Goal: Task Accomplishment & Management: Complete application form

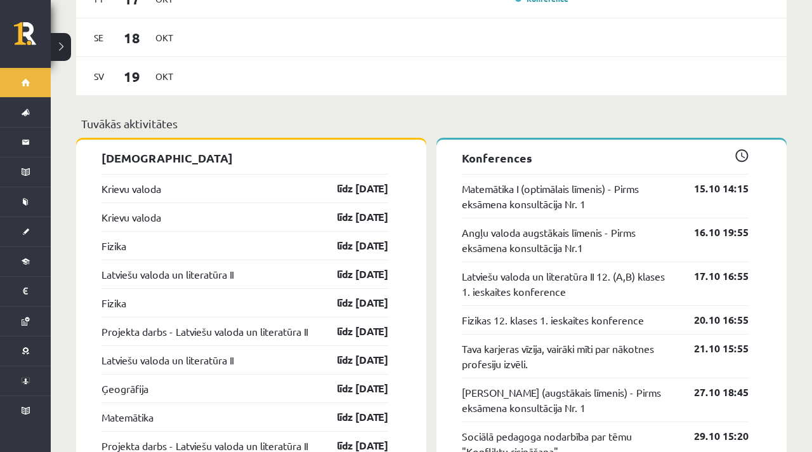
scroll to position [1128, 0]
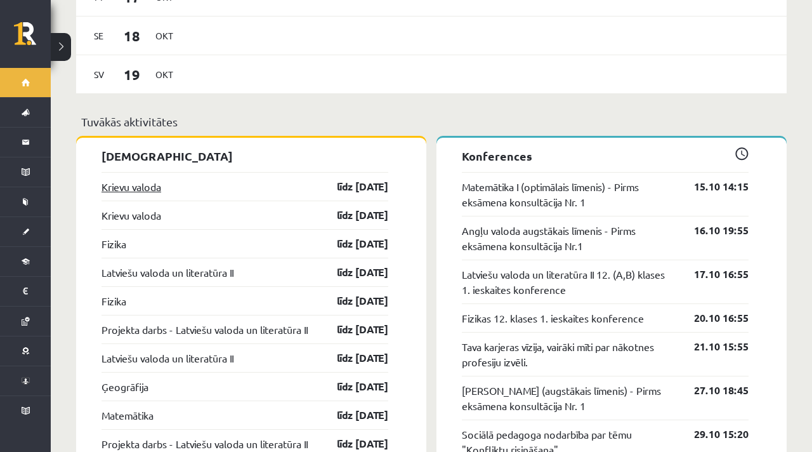
click at [152, 184] on link "Krievu valoda" at bounding box center [131, 186] width 60 height 15
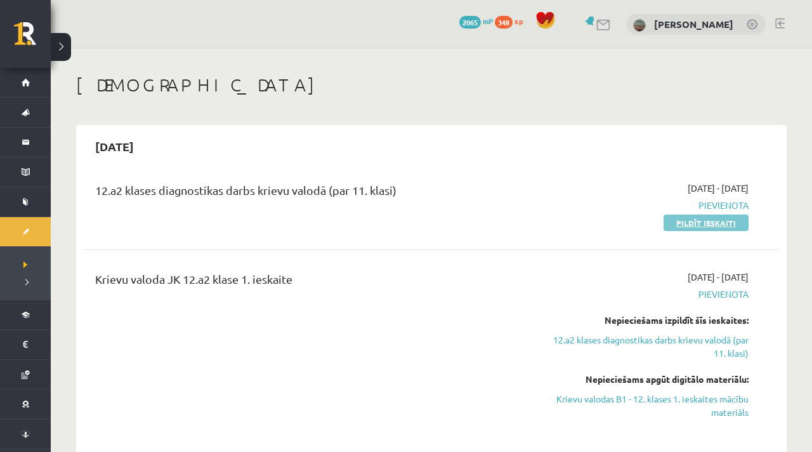
click at [696, 221] on link "Pildīt ieskaiti" at bounding box center [706, 222] width 85 height 16
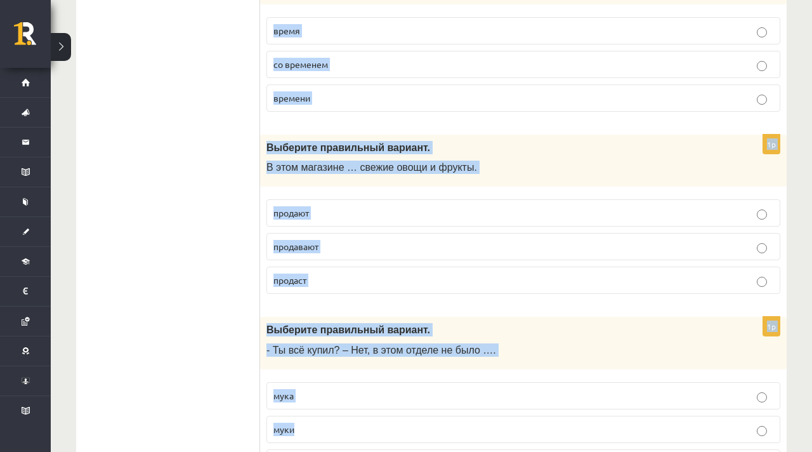
scroll to position [5052, 0]
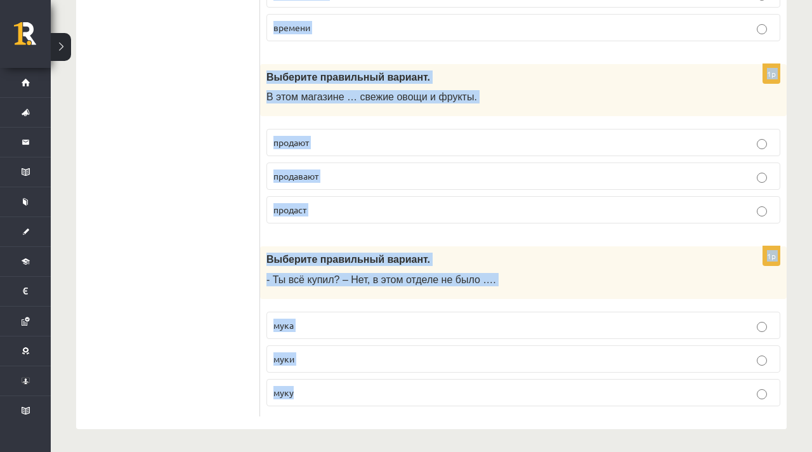
drag, startPoint x: 266, startPoint y: 252, endPoint x: 351, endPoint y: 450, distance: 216.0
copy form "Выберите правильный вариант. Быть здоровым (просто) …, если ведёшь здоровый обр…"
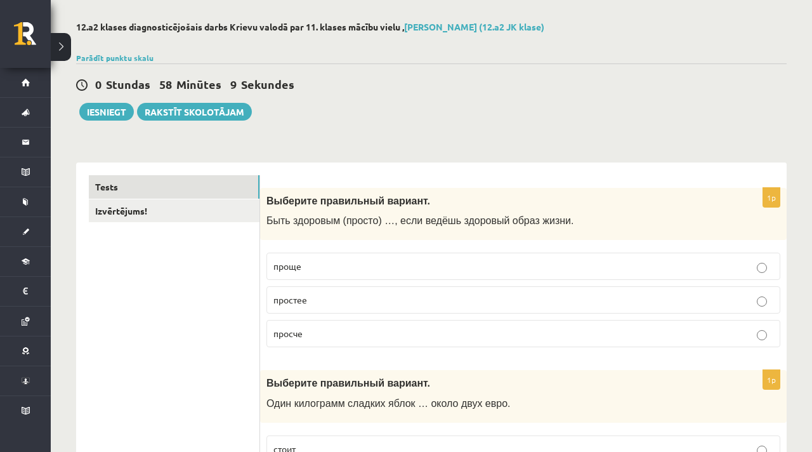
scroll to position [58, 0]
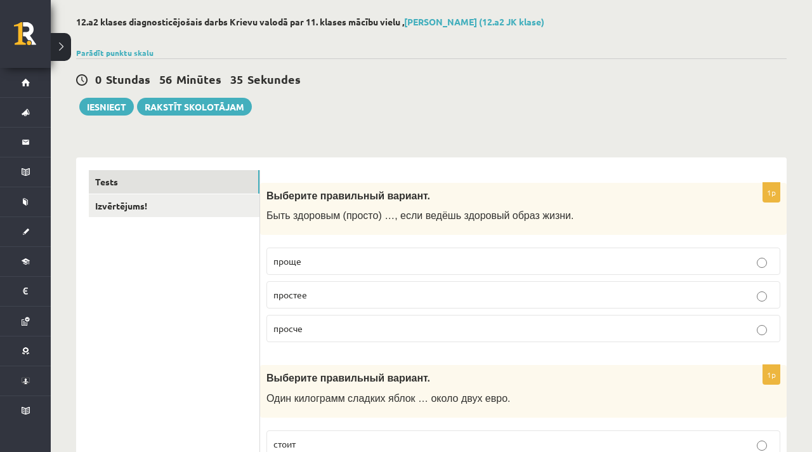
click at [320, 266] on p "проще" at bounding box center [523, 260] width 500 height 13
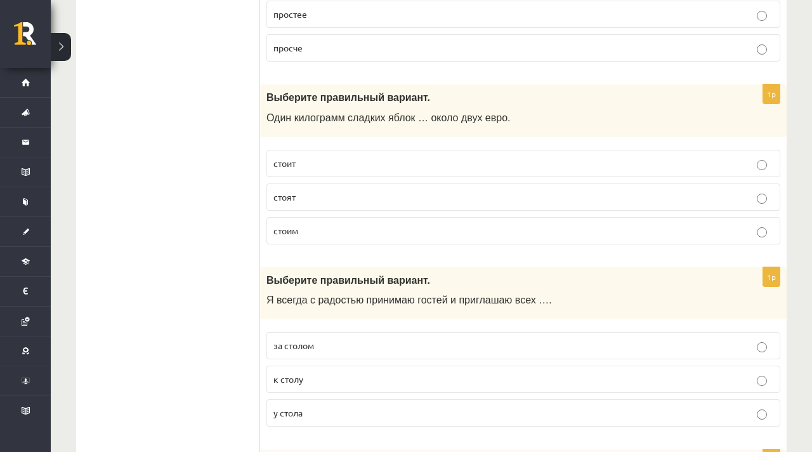
scroll to position [335, 0]
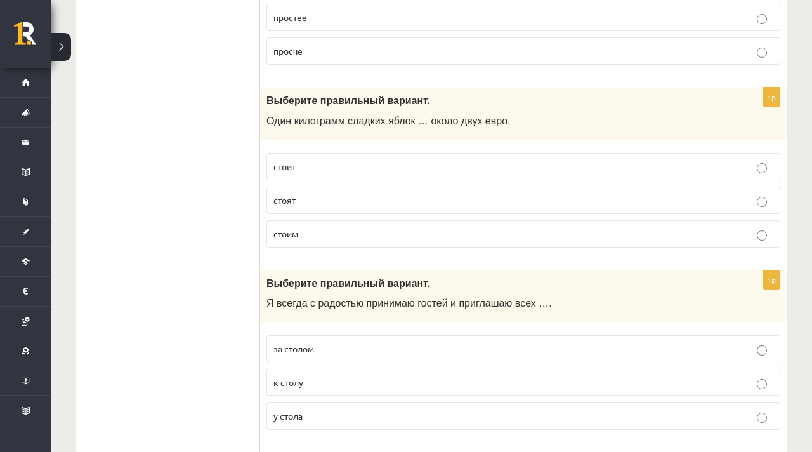
click at [310, 162] on p "стоит" at bounding box center [523, 166] width 500 height 13
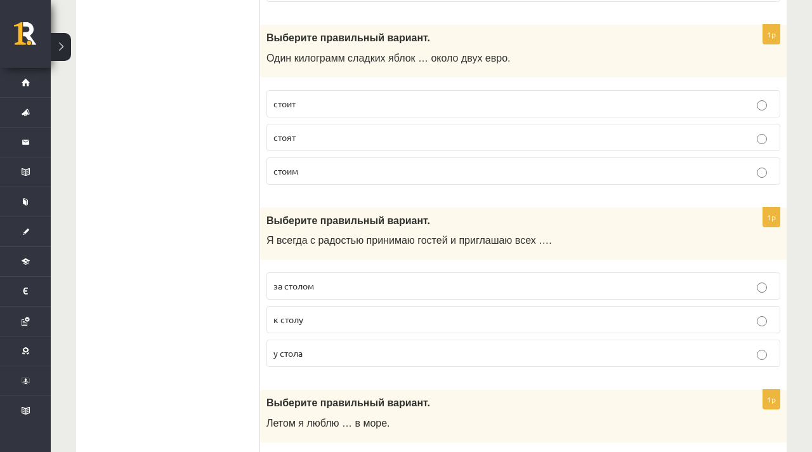
scroll to position [404, 0]
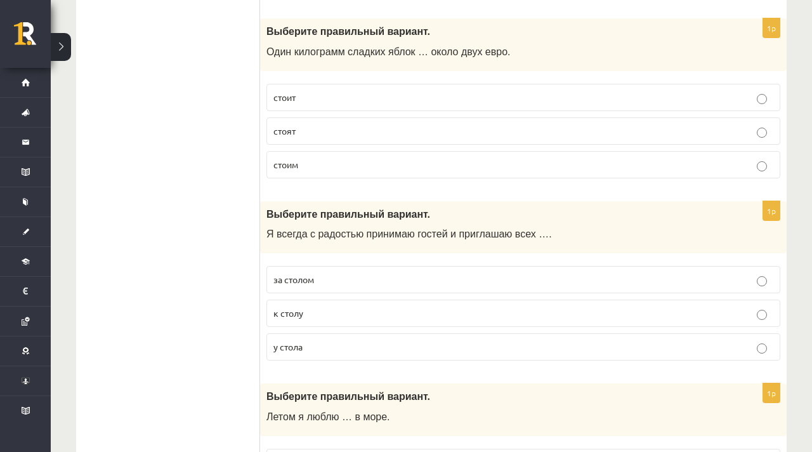
click at [306, 312] on p "к столу" at bounding box center [523, 312] width 500 height 13
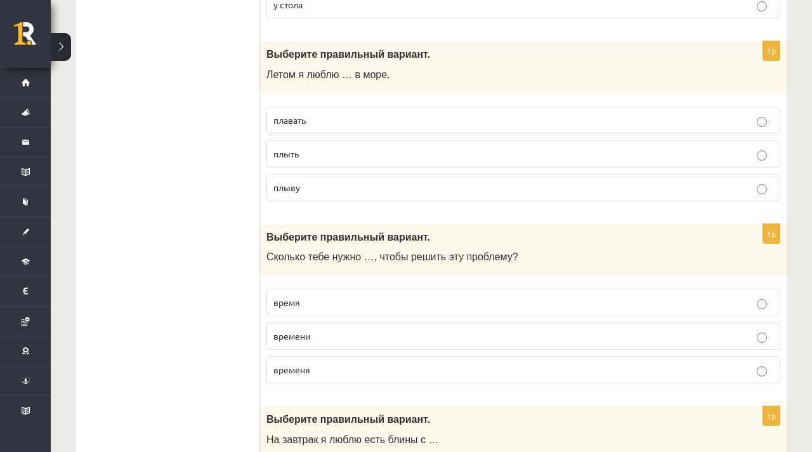
scroll to position [773, 0]
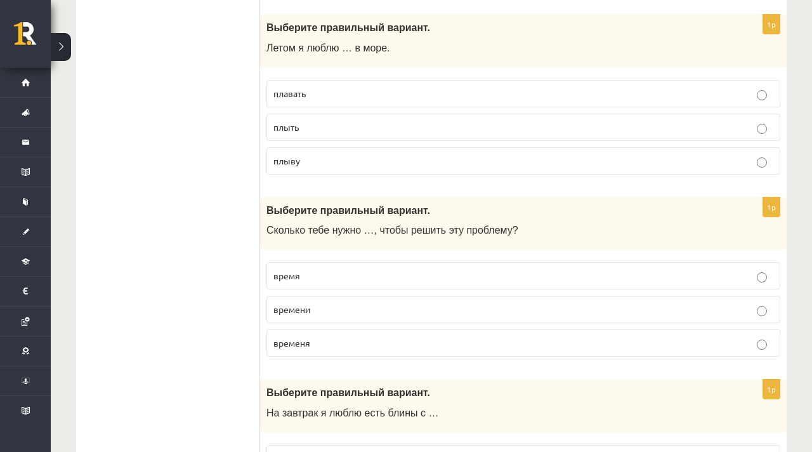
click at [322, 101] on label "плавать" at bounding box center [523, 93] width 514 height 27
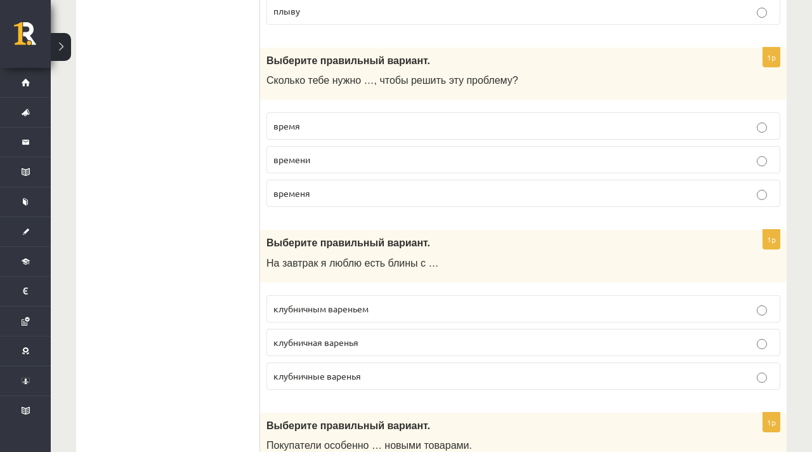
scroll to position [922, 0]
click at [317, 162] on p "времени" at bounding box center [523, 160] width 500 height 13
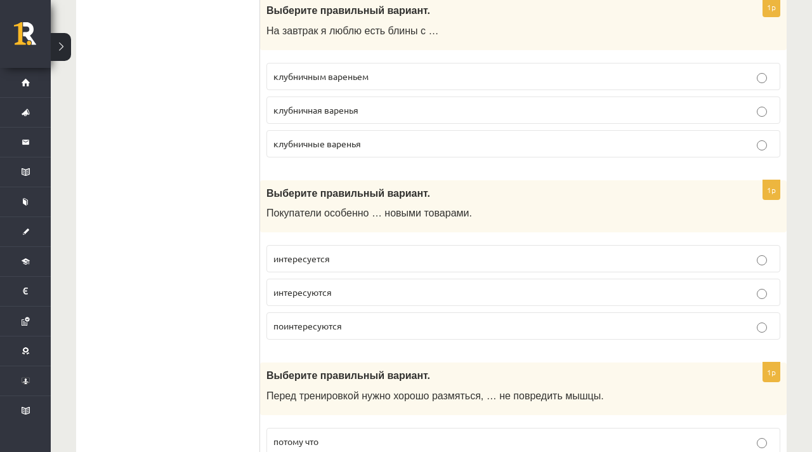
scroll to position [1158, 0]
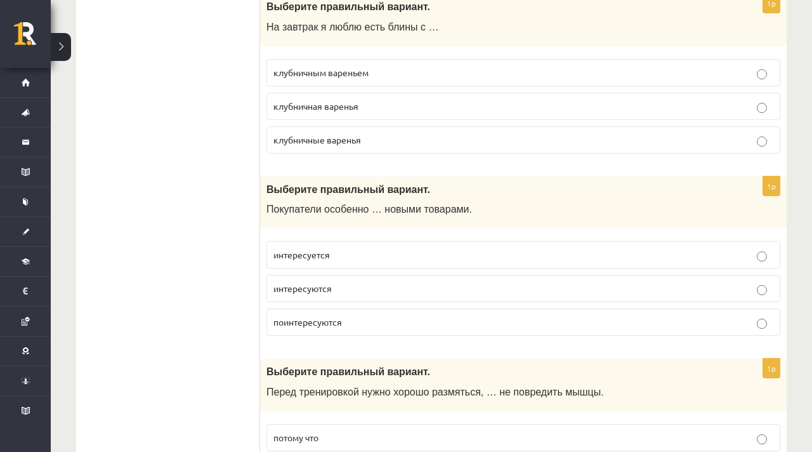
click at [350, 77] on span "клубничным вареньем" at bounding box center [320, 72] width 95 height 11
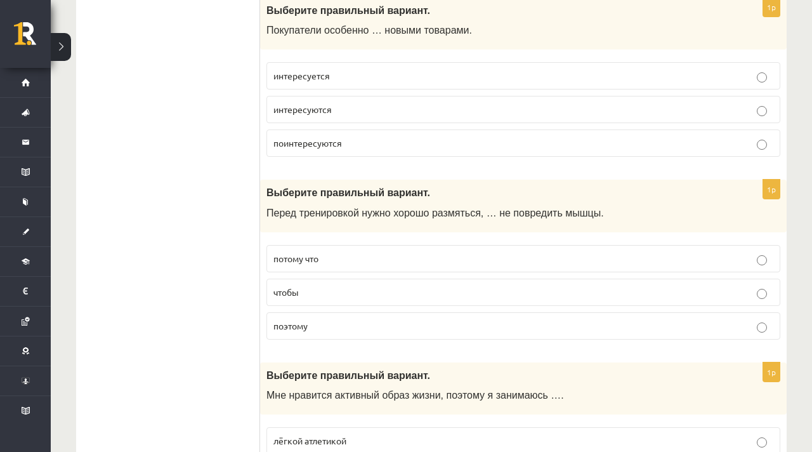
scroll to position [1337, 0]
click at [350, 80] on p "интересуется" at bounding box center [523, 76] width 500 height 13
click at [324, 112] on span "интересуются" at bounding box center [302, 109] width 58 height 11
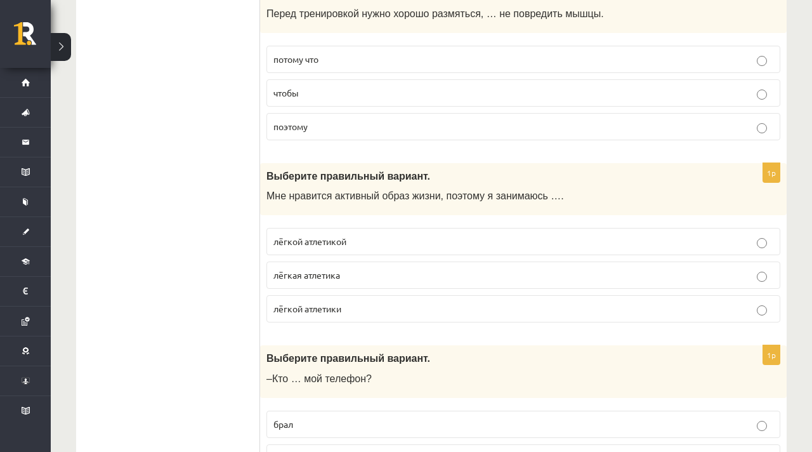
scroll to position [1535, 0]
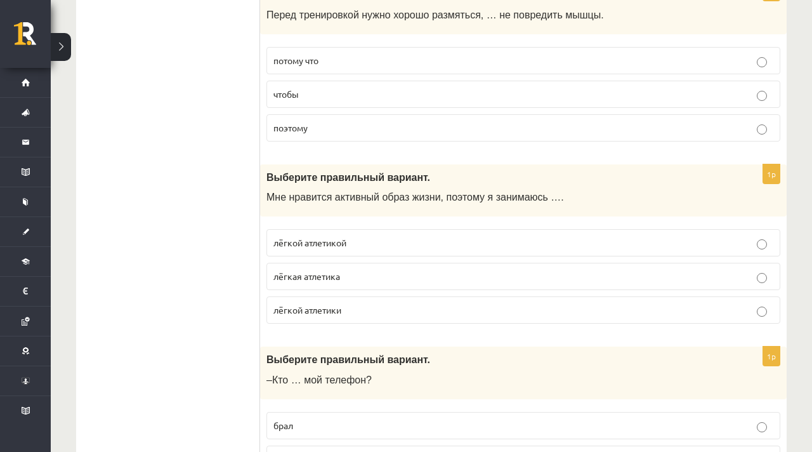
click at [333, 94] on p "чтобы" at bounding box center [523, 94] width 500 height 13
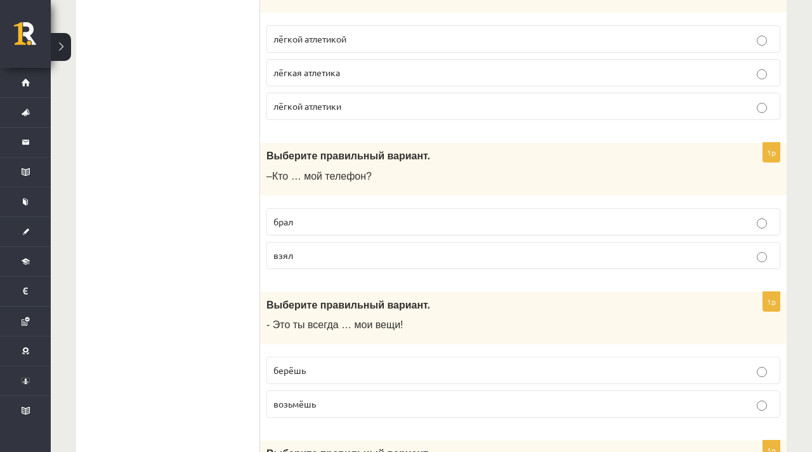
scroll to position [1741, 0]
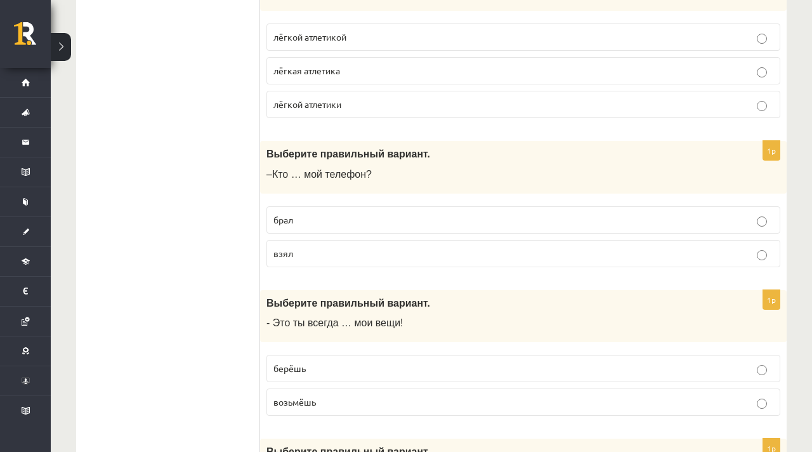
click at [365, 39] on p "лёгкой атлетикой" at bounding box center [523, 36] width 500 height 13
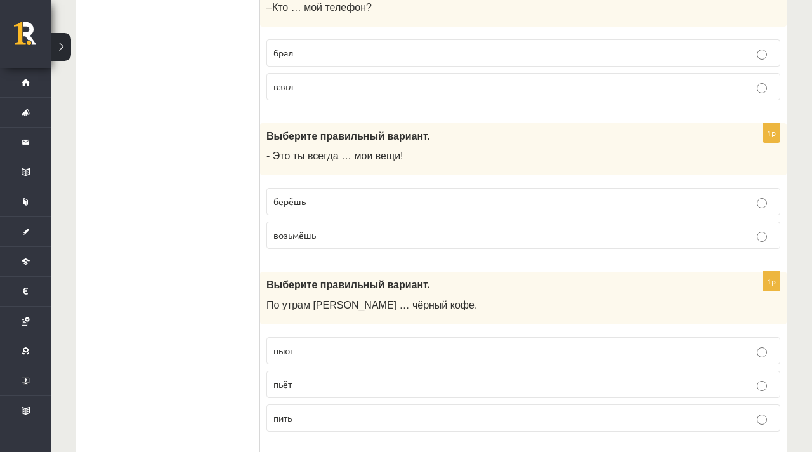
scroll to position [1908, 0]
click at [347, 84] on p "взял" at bounding box center [523, 85] width 500 height 13
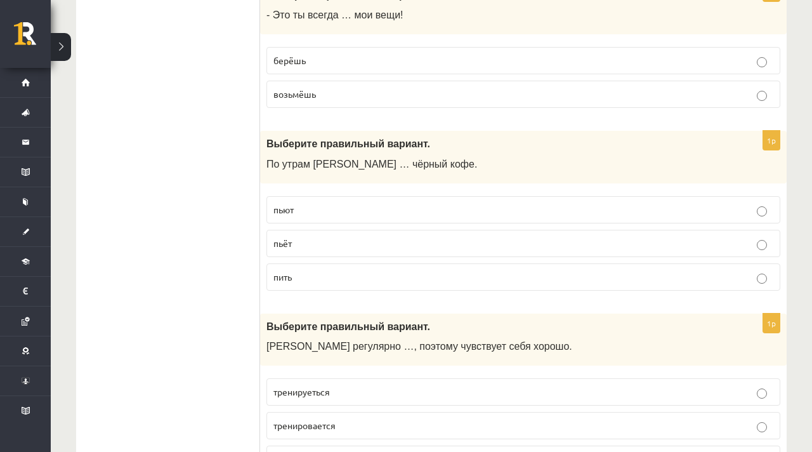
scroll to position [2041, 0]
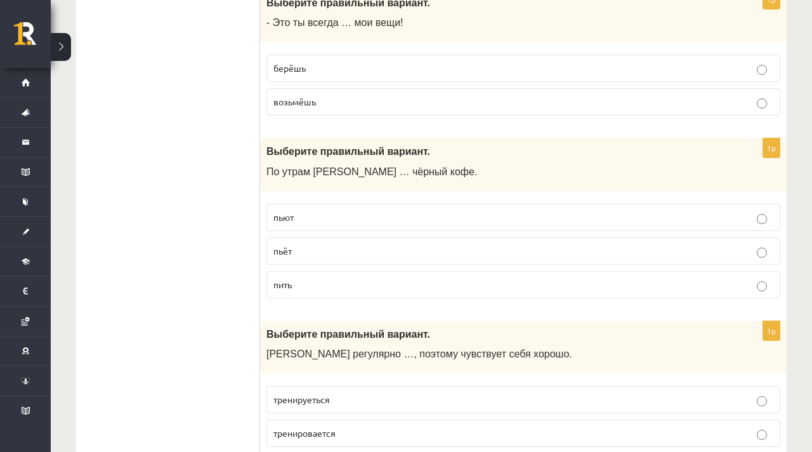
click at [334, 68] on p "берёшь" at bounding box center [523, 68] width 500 height 13
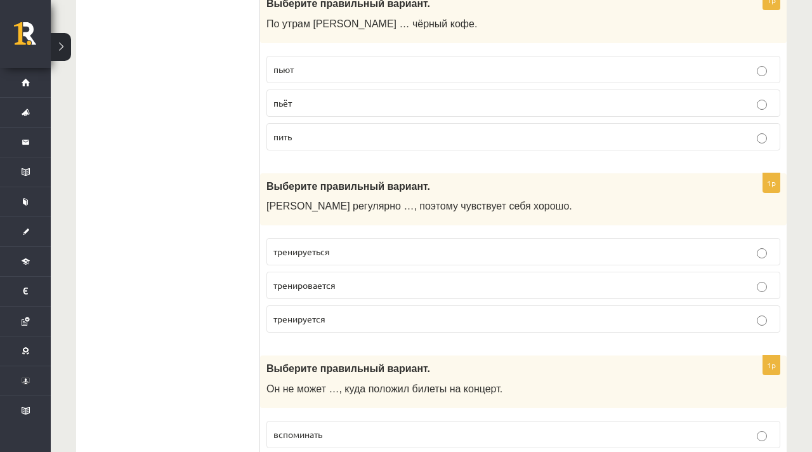
scroll to position [2187, 0]
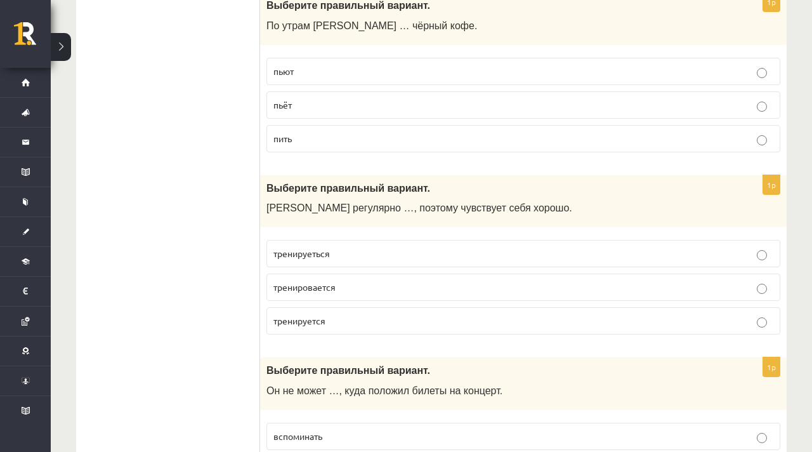
click at [317, 106] on p "пьёт" at bounding box center [523, 104] width 500 height 13
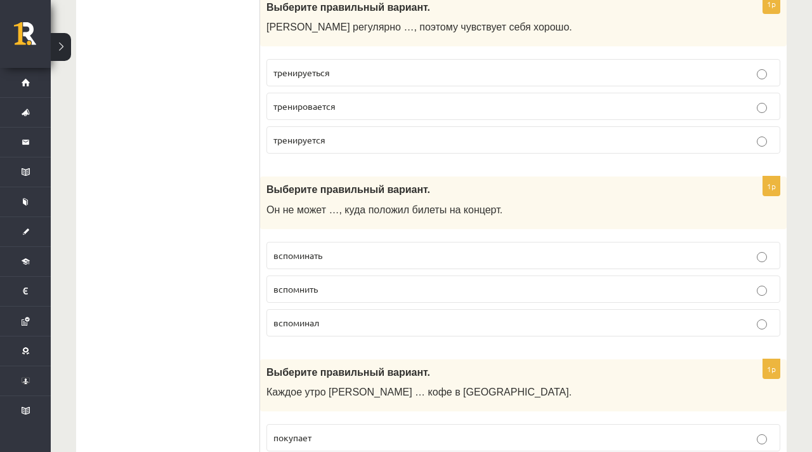
scroll to position [2366, 0]
click at [388, 75] on p "тренируеться" at bounding box center [523, 73] width 500 height 13
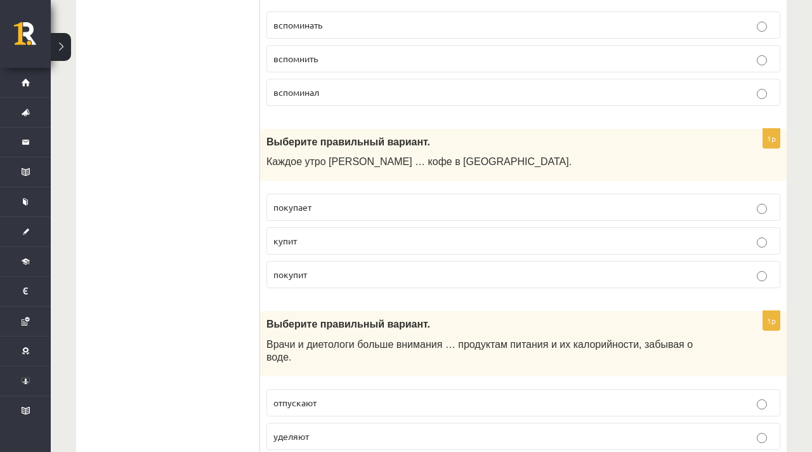
scroll to position [2594, 0]
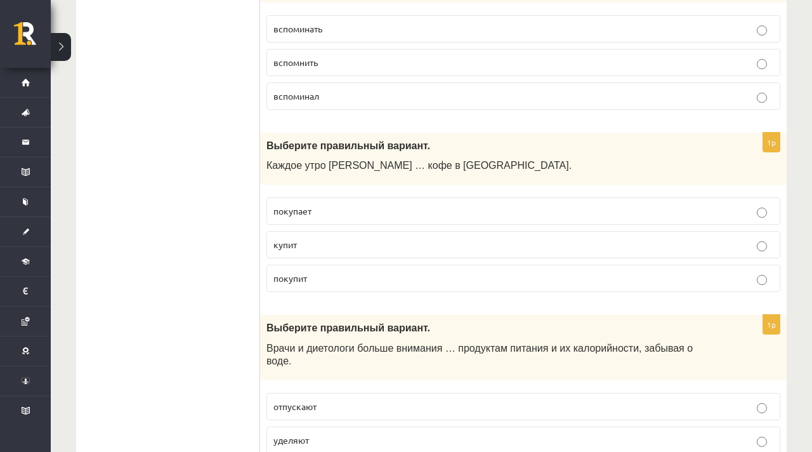
click at [319, 65] on p "вспомнить" at bounding box center [523, 62] width 500 height 13
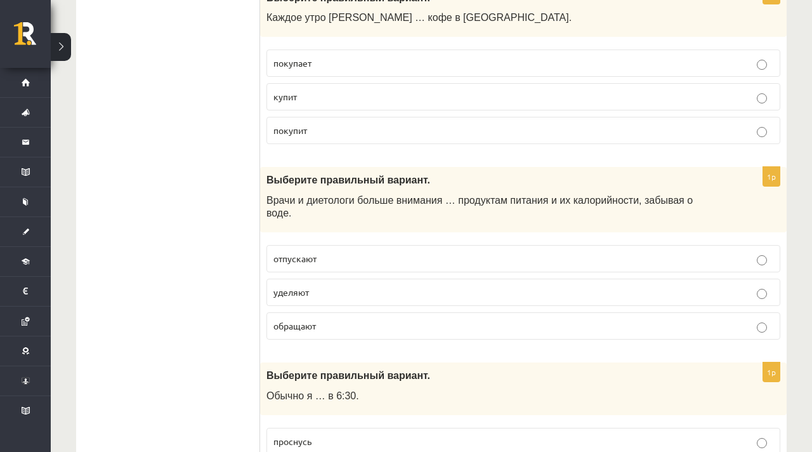
scroll to position [2752, 0]
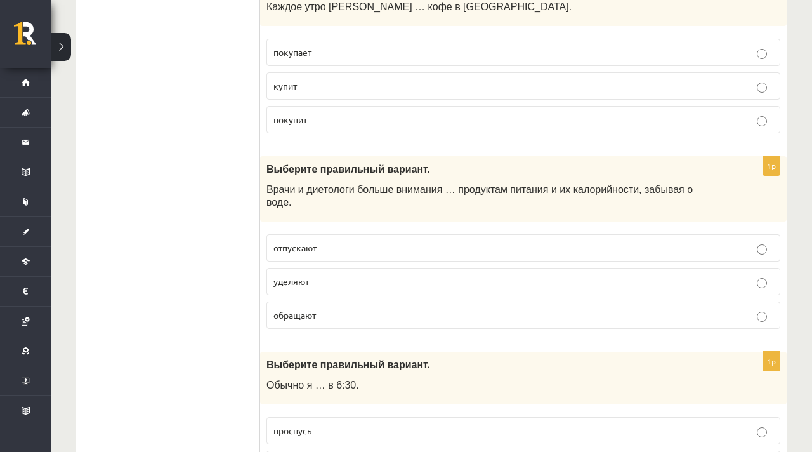
click at [311, 58] on p "покупает" at bounding box center [523, 52] width 500 height 13
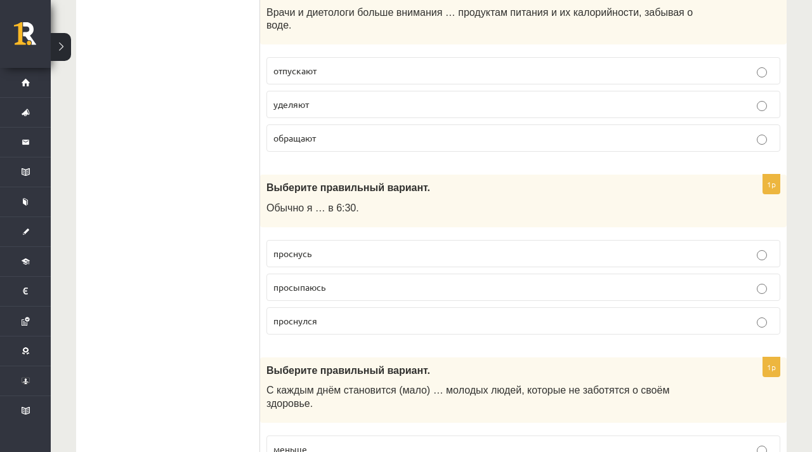
scroll to position [2938, 0]
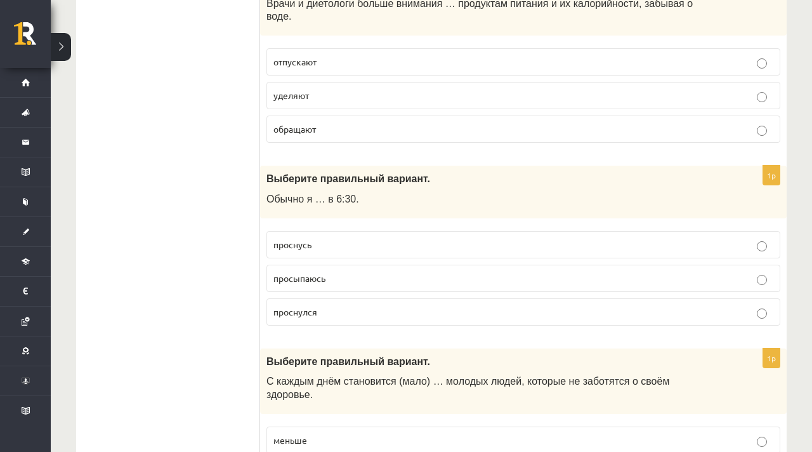
click at [298, 101] on label "уделяют" at bounding box center [523, 95] width 514 height 27
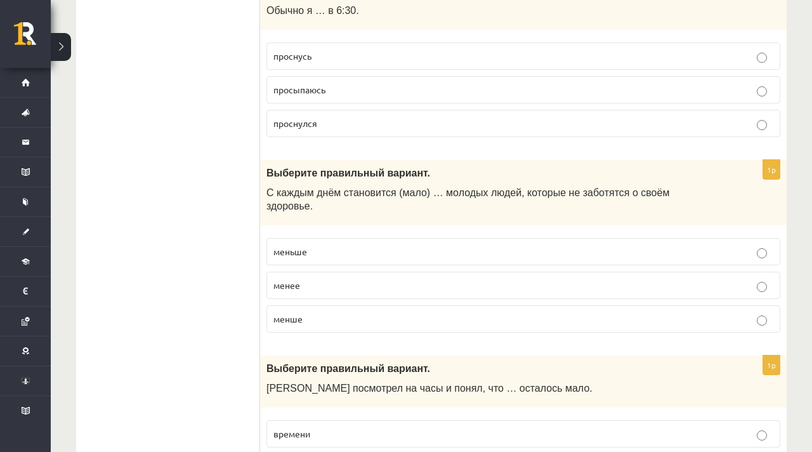
scroll to position [3125, 0]
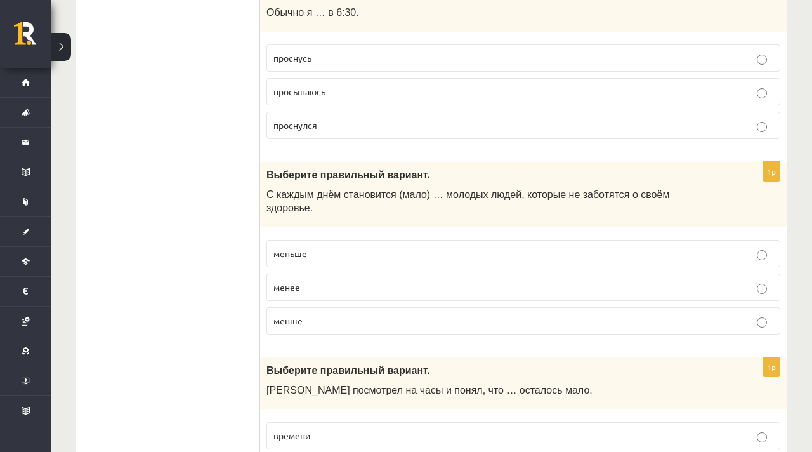
click at [303, 90] on span "просыпаюсь" at bounding box center [299, 91] width 52 height 11
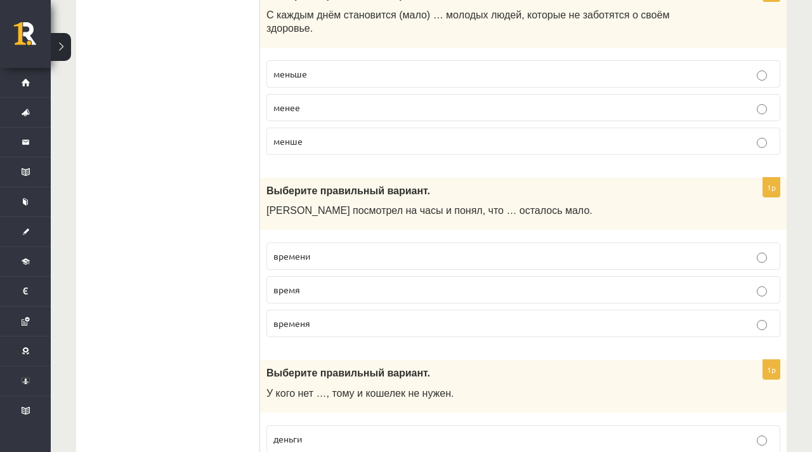
scroll to position [3302, 0]
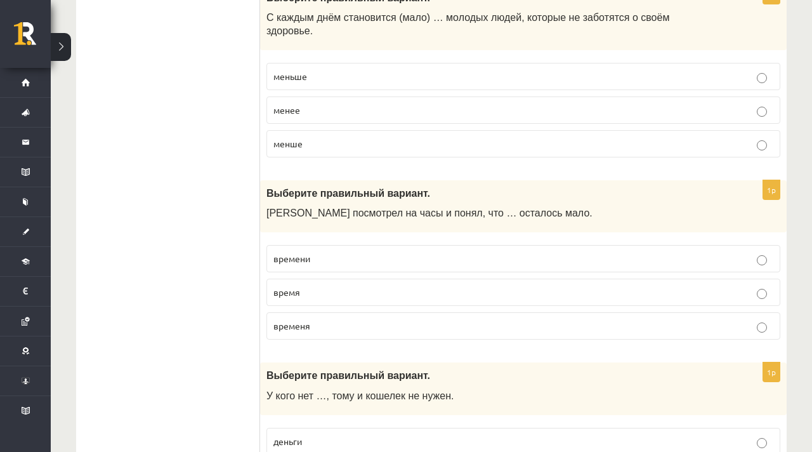
click at [306, 75] on span "меньше" at bounding box center [290, 75] width 34 height 11
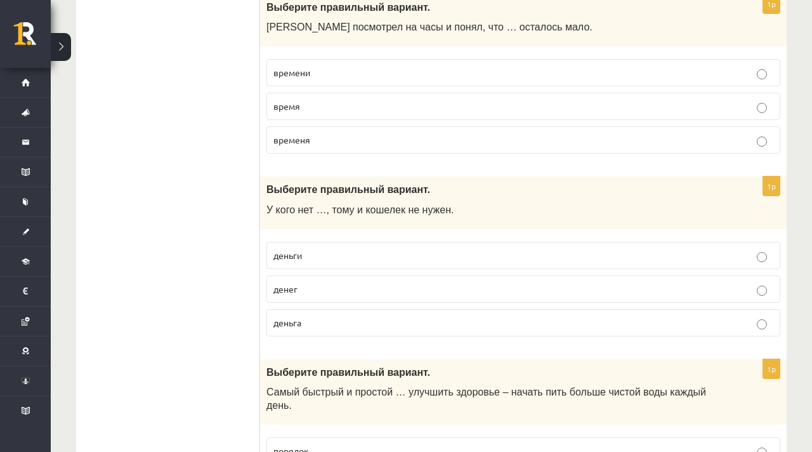
scroll to position [3486, 0]
click at [317, 70] on p "времени" at bounding box center [523, 73] width 500 height 13
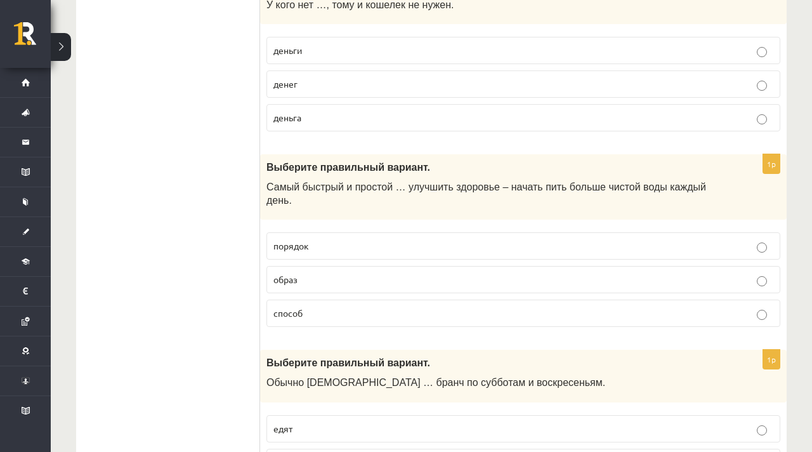
scroll to position [3692, 0]
click at [315, 87] on p "денег" at bounding box center [523, 84] width 500 height 13
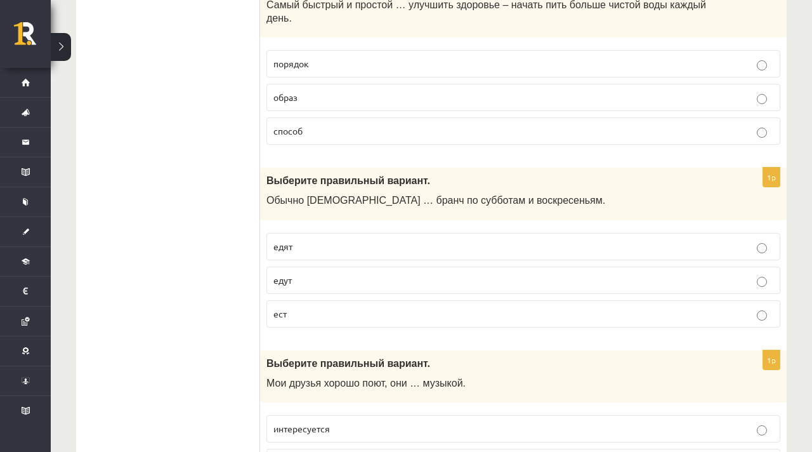
scroll to position [3913, 0]
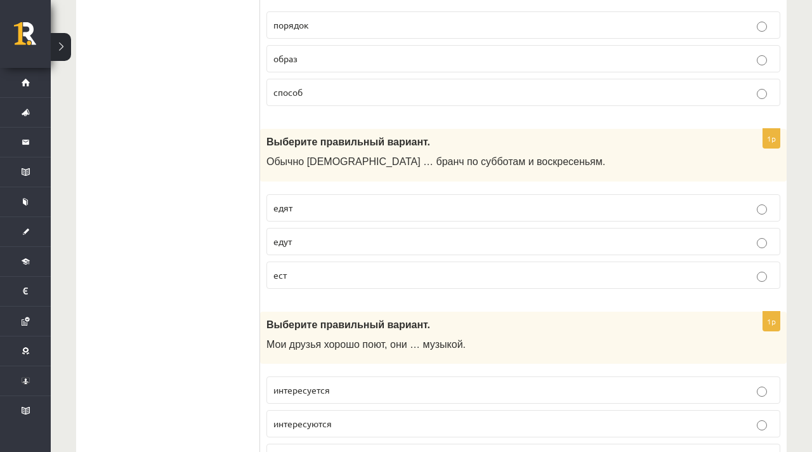
click at [313, 88] on p "способ" at bounding box center [523, 92] width 500 height 13
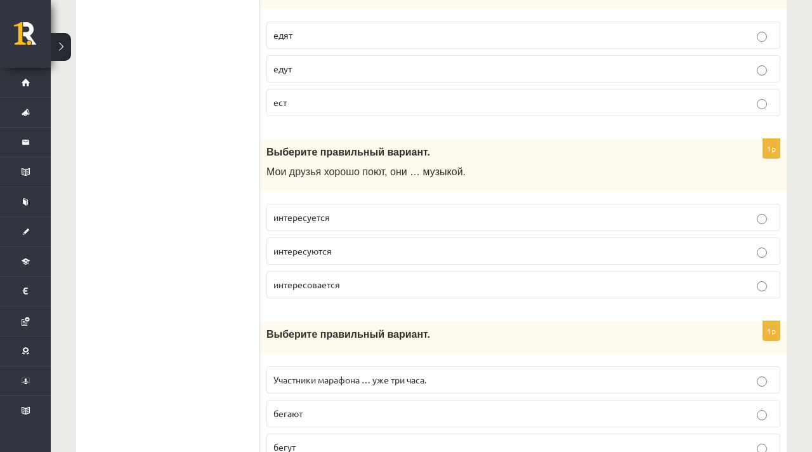
scroll to position [4092, 0]
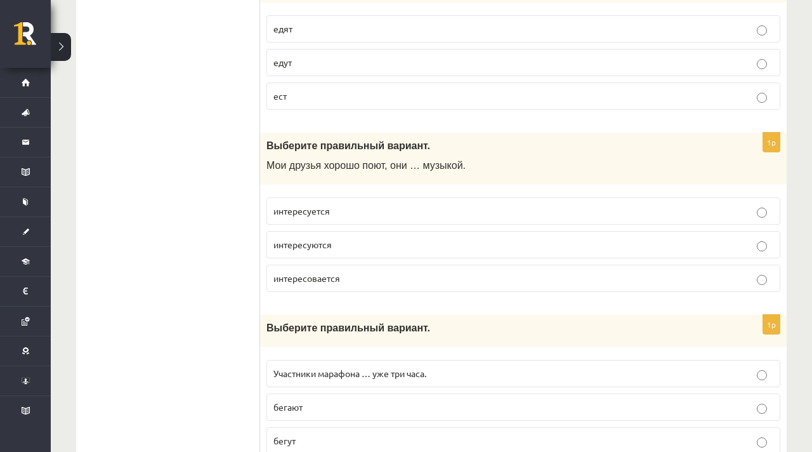
click at [382, 22] on p "едят" at bounding box center [523, 28] width 500 height 13
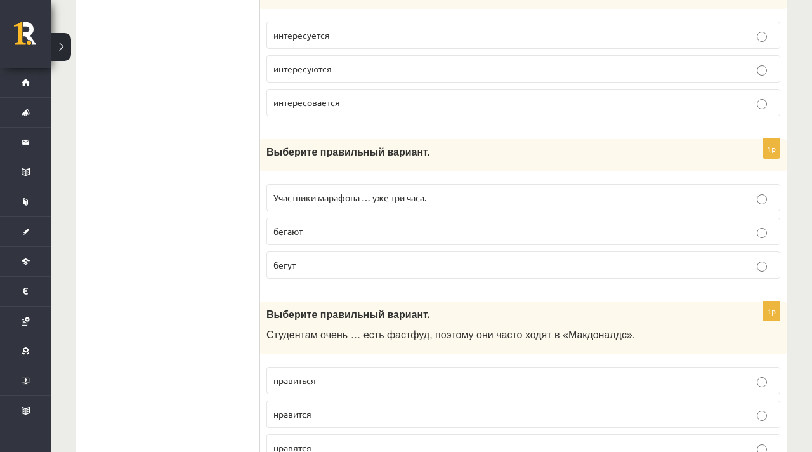
scroll to position [4268, 0]
click at [365, 98] on p "интересовается" at bounding box center [523, 101] width 500 height 13
click at [358, 63] on p "интересуются" at bounding box center [523, 68] width 500 height 13
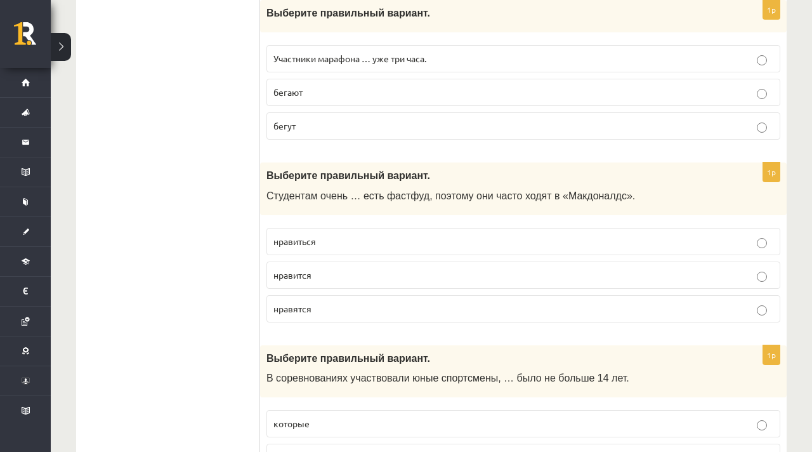
scroll to position [4413, 0]
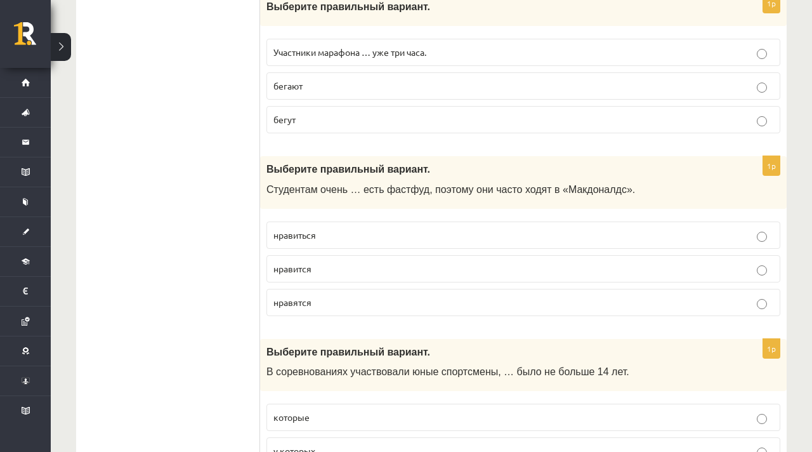
click at [331, 113] on p "бегут" at bounding box center [523, 119] width 500 height 13
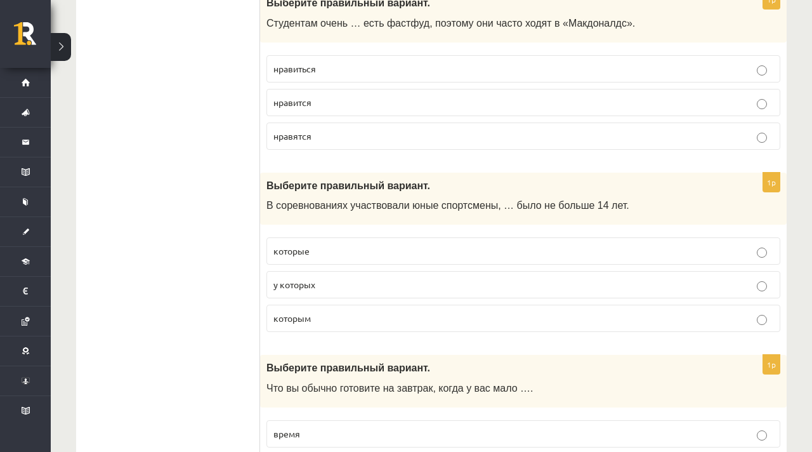
scroll to position [4572, 0]
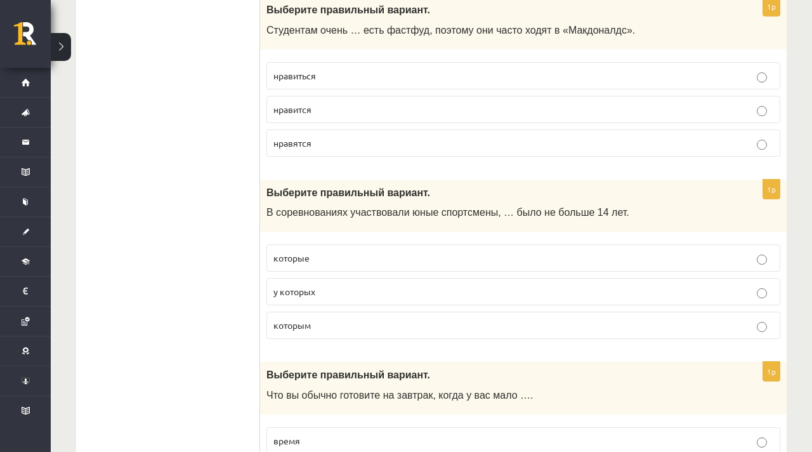
click at [318, 110] on p "нравится" at bounding box center [523, 109] width 500 height 13
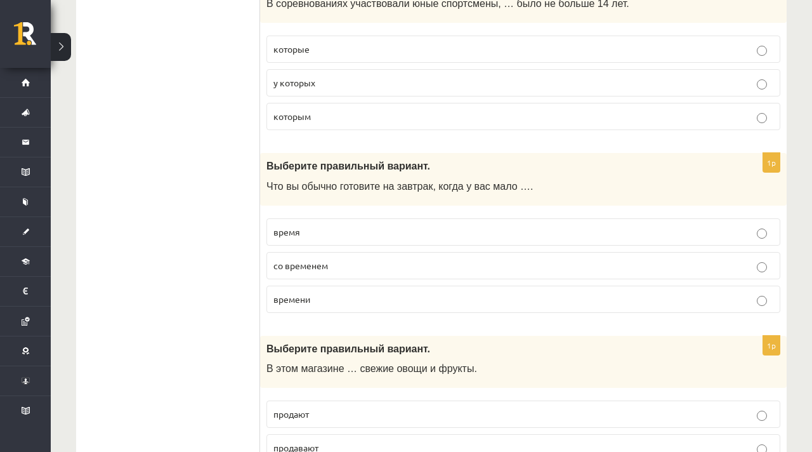
scroll to position [4780, 0]
click at [318, 52] on p "которые" at bounding box center [523, 50] width 500 height 13
click at [303, 117] on span "которым" at bounding box center [291, 117] width 37 height 11
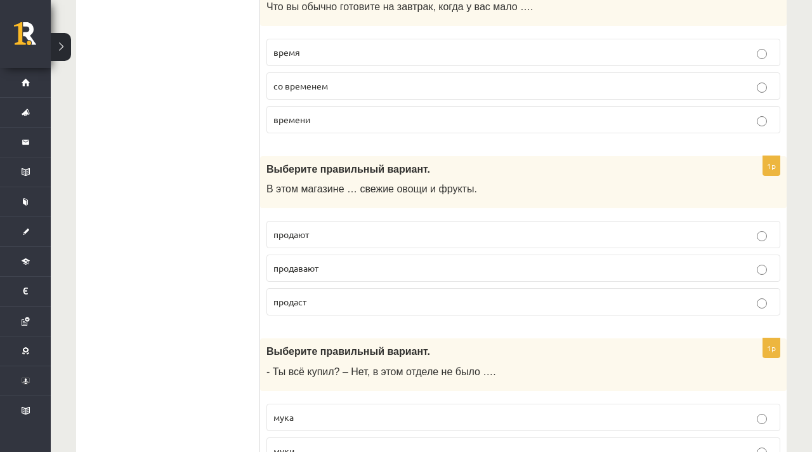
scroll to position [4958, 0]
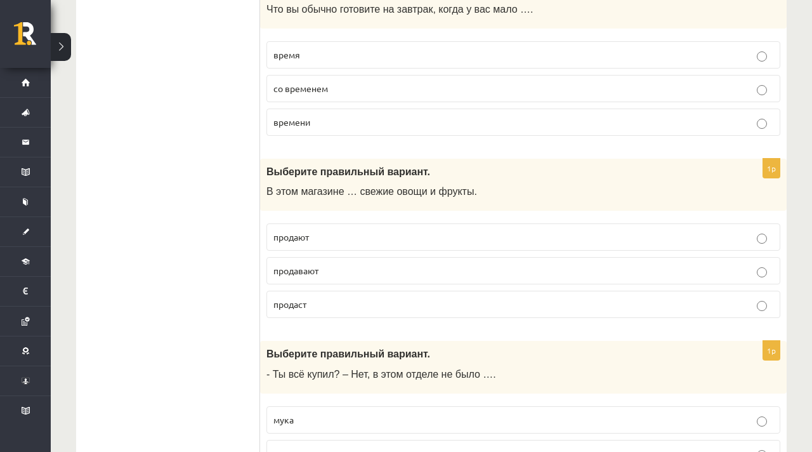
click at [322, 121] on p "времени" at bounding box center [523, 121] width 500 height 13
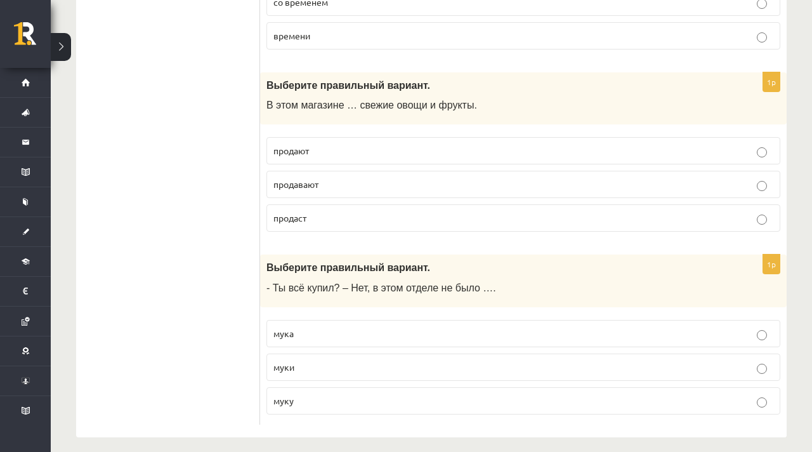
scroll to position [5052, 0]
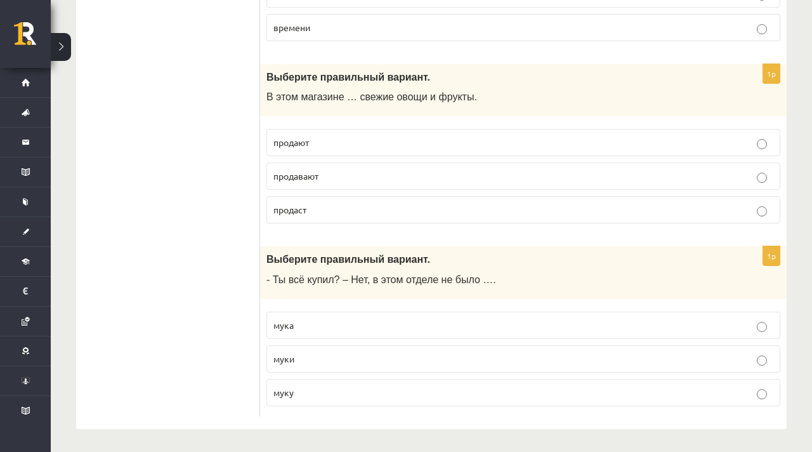
click at [386, 145] on p "продают" at bounding box center [523, 142] width 500 height 13
click at [351, 356] on p "муки" at bounding box center [523, 358] width 500 height 13
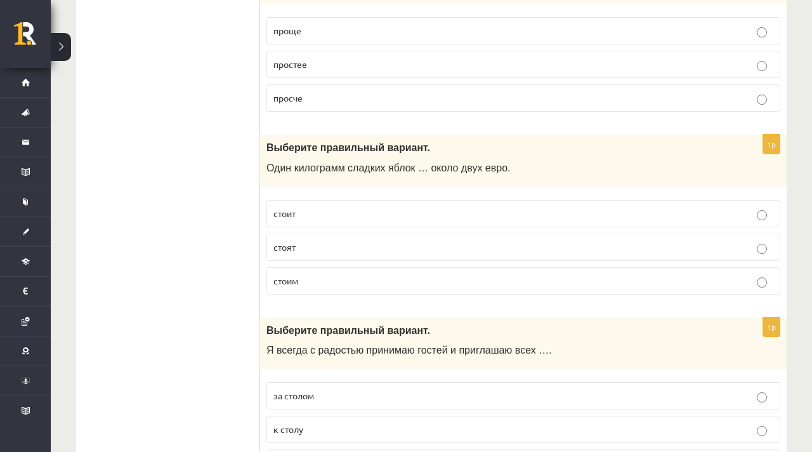
scroll to position [0, 0]
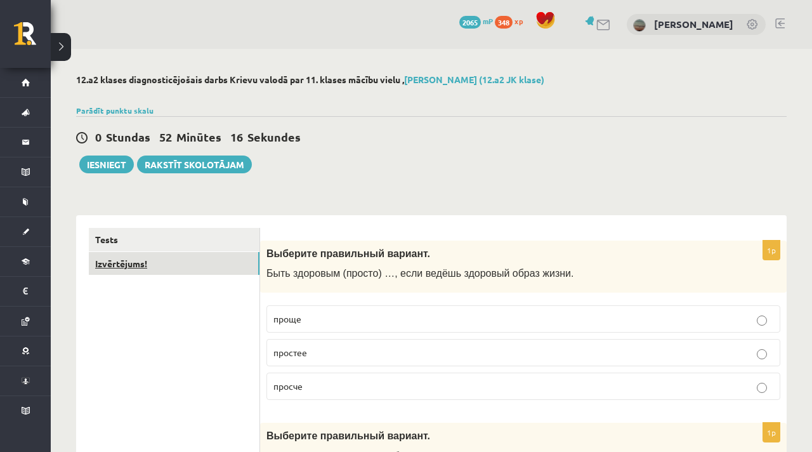
click at [172, 262] on link "Izvērtējums!" at bounding box center [174, 263] width 171 height 23
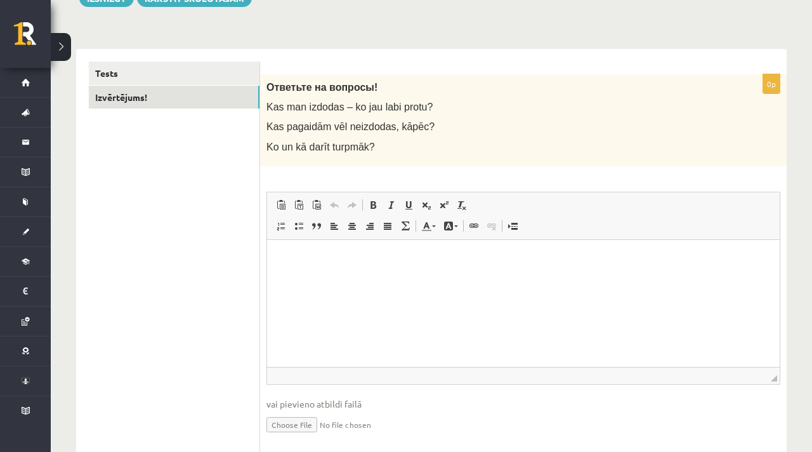
scroll to position [173, 0]
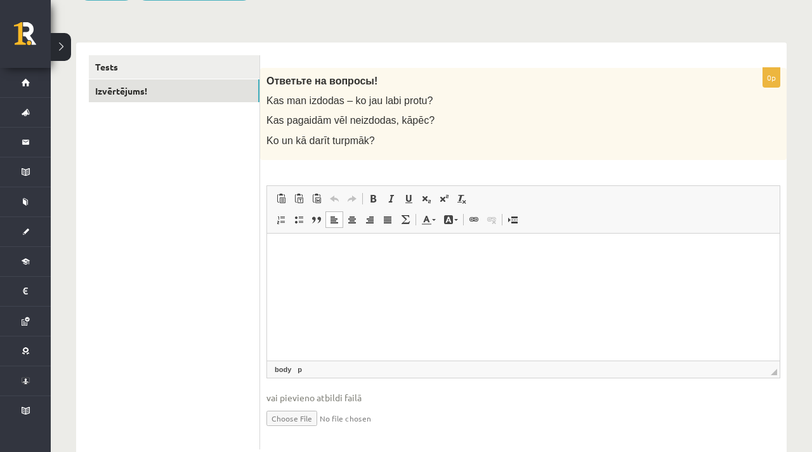
click at [374, 250] on p "Rich Text Editor, wiswyg-editor-user-answer-47433923420300" at bounding box center [523, 251] width 487 height 13
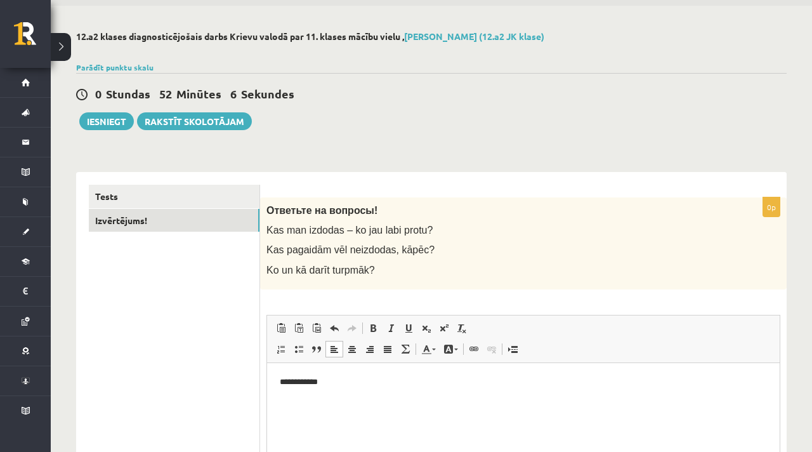
scroll to position [0, 0]
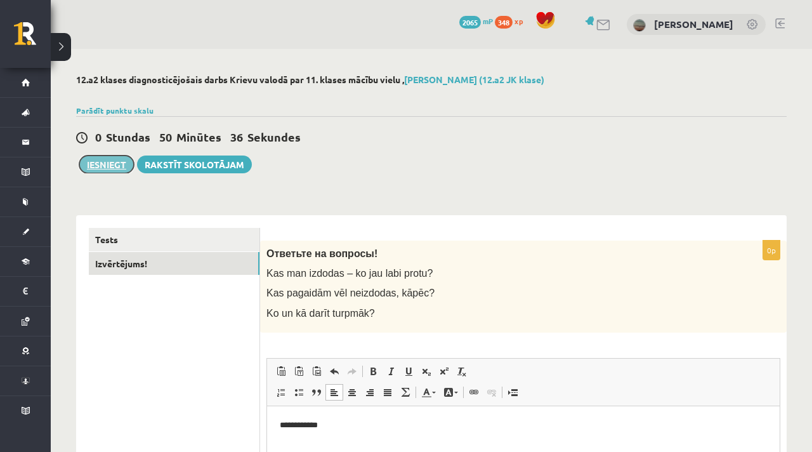
click at [123, 166] on button "Iesniegt" at bounding box center [106, 164] width 55 height 18
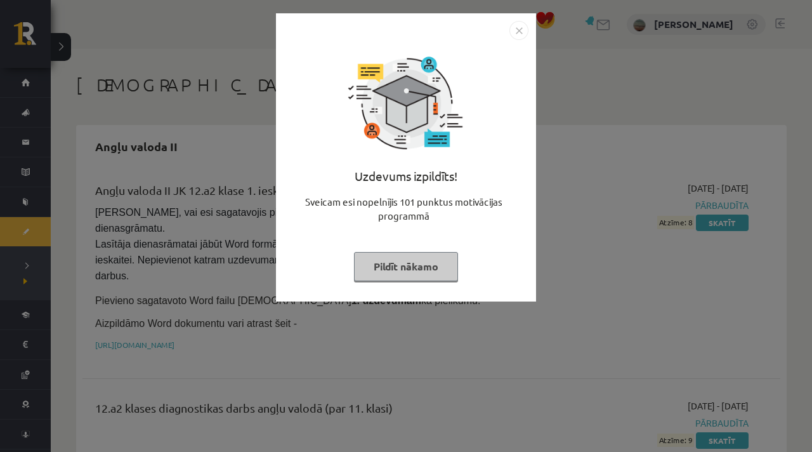
click at [514, 32] on img "Close" at bounding box center [518, 30] width 19 height 19
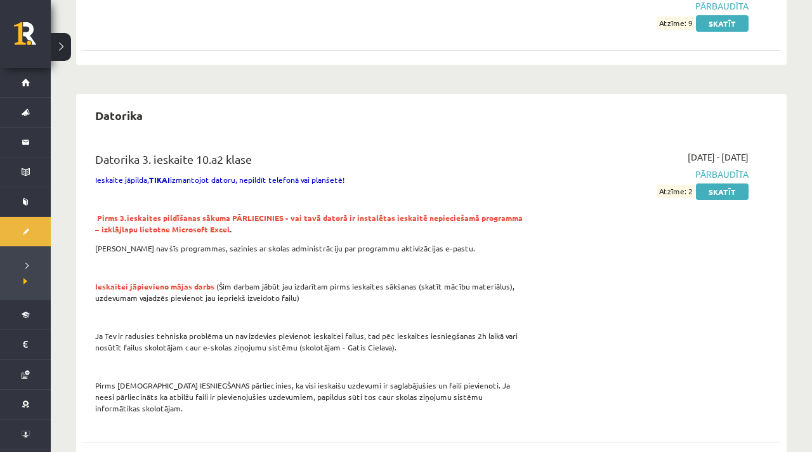
scroll to position [218, 0]
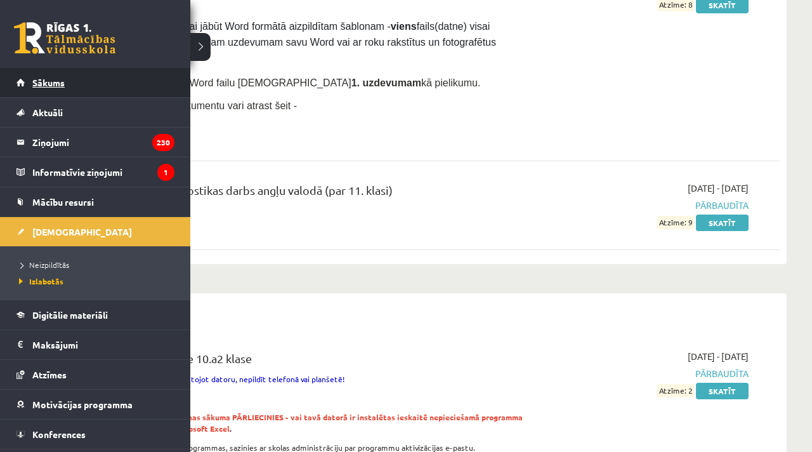
click at [84, 79] on link "Sākums" at bounding box center [95, 82] width 158 height 29
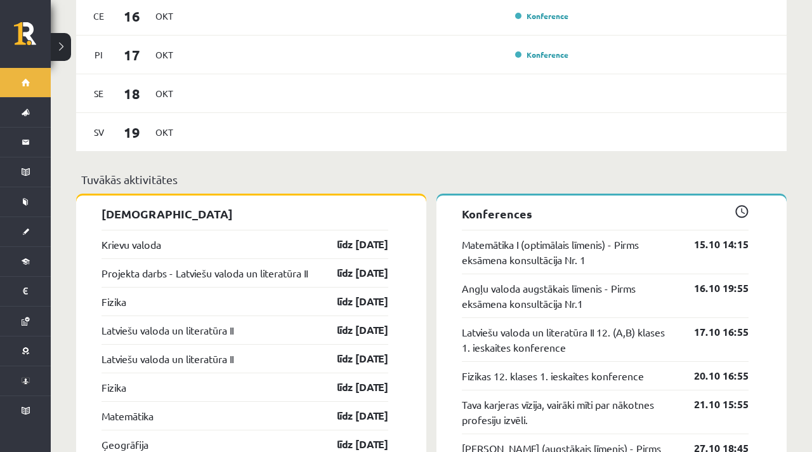
scroll to position [1073, 0]
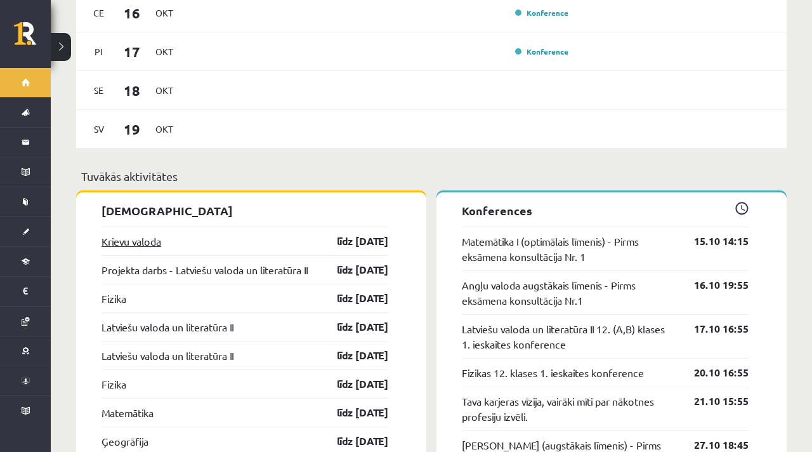
click at [131, 233] on link "Krievu valoda" at bounding box center [131, 240] width 60 height 15
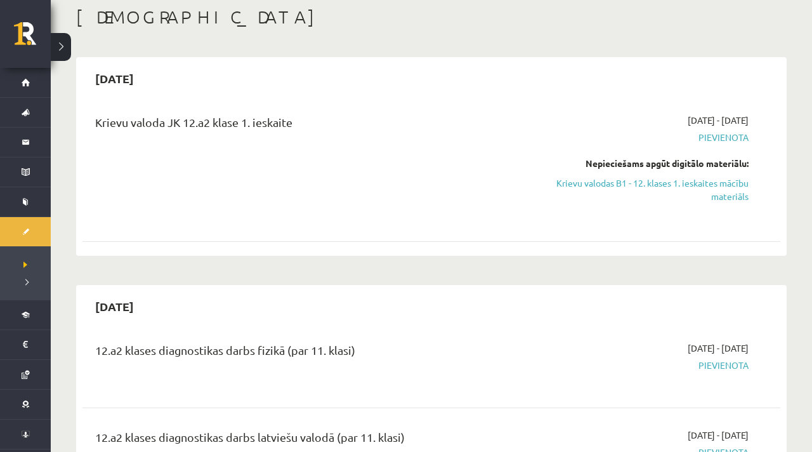
scroll to position [87, 0]
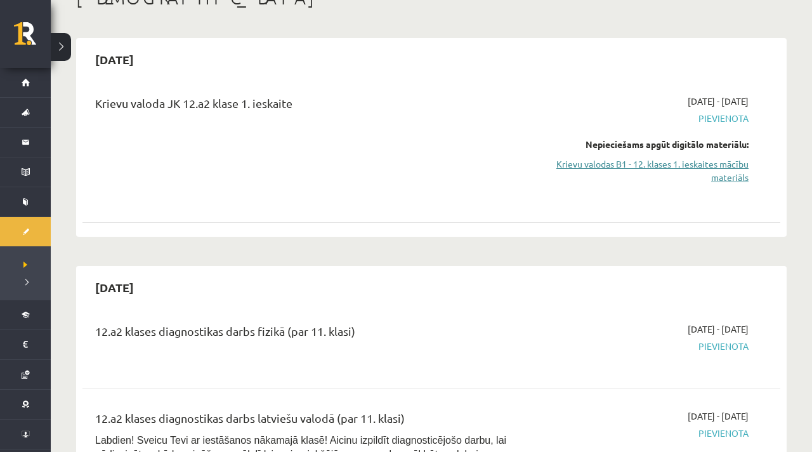
click at [636, 160] on link "Krievu valodas B1 - 12. klases 1. ieskaites mācību materiāls" at bounding box center [646, 170] width 205 height 27
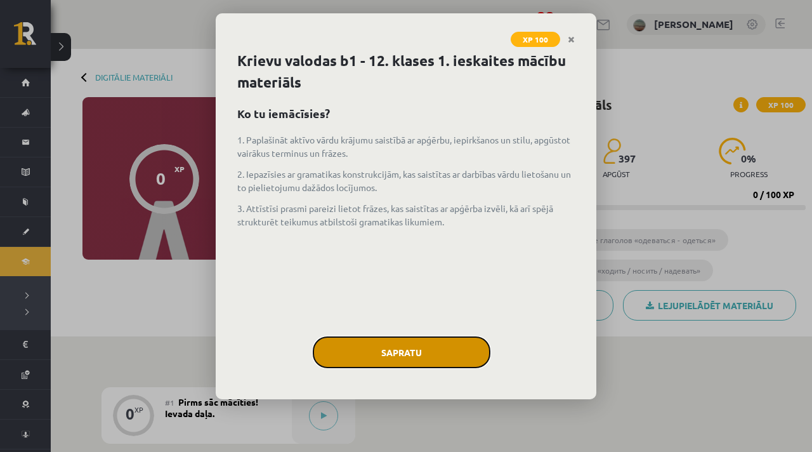
click at [462, 344] on button "Sapratu" at bounding box center [402, 352] width 178 height 32
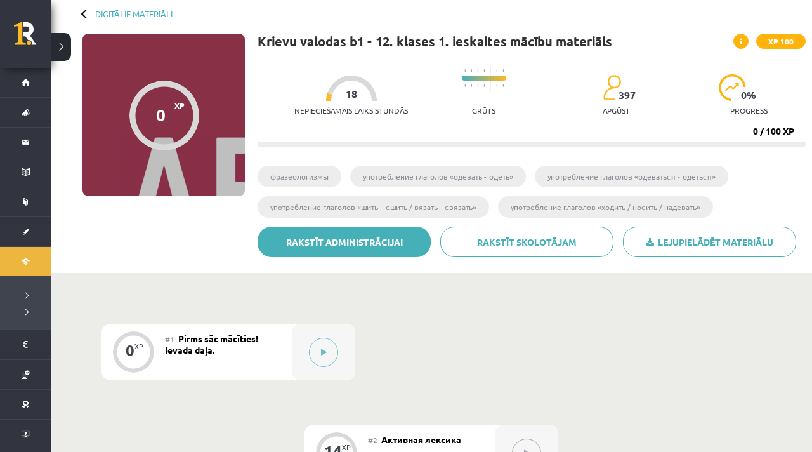
scroll to position [78, 0]
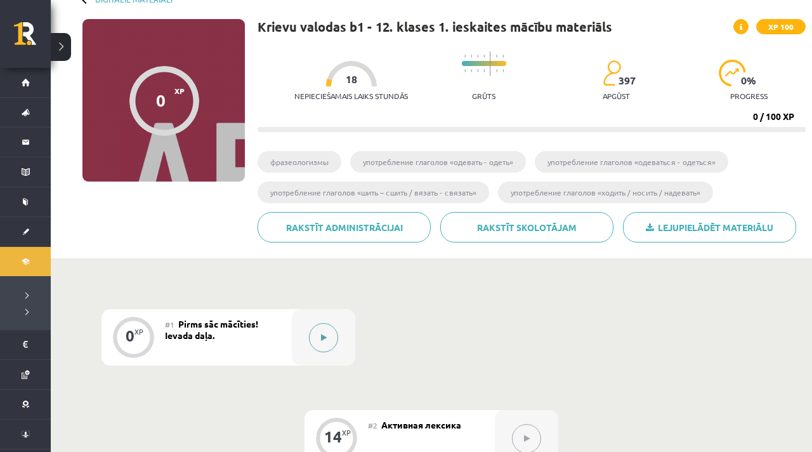
click at [324, 334] on icon at bounding box center [324, 338] width 6 height 8
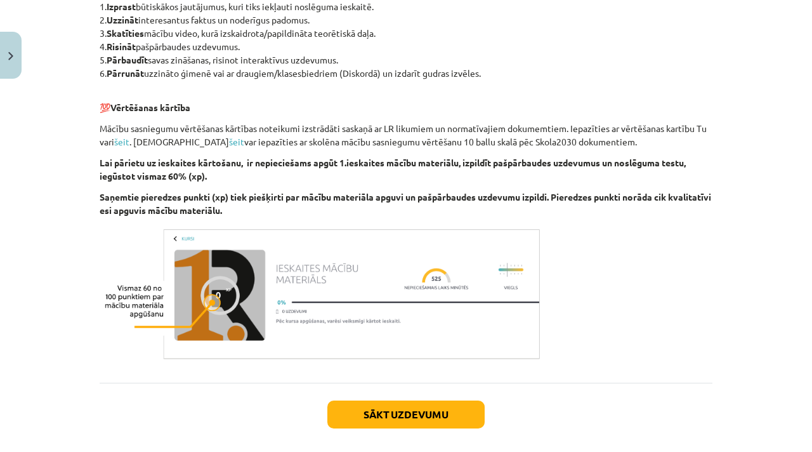
scroll to position [759, 0]
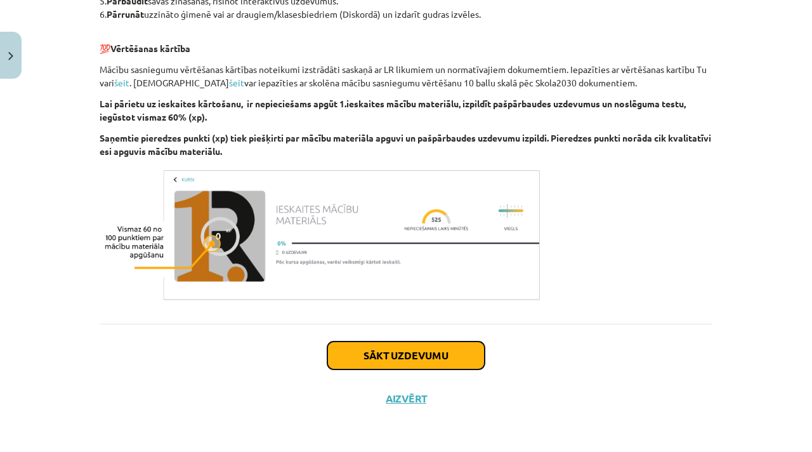
click at [403, 348] on button "Sākt uzdevumu" at bounding box center [405, 355] width 157 height 28
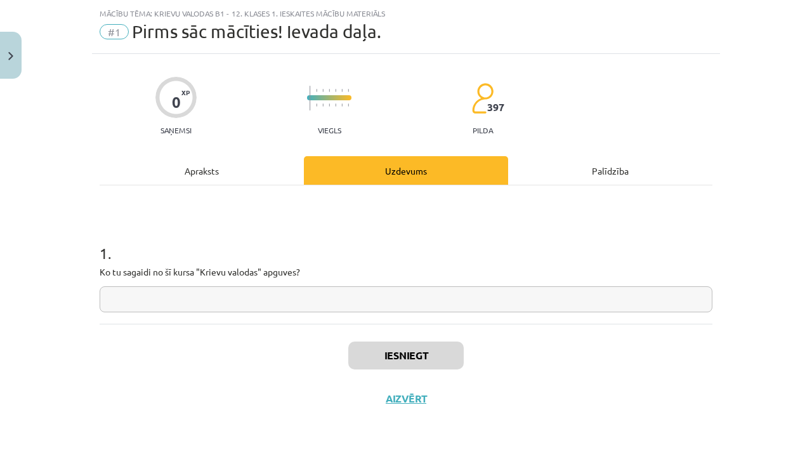
scroll to position [30, 0]
click at [367, 296] on input "text" at bounding box center [406, 299] width 613 height 26
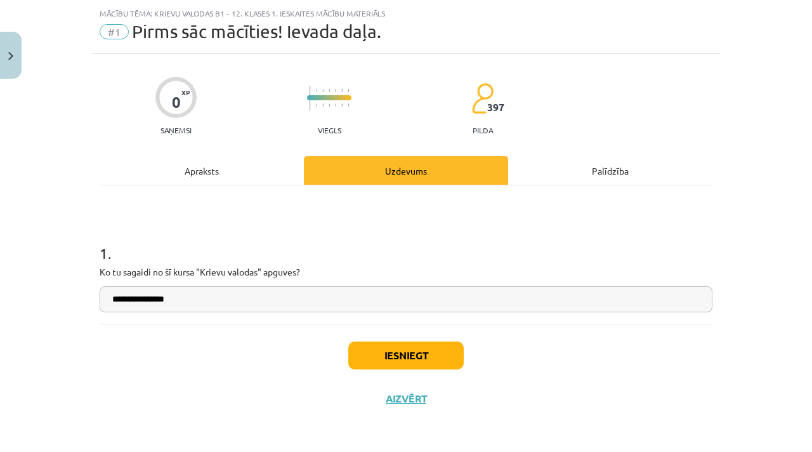
type input "**********"
click at [396, 356] on button "Iesniegt" at bounding box center [405, 355] width 115 height 28
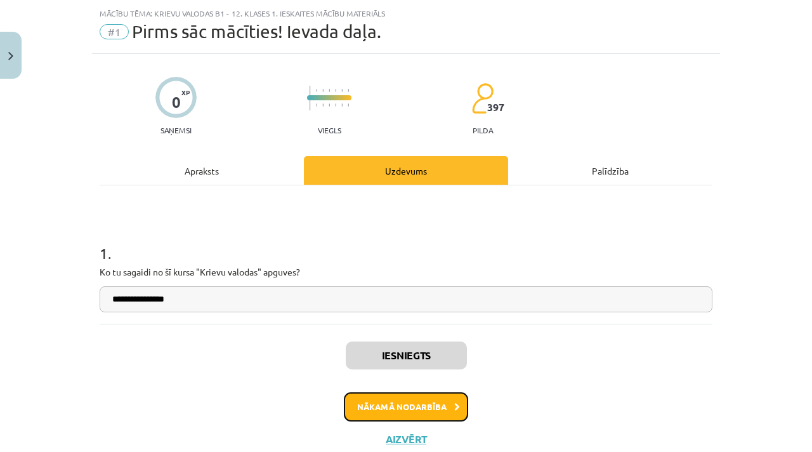
click at [390, 400] on button "Nākamā nodarbība" at bounding box center [406, 406] width 124 height 29
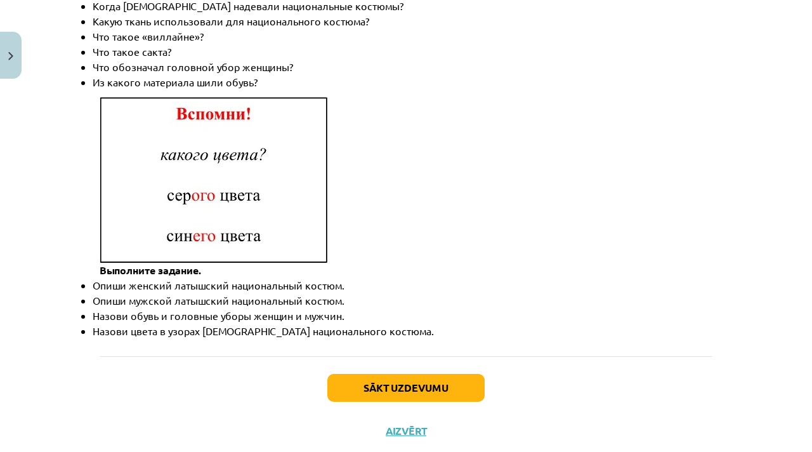
scroll to position [1869, 0]
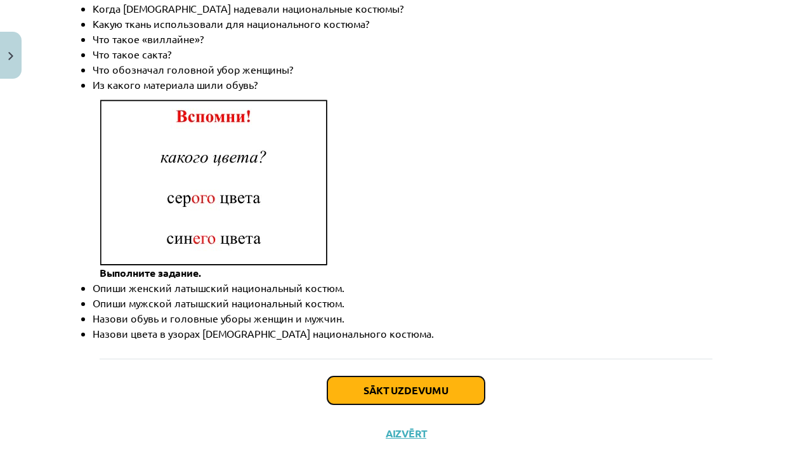
click at [406, 376] on button "Sākt uzdevumu" at bounding box center [405, 390] width 157 height 28
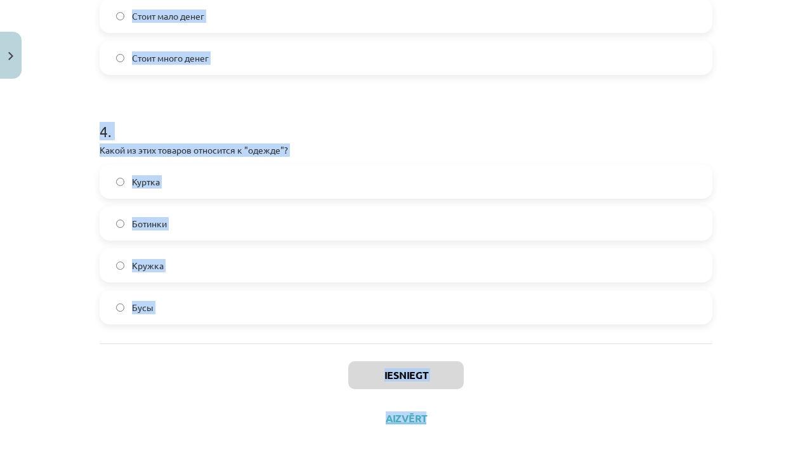
scroll to position [920, 0]
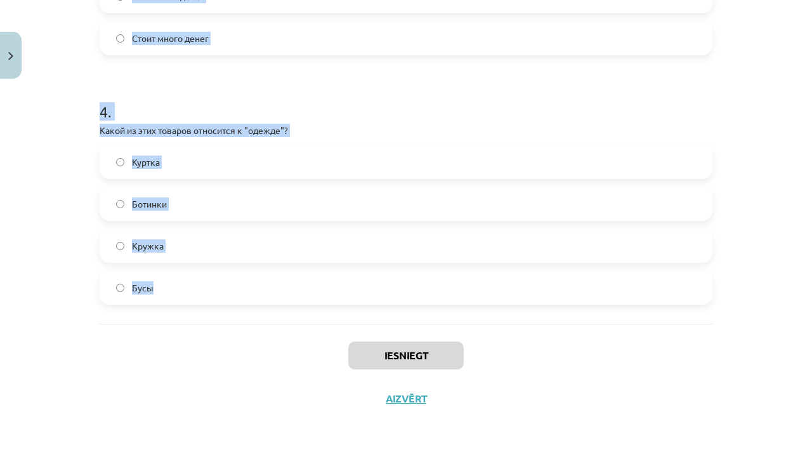
drag, startPoint x: 97, startPoint y: 299, endPoint x: 178, endPoint y: 319, distance: 82.9
copy form "Какая форма оплаты использует наличные? Оплата наличными Оплата предоплатой Опл…"
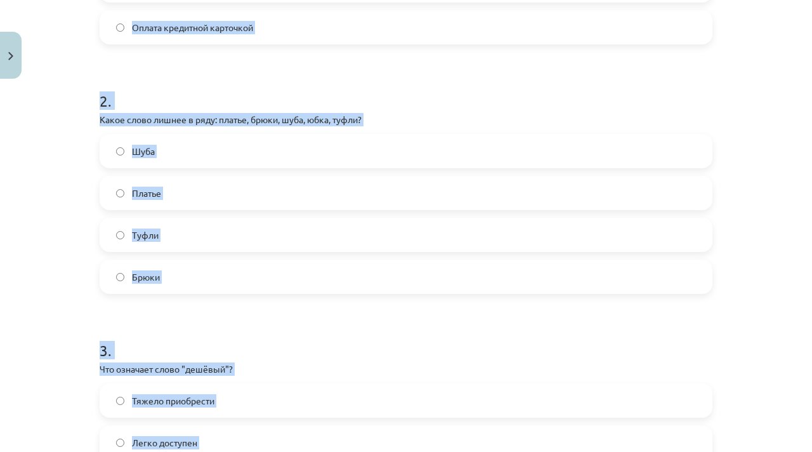
scroll to position [533, 0]
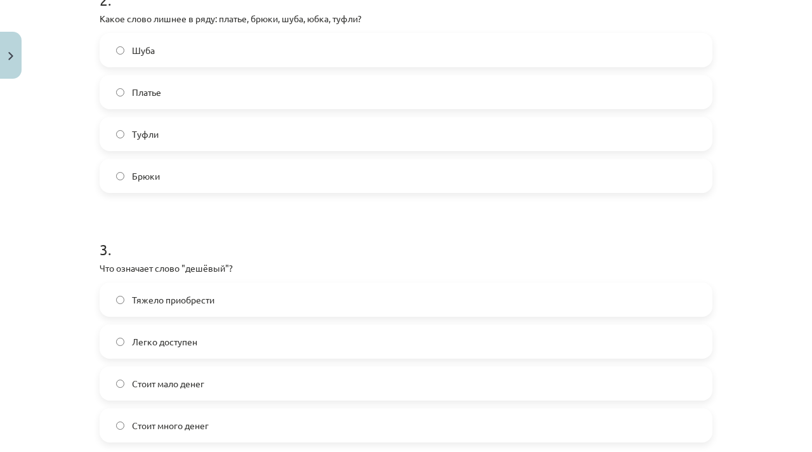
click at [87, 74] on div "Mācību tēma: Krievu valodas b1 - 12. klases 1. ieskaites mācību materiāls #2 Ак…" at bounding box center [406, 226] width 812 height 452
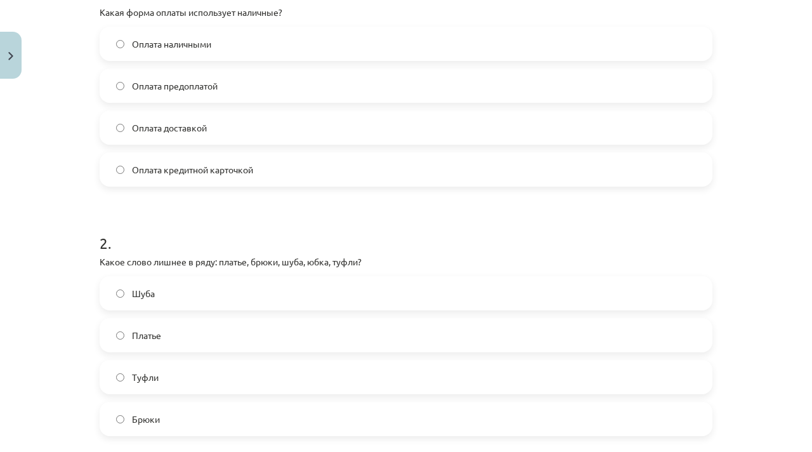
scroll to position [291, 0]
click at [298, 43] on label "Оплата наличными" at bounding box center [406, 43] width 610 height 32
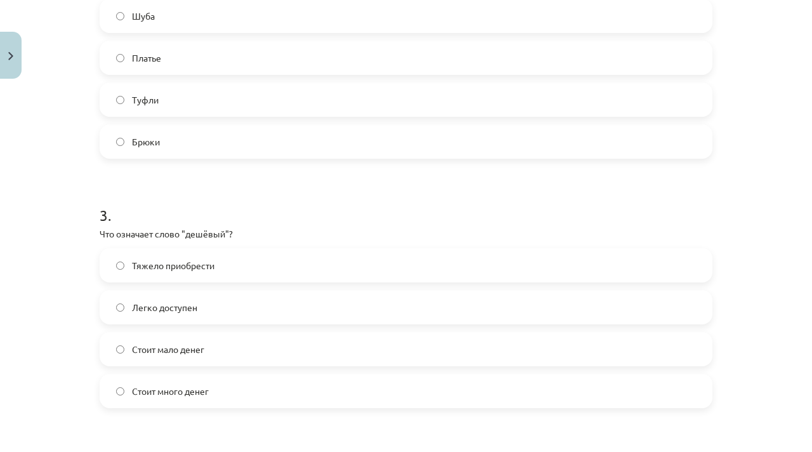
scroll to position [572, 0]
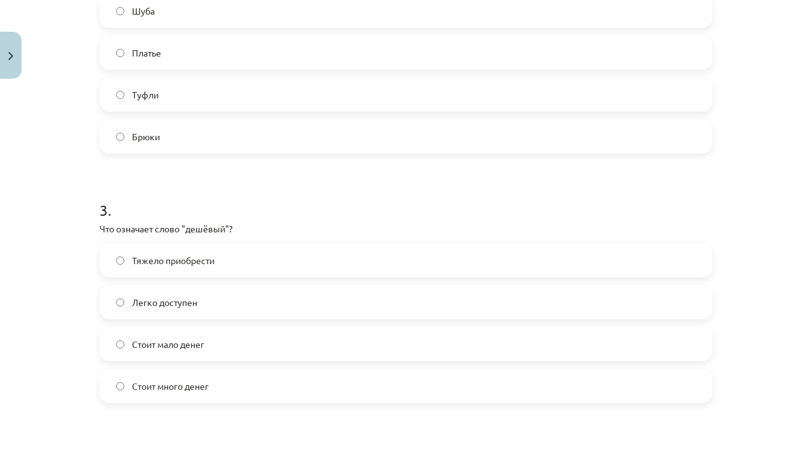
click at [237, 93] on label "Туфли" at bounding box center [406, 95] width 610 height 32
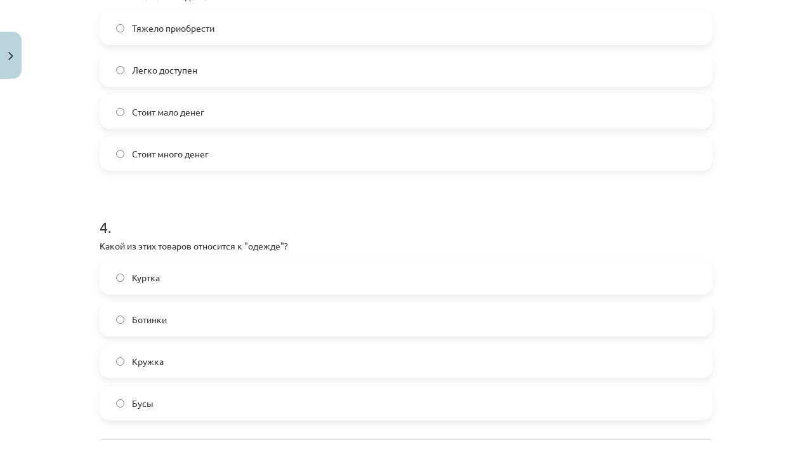
scroll to position [805, 0]
click at [219, 112] on label "Стоит мало денег" at bounding box center [406, 111] width 610 height 32
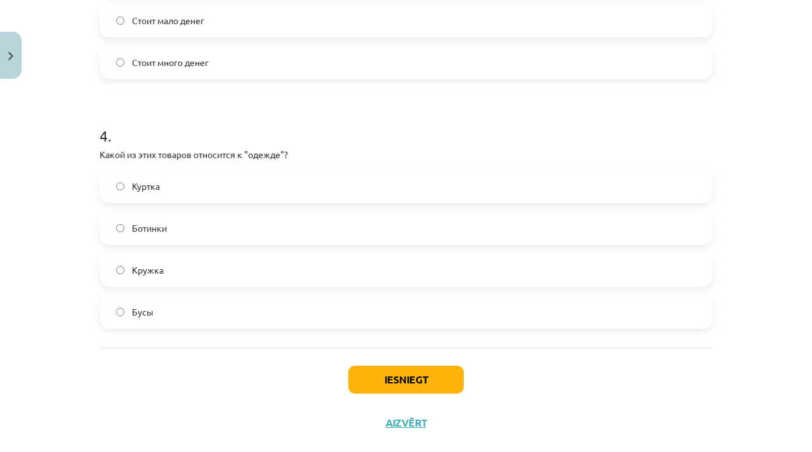
scroll to position [920, 0]
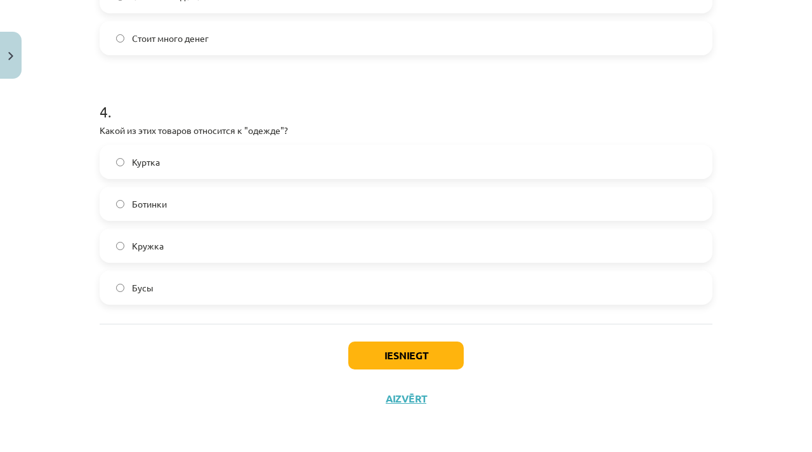
click at [287, 162] on label "Куртка" at bounding box center [406, 162] width 610 height 32
click at [376, 358] on button "Iesniegt" at bounding box center [405, 355] width 115 height 28
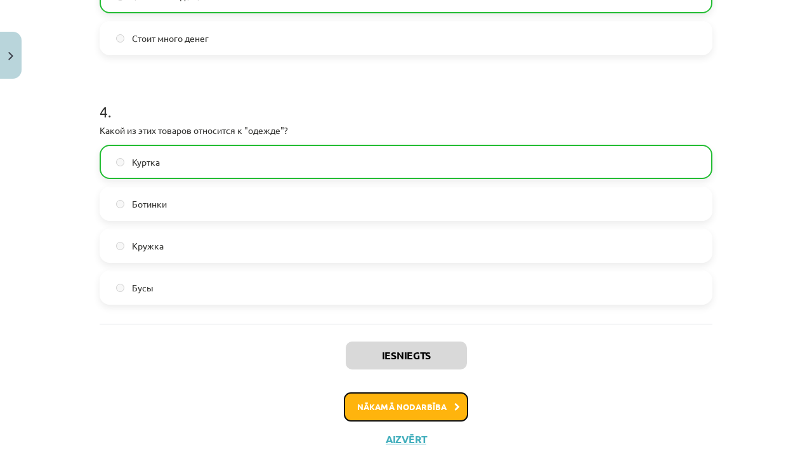
click at [369, 403] on button "Nākamā nodarbība" at bounding box center [406, 406] width 124 height 29
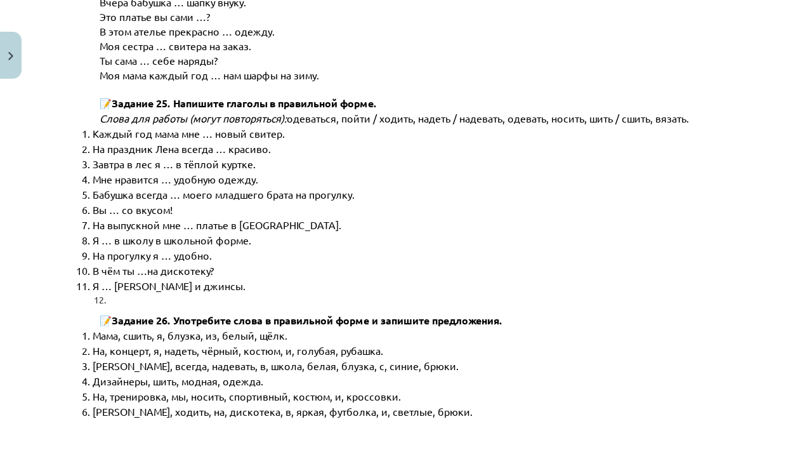
scroll to position [6451, 0]
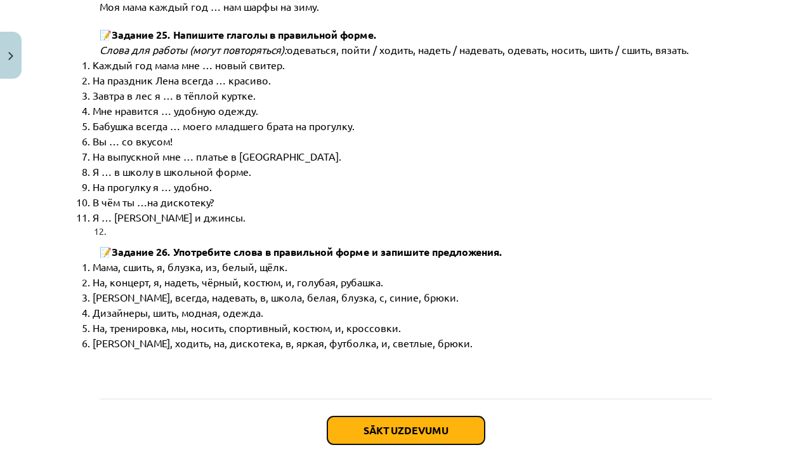
click at [374, 416] on button "Sākt uzdevumu" at bounding box center [405, 430] width 157 height 28
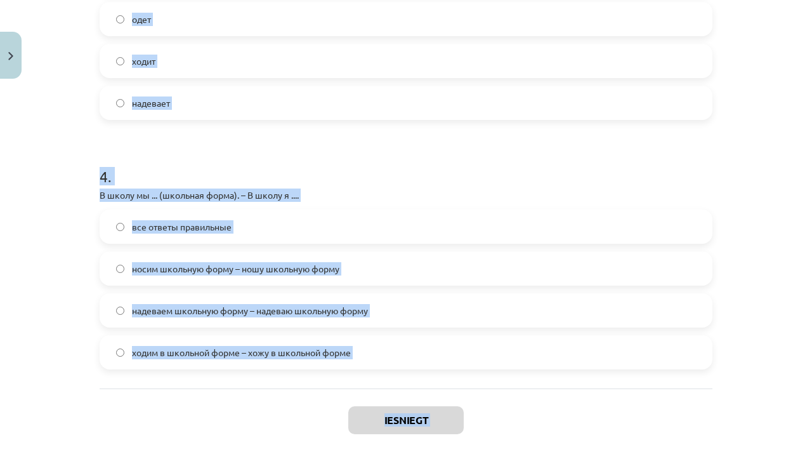
scroll to position [941, 0]
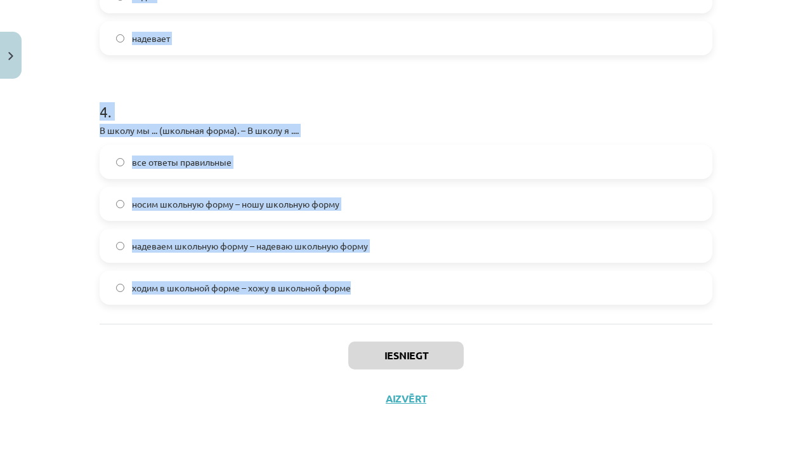
drag, startPoint x: 93, startPoint y: 267, endPoint x: 355, endPoint y: 294, distance: 262.7
copy form "Какое слово лишнее? Бархат, шёлк, лён, металл, кружево, шерсть, хлопок, кожа Ко…"
click at [77, 171] on div "Mācību tēma: Krievu valodas b1 - 12. klases 1. ieskaites mācību materiāls #3 Гр…" at bounding box center [406, 226] width 812 height 452
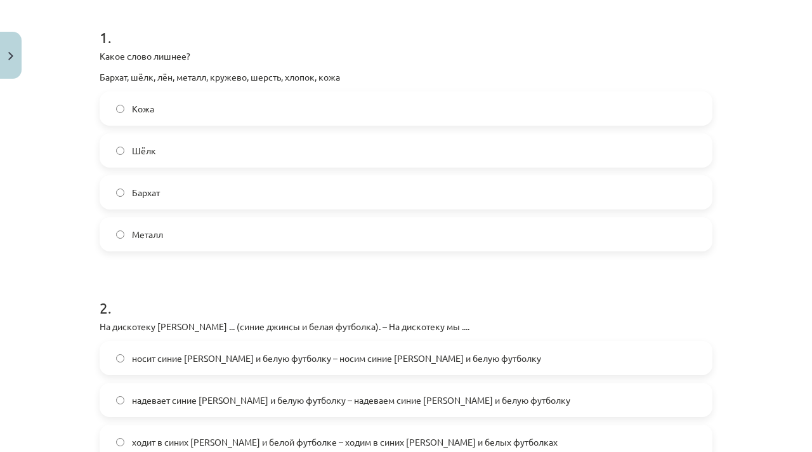
scroll to position [245, 0]
click at [164, 229] on label "Металл" at bounding box center [406, 235] width 610 height 32
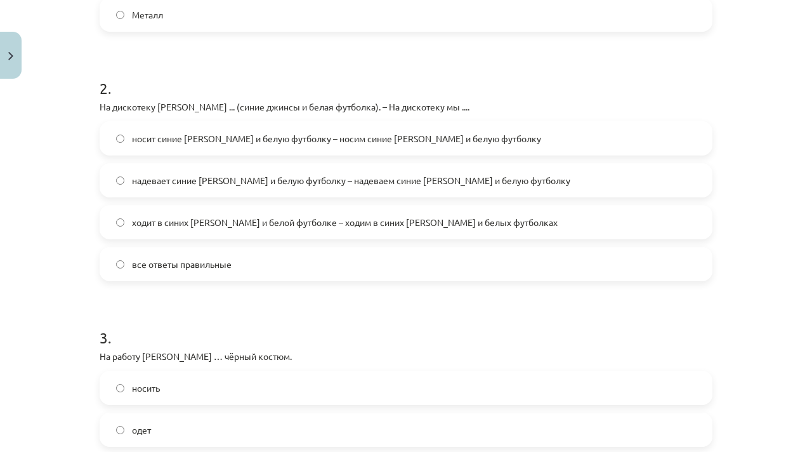
scroll to position [480, 0]
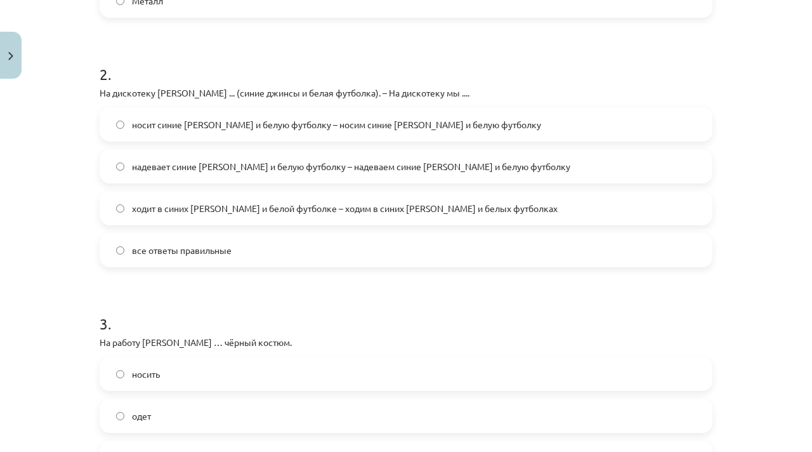
click at [185, 243] on label "все ответы правильные" at bounding box center [406, 250] width 610 height 32
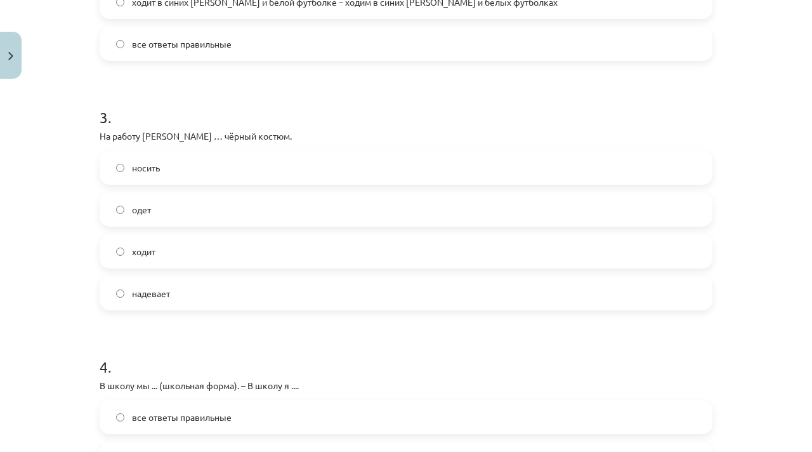
scroll to position [686, 0]
click at [207, 294] on label "надевает" at bounding box center [406, 293] width 610 height 32
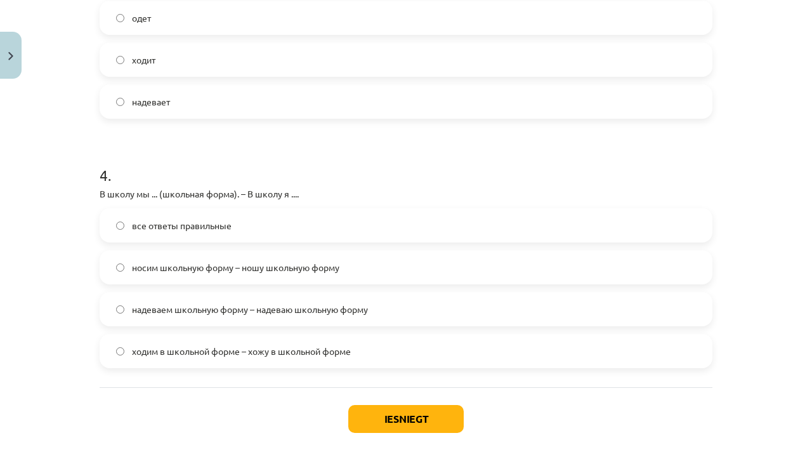
scroll to position [941, 0]
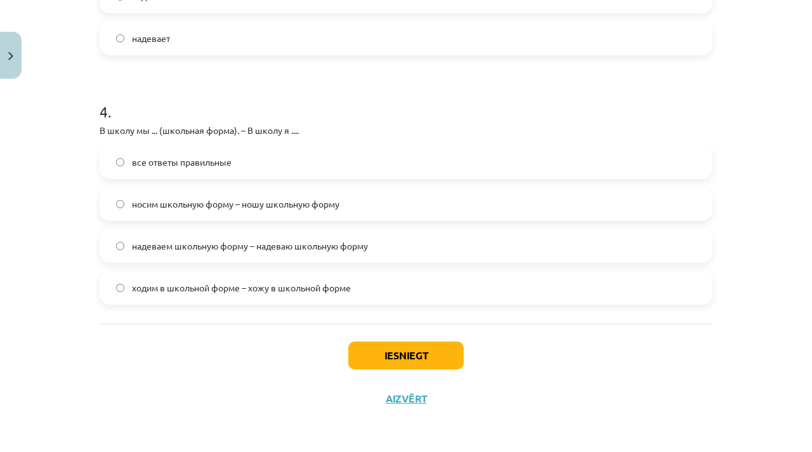
click at [228, 154] on label "все ответы правильные" at bounding box center [406, 162] width 610 height 32
click at [369, 362] on button "Iesniegt" at bounding box center [405, 355] width 115 height 28
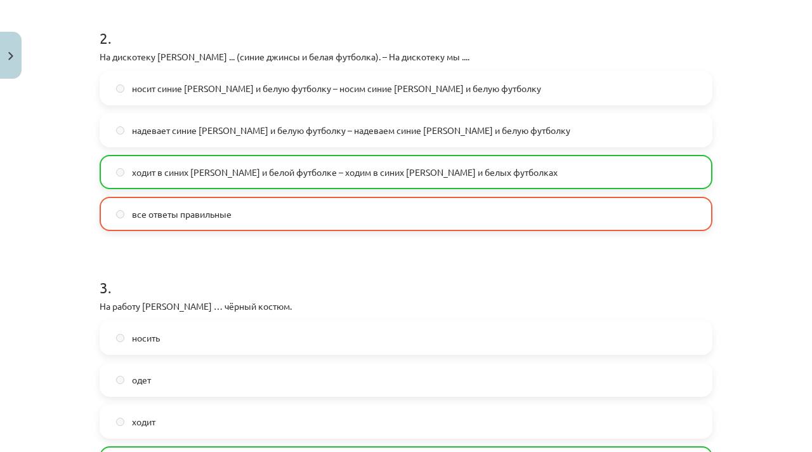
scroll to position [981, 0]
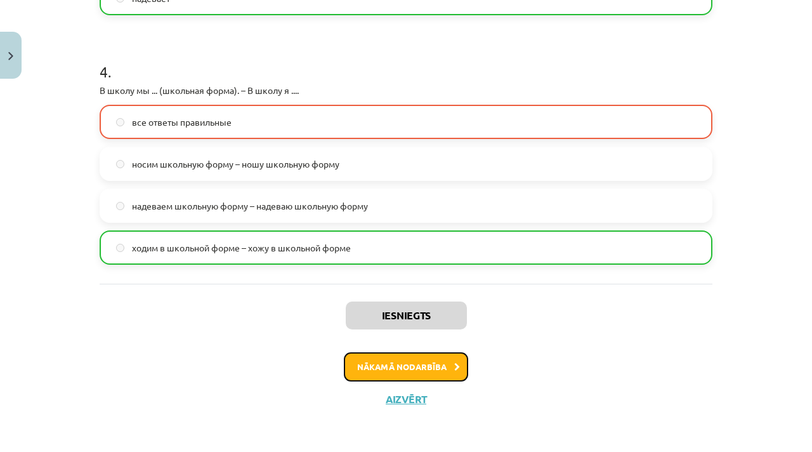
click at [370, 368] on button "Nākamā nodarbība" at bounding box center [406, 366] width 124 height 29
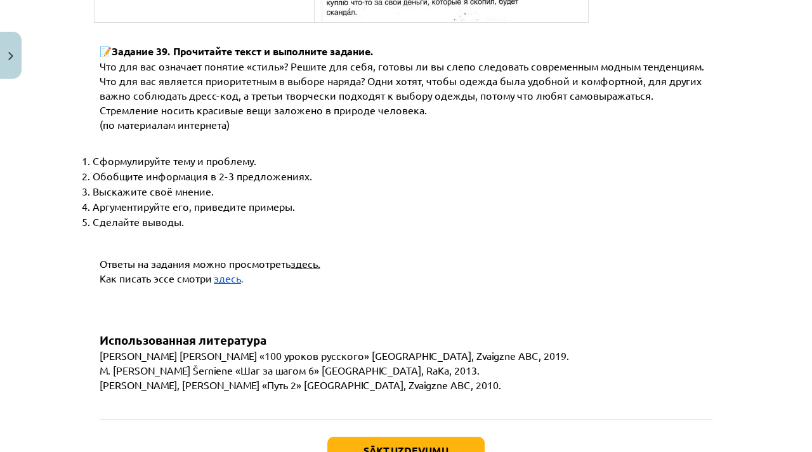
scroll to position [4870, 0]
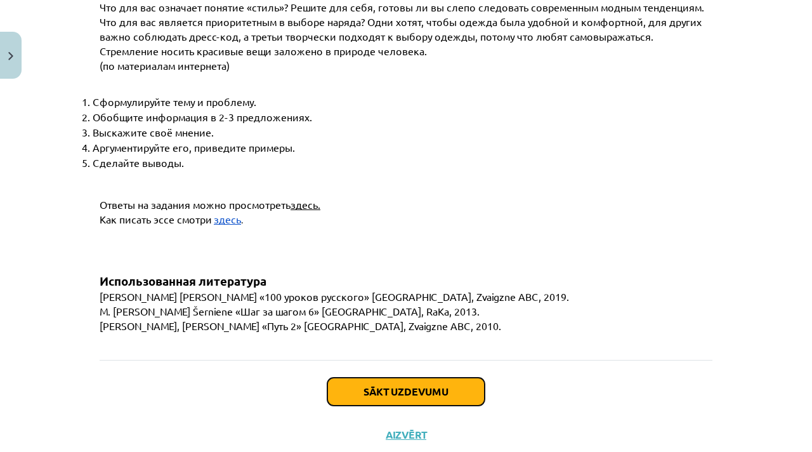
click at [364, 377] on button "Sākt uzdevumu" at bounding box center [405, 391] width 157 height 28
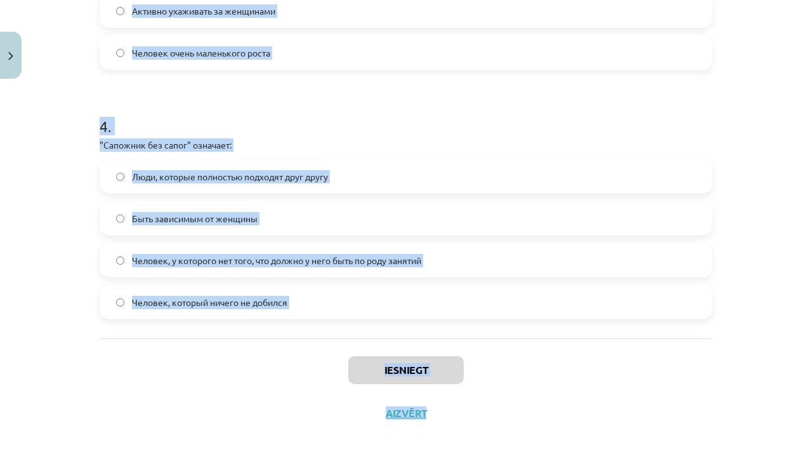
scroll to position [920, 0]
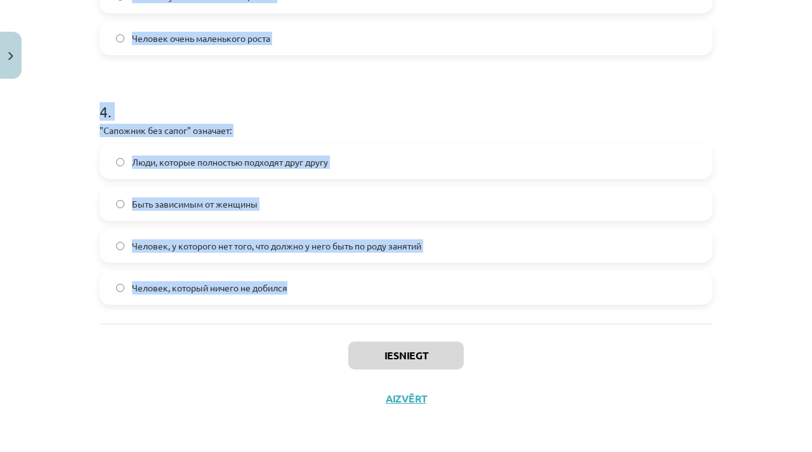
drag, startPoint x: 100, startPoint y: 270, endPoint x: 280, endPoint y: 298, distance: 182.4
copy form ""Два сапога пара" означает: Люди, которые подходят друг другу по интересам и пр…"
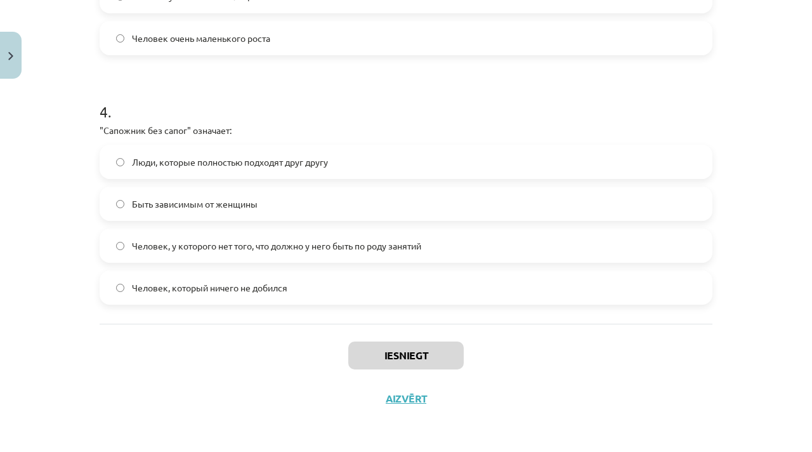
click at [70, 242] on div "Mācību tēma: Krievu valodas b1 - 12. klases 1. ieskaites mācību materiāls #4 Уп…" at bounding box center [406, 226] width 812 height 452
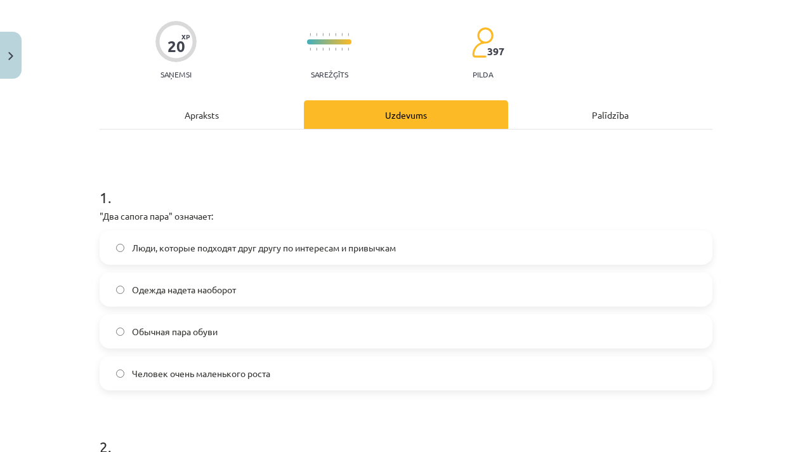
scroll to position [87, 0]
click at [164, 239] on label "Люди, которые подходят друг другу по интересам и привычкам" at bounding box center [406, 247] width 610 height 32
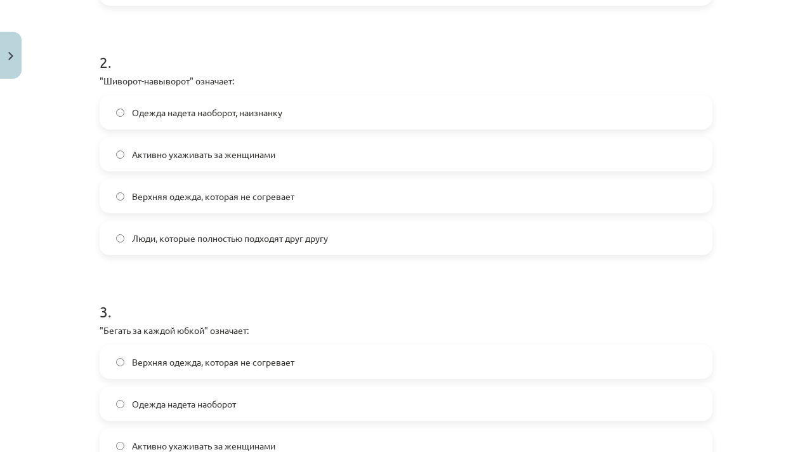
scroll to position [478, 0]
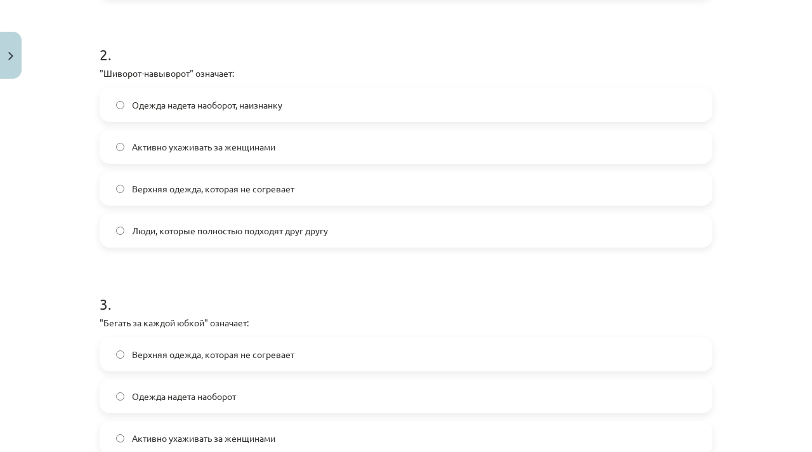
click at [169, 103] on span "Одежда надета наоборот, наизнанку" at bounding box center [207, 104] width 150 height 13
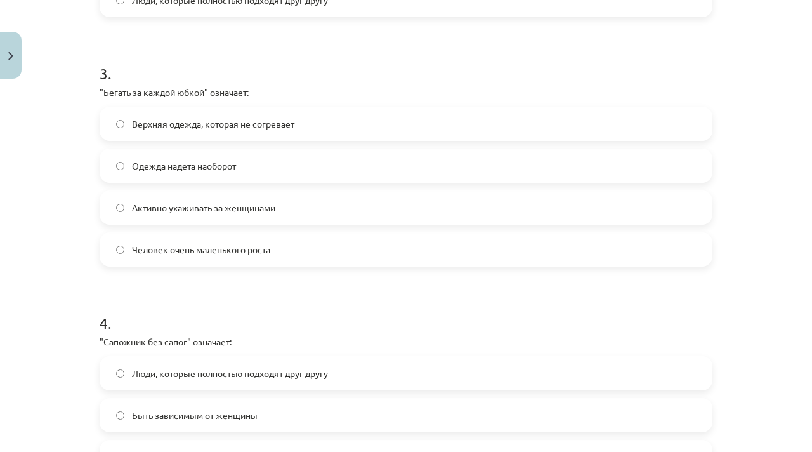
scroll to position [713, 0]
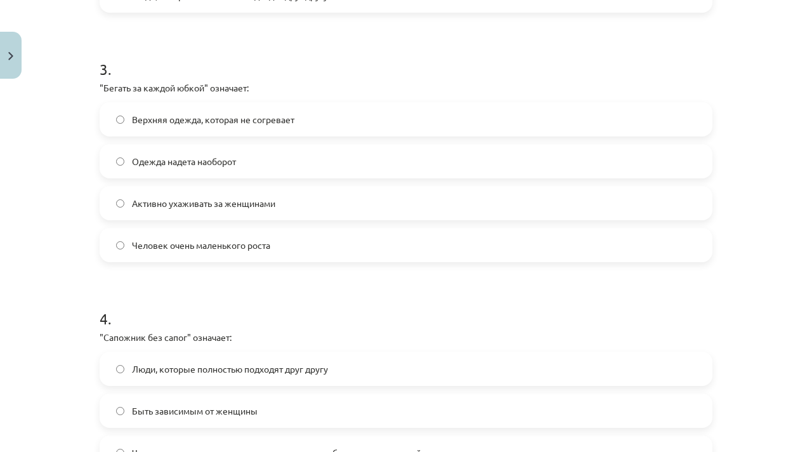
click at [240, 206] on span "Активно ухаживать за женщинами" at bounding box center [203, 203] width 143 height 13
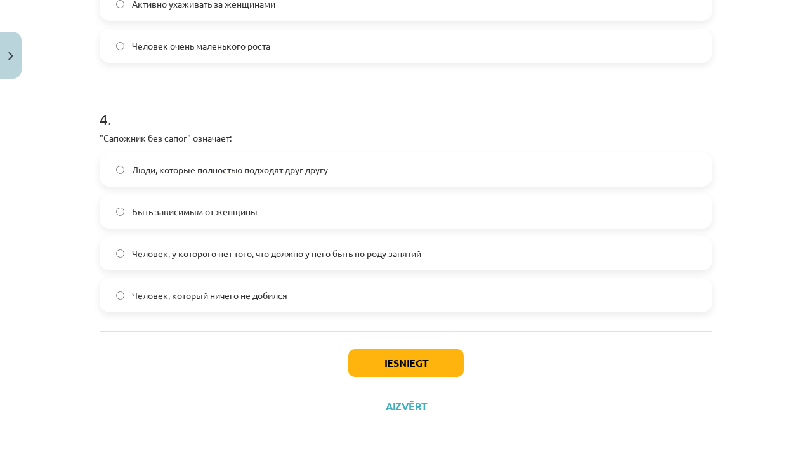
scroll to position [920, 0]
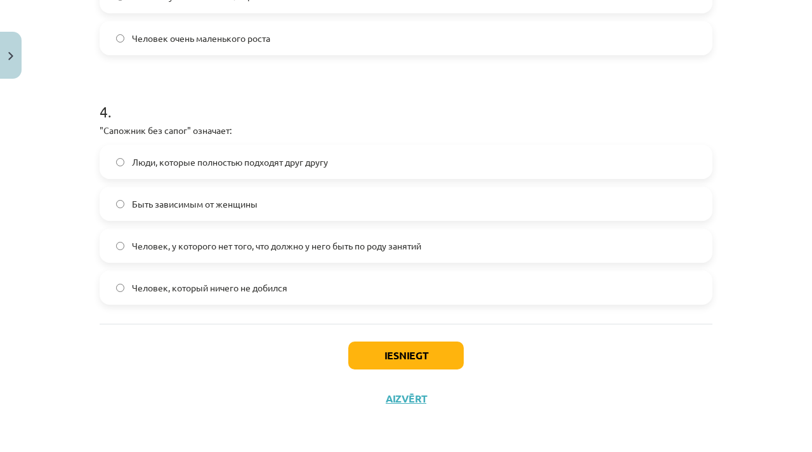
click at [197, 248] on span "Человек, у которого нет того, что должно у него быть по роду занятий" at bounding box center [276, 245] width 289 height 13
click at [362, 358] on button "Iesniegt" at bounding box center [405, 355] width 115 height 28
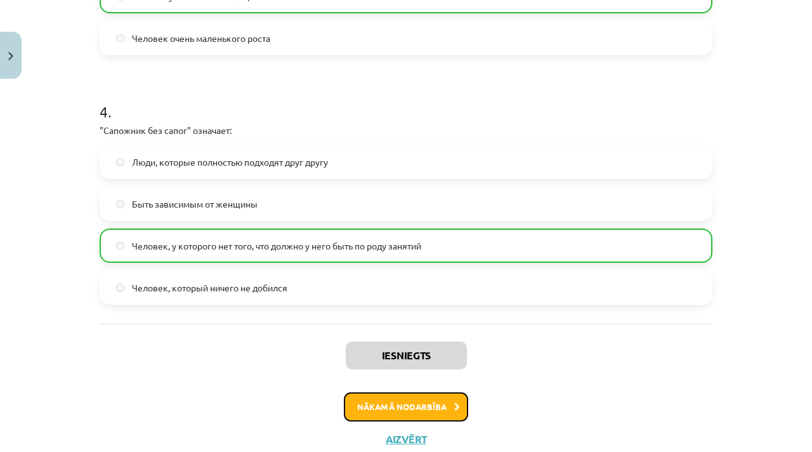
click at [368, 401] on button "Nākamā nodarbība" at bounding box center [406, 406] width 124 height 29
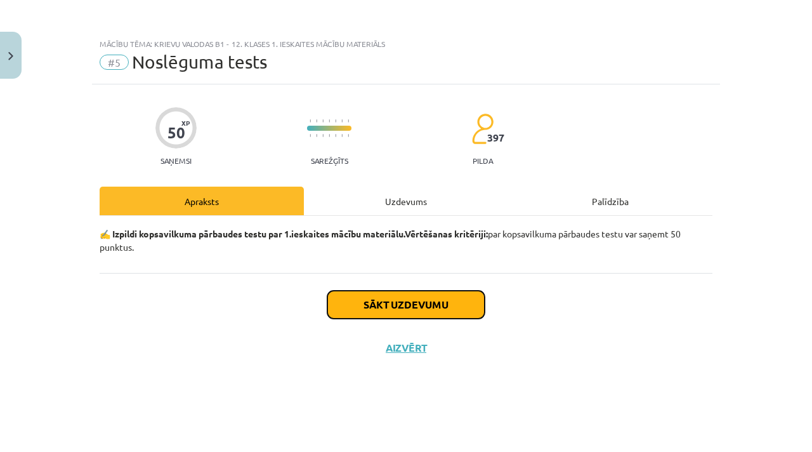
click at [363, 307] on button "Sākt uzdevumu" at bounding box center [405, 305] width 157 height 28
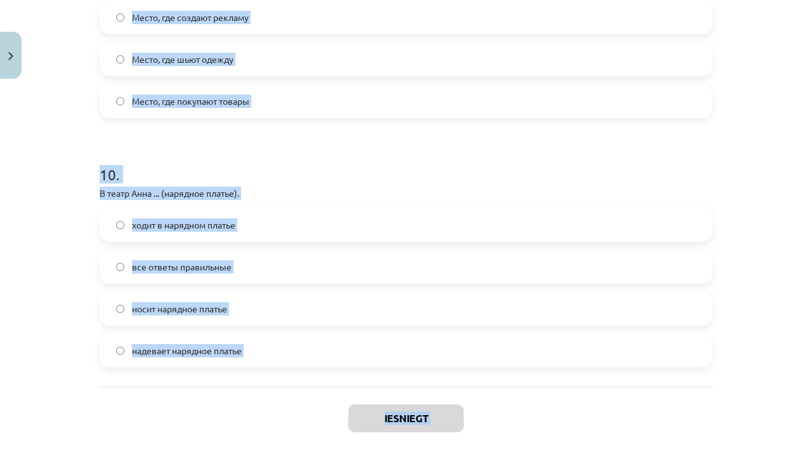
scroll to position [2416, 0]
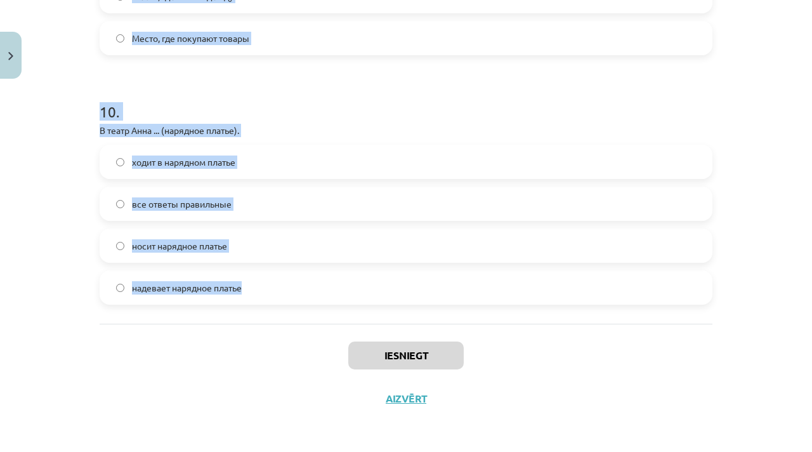
drag, startPoint x: 97, startPoint y: 301, endPoint x: 209, endPoint y: 304, distance: 112.3
copy form "На праздник я … своё любимое платье. все ответы правильные беру ношу надеваю 2 …"
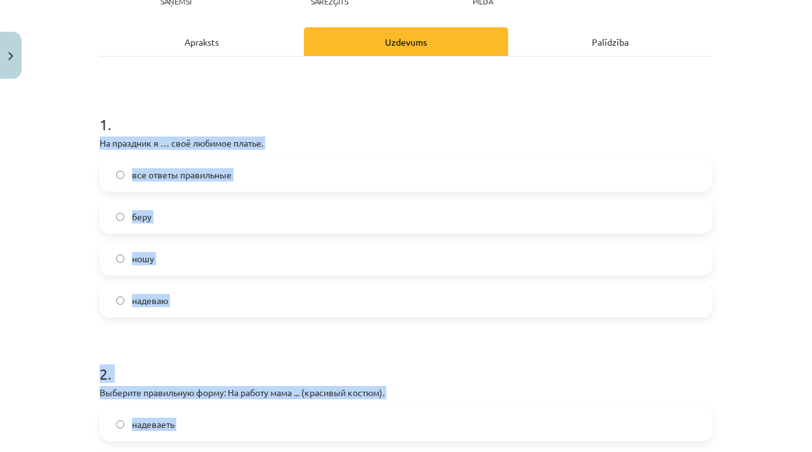
scroll to position [138, 0]
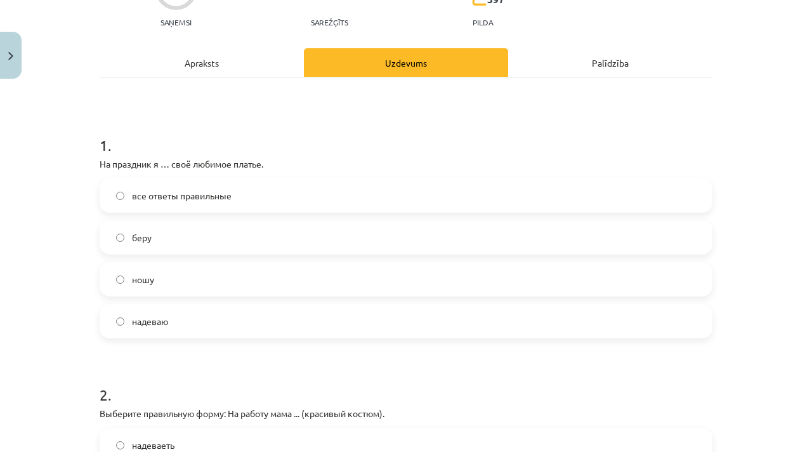
click at [165, 210] on label "все ответы правильные" at bounding box center [406, 196] width 610 height 32
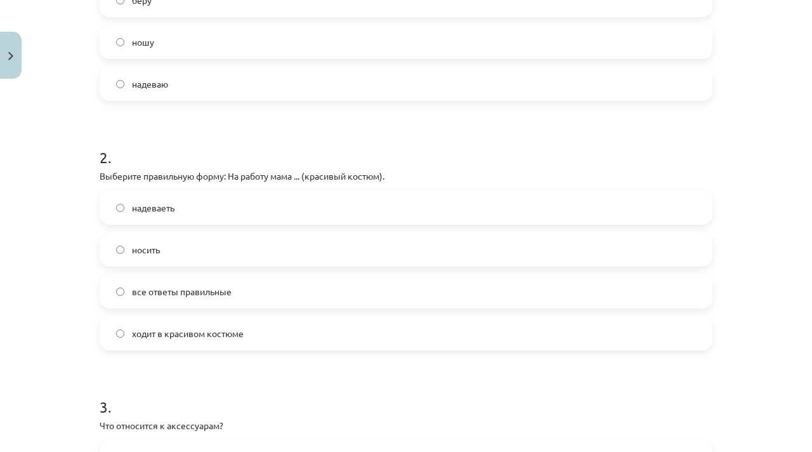
scroll to position [421, 0]
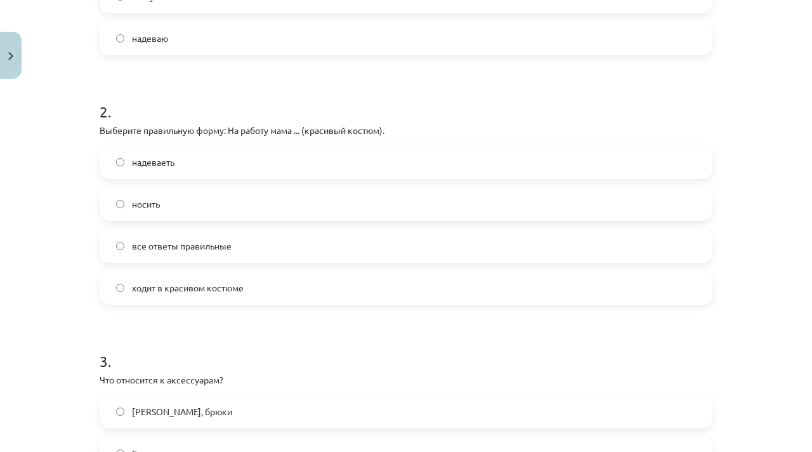
click at [143, 289] on span "ходит в красивом костюме" at bounding box center [188, 287] width 112 height 13
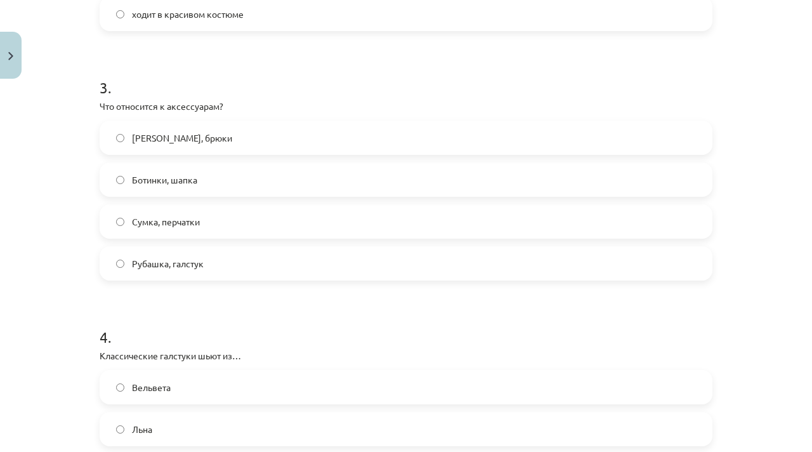
scroll to position [707, 0]
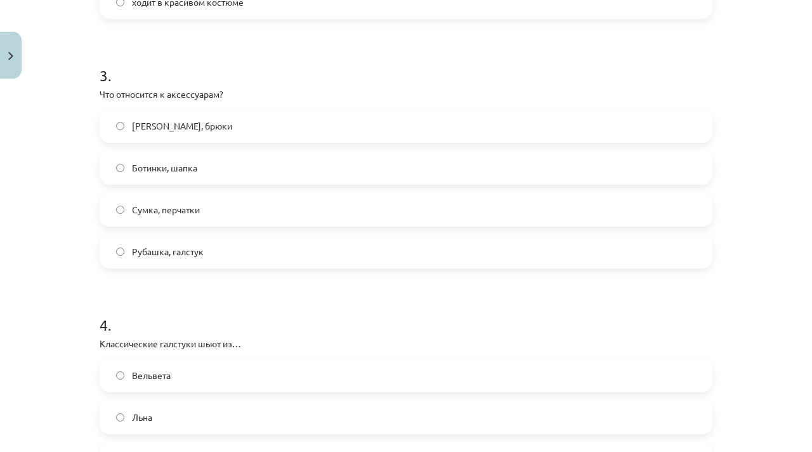
click at [277, 214] on label "Сумка, перчатки" at bounding box center [406, 209] width 610 height 32
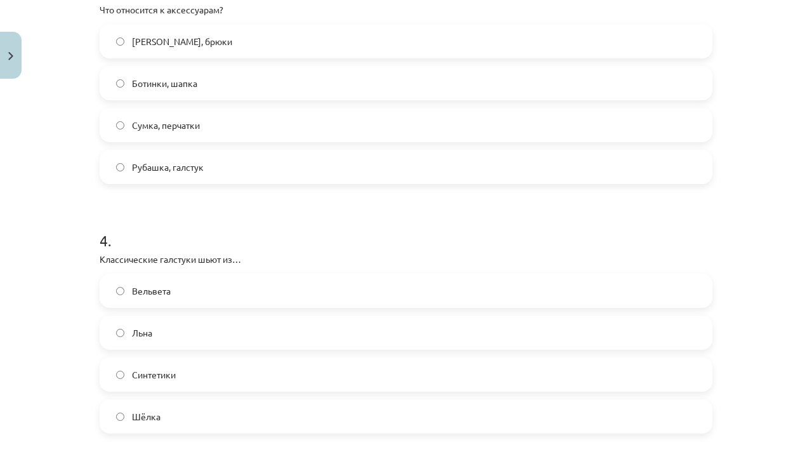
scroll to position [793, 0]
click at [156, 414] on span "Шёлка" at bounding box center [146, 414] width 29 height 13
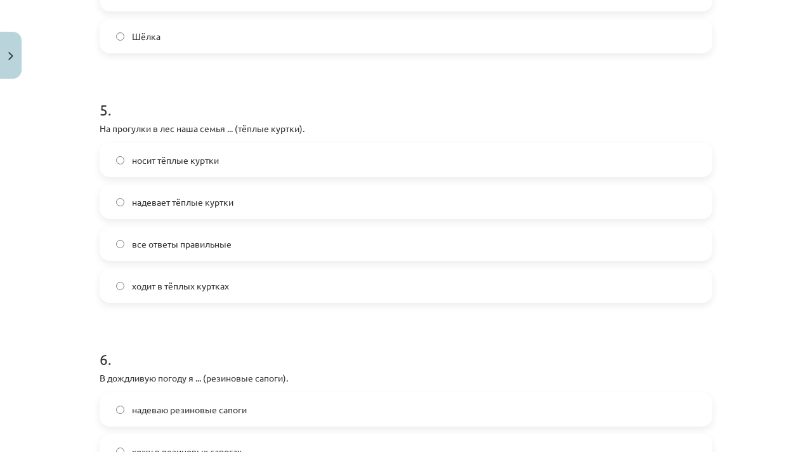
scroll to position [1170, 0]
click at [202, 247] on span "все ответы правильные" at bounding box center [182, 245] width 100 height 13
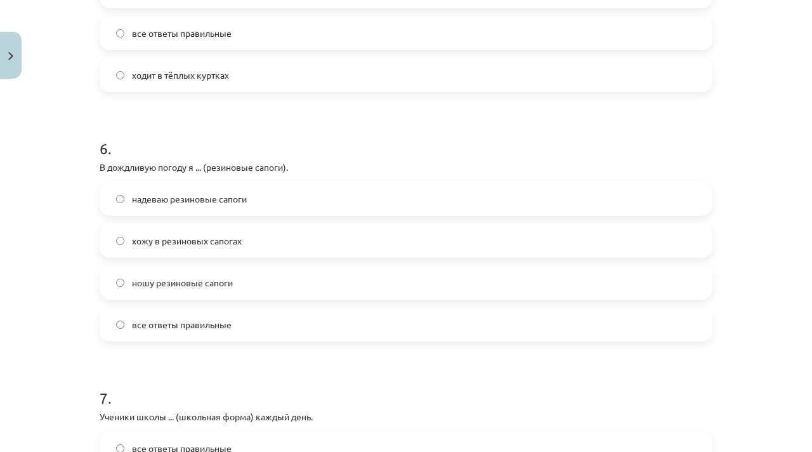
scroll to position [1392, 0]
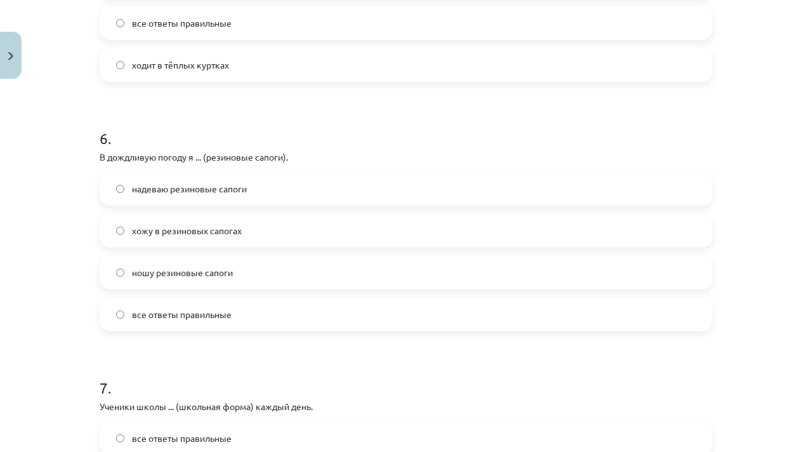
click at [237, 325] on label "все ответы правильные" at bounding box center [406, 314] width 610 height 32
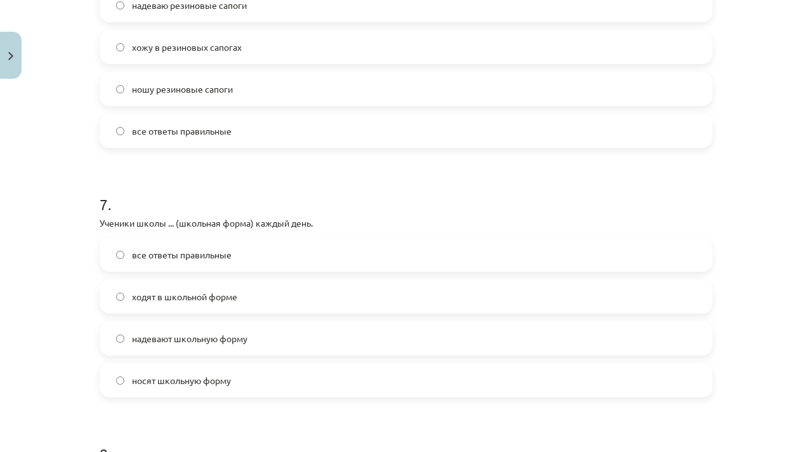
scroll to position [1579, 0]
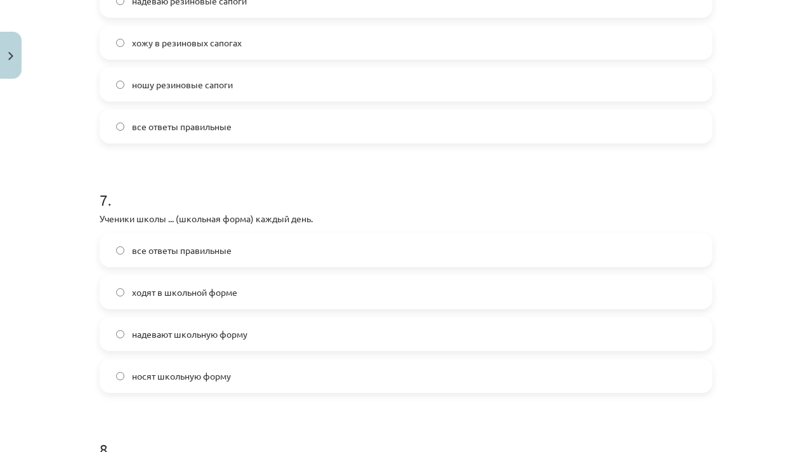
click at [229, 254] on span "все ответы правильные" at bounding box center [182, 250] width 100 height 13
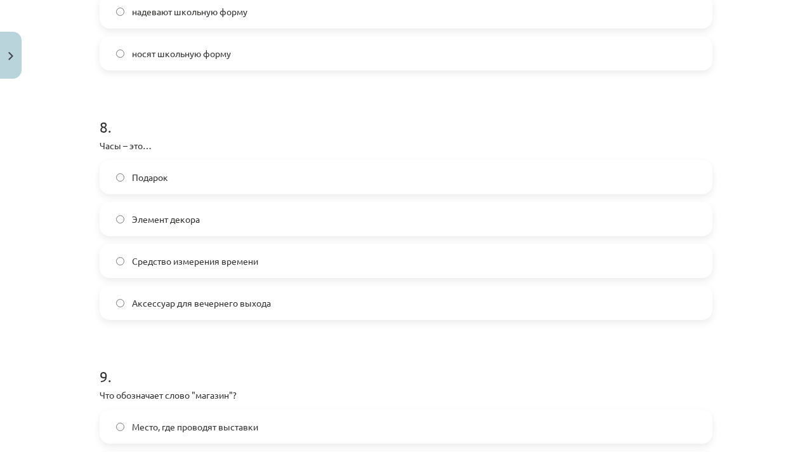
scroll to position [1905, 0]
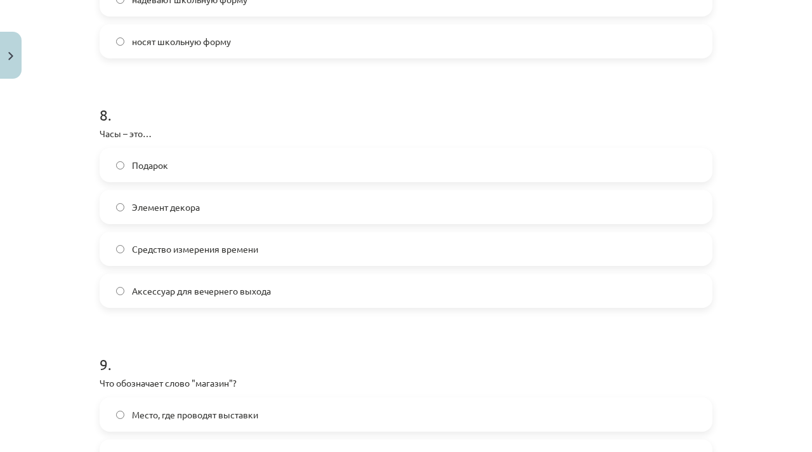
click at [261, 250] on label "Средство измерения времени" at bounding box center [406, 249] width 610 height 32
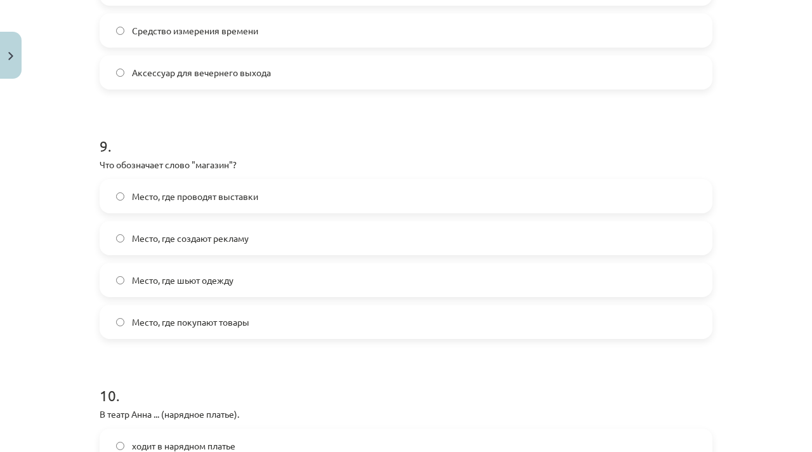
scroll to position [2154, 0]
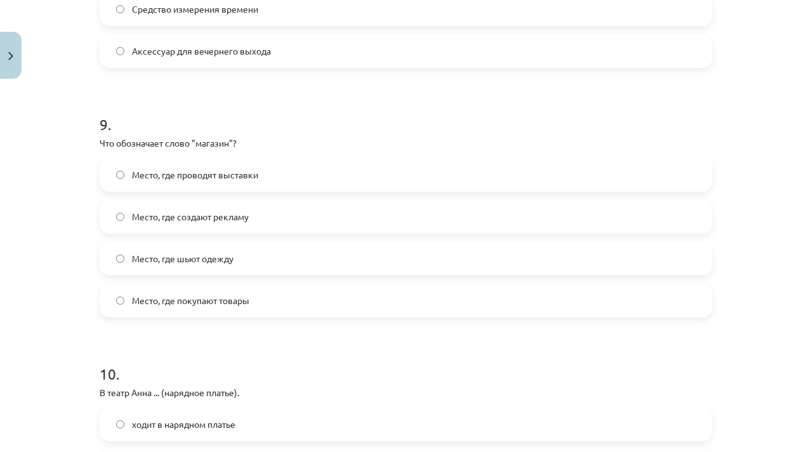
click at [219, 292] on label "Место, где покупают товары" at bounding box center [406, 300] width 610 height 32
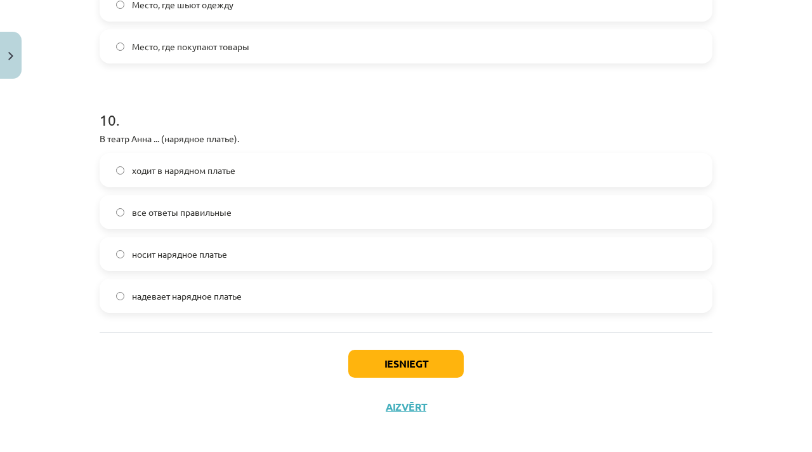
scroll to position [2416, 0]
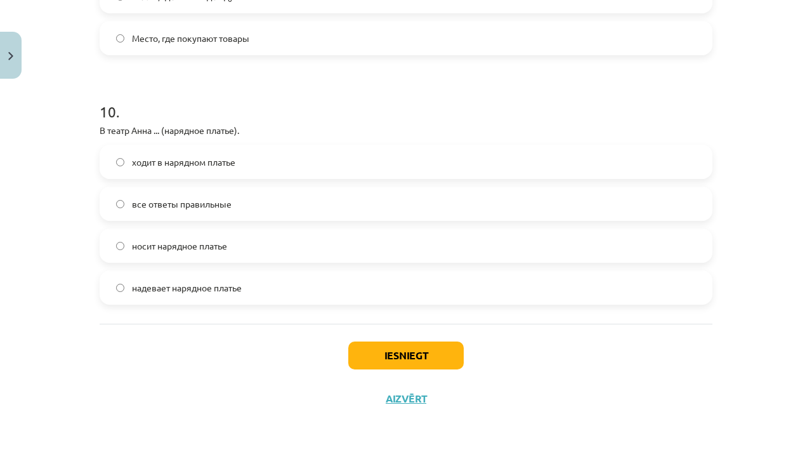
click at [344, 199] on label "все ответы правильные" at bounding box center [406, 204] width 610 height 32
click at [382, 339] on div "Iesniegt Aizvērt" at bounding box center [406, 368] width 613 height 89
click at [379, 350] on button "Iesniegt" at bounding box center [405, 355] width 115 height 28
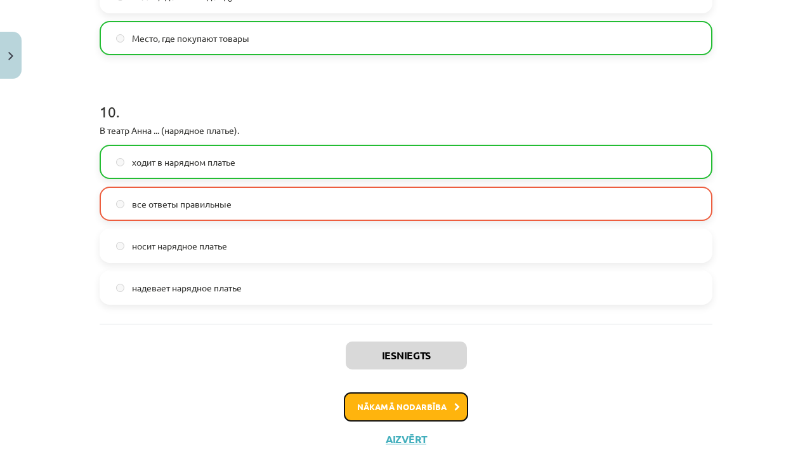
click at [374, 407] on button "Nākamā nodarbība" at bounding box center [406, 406] width 124 height 29
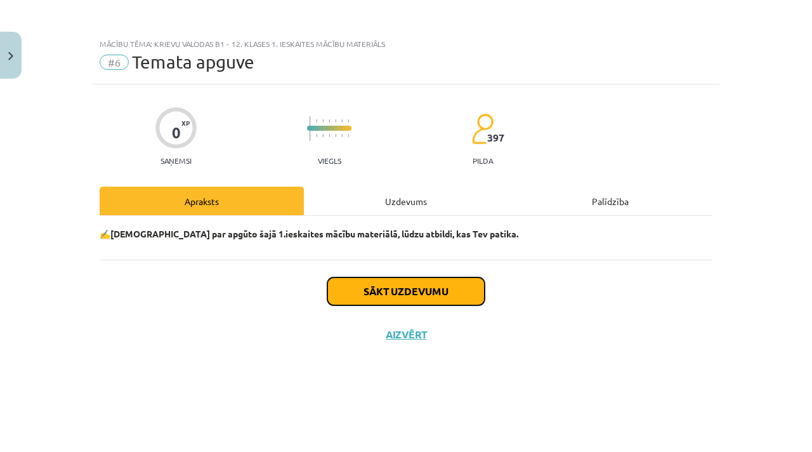
click at [366, 300] on button "Sākt uzdevumu" at bounding box center [405, 291] width 157 height 28
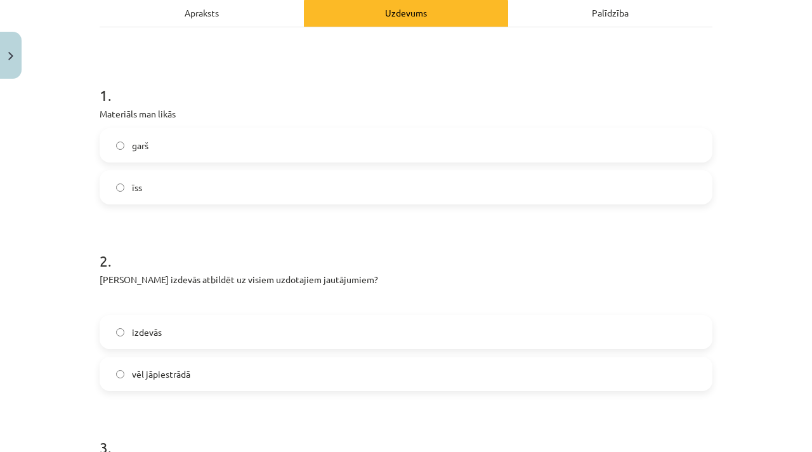
scroll to position [189, 0]
click at [173, 181] on label "īss" at bounding box center [406, 187] width 610 height 32
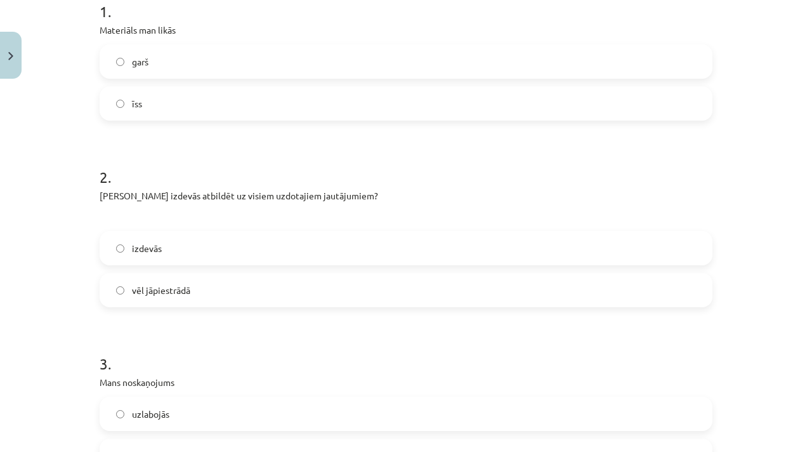
scroll to position [277, 0]
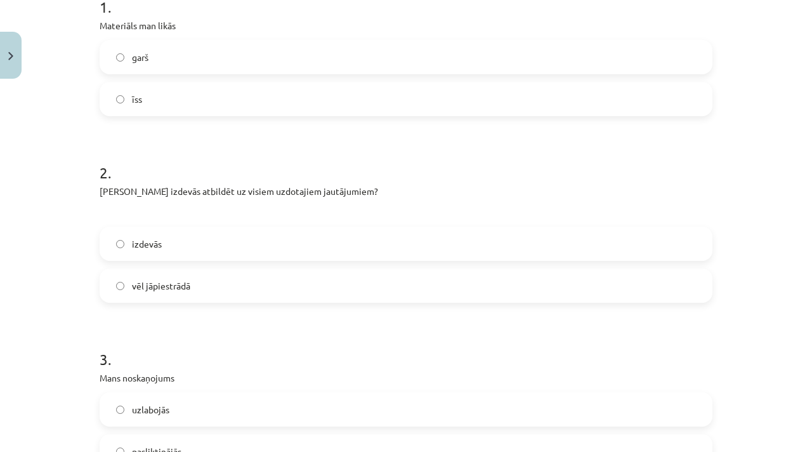
click at [153, 287] on span "vēl jāpiestrādā" at bounding box center [161, 285] width 58 height 13
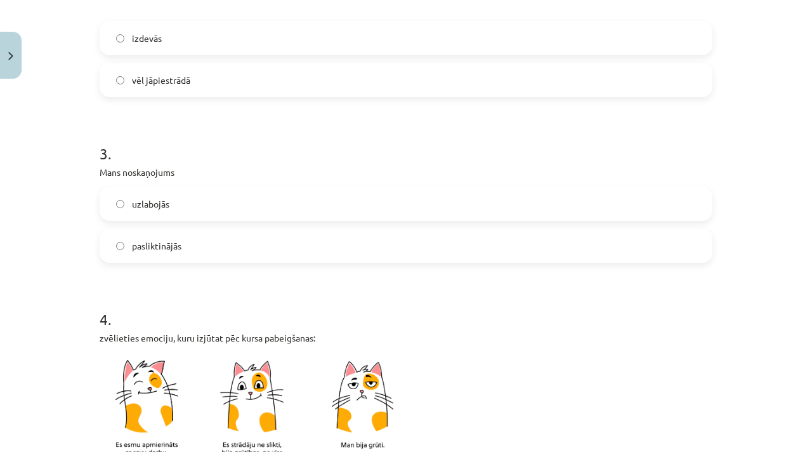
scroll to position [483, 0]
click at [176, 205] on label "uzlabojās" at bounding box center [406, 203] width 610 height 32
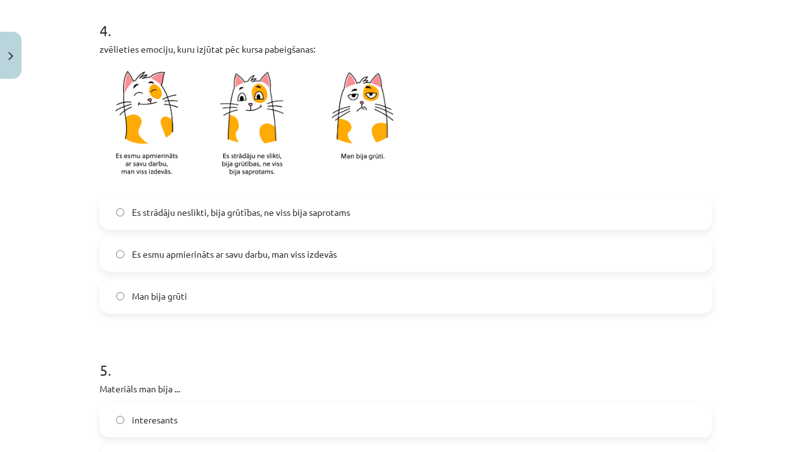
scroll to position [770, 0]
click at [216, 211] on span "Es strādāju neslikti, bija grūtības, ne viss bija saprotams" at bounding box center [241, 212] width 218 height 13
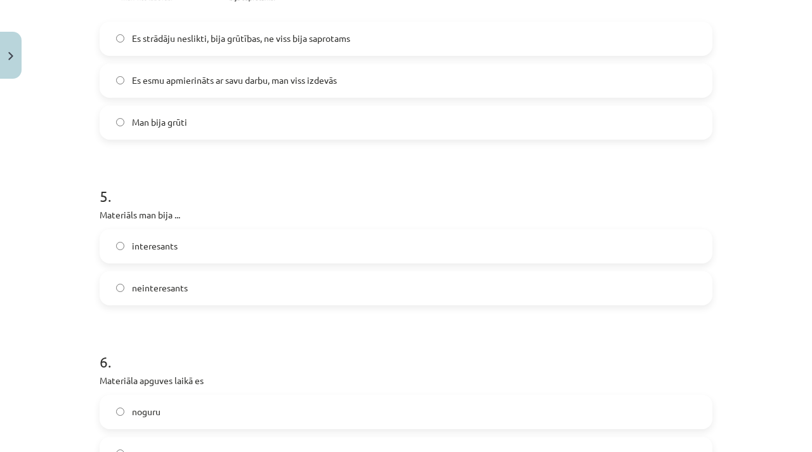
scroll to position [1000, 0]
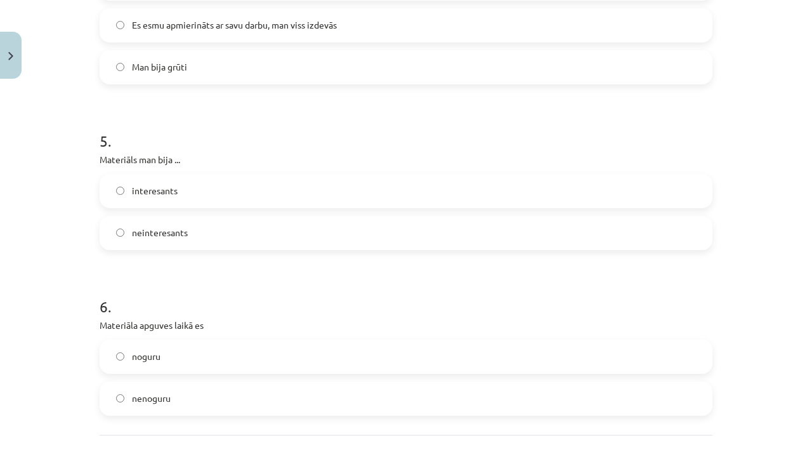
click at [218, 205] on label "interesants" at bounding box center [406, 191] width 610 height 32
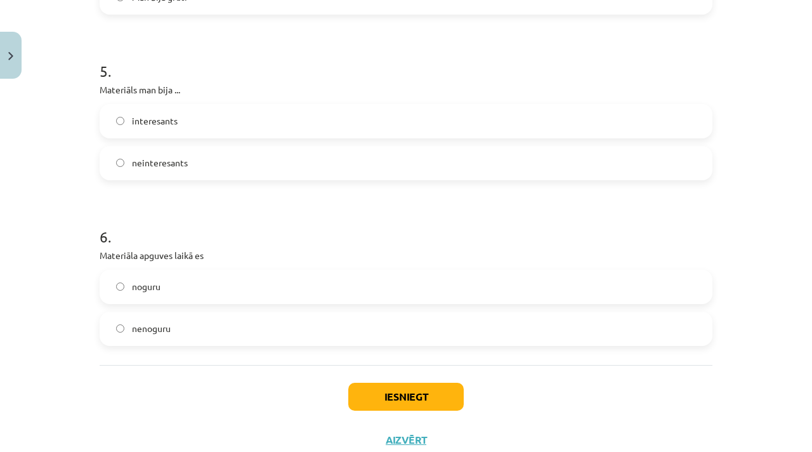
scroll to position [1110, 0]
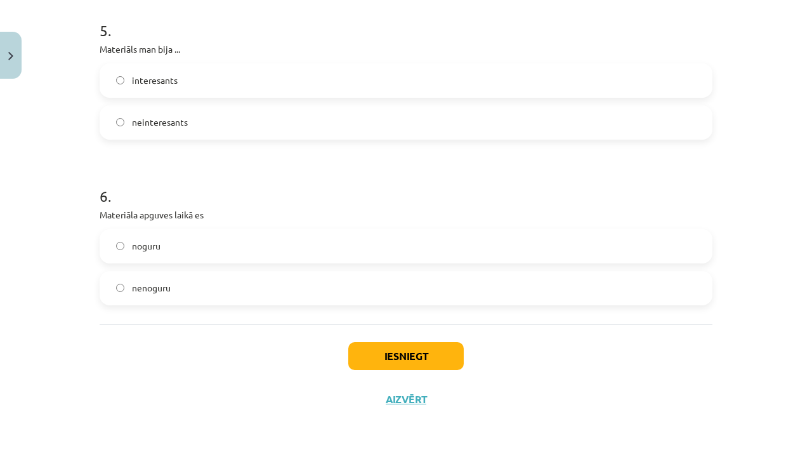
click at [155, 297] on label "nenoguru" at bounding box center [406, 288] width 610 height 32
click at [400, 352] on button "Iesniegt" at bounding box center [405, 356] width 115 height 28
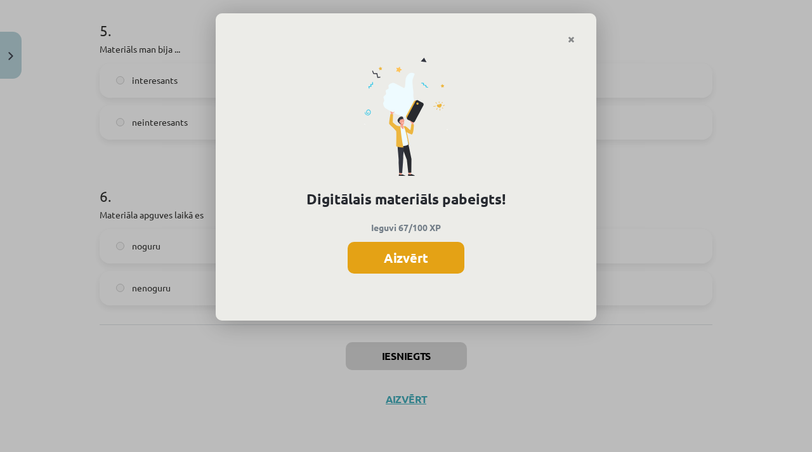
click at [408, 261] on button "Aizvērt" at bounding box center [406, 258] width 117 height 32
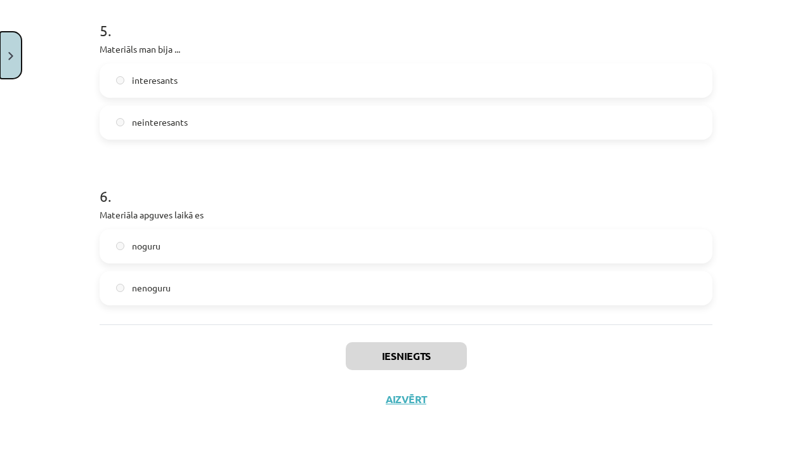
click at [7, 48] on button "Close" at bounding box center [11, 55] width 22 height 47
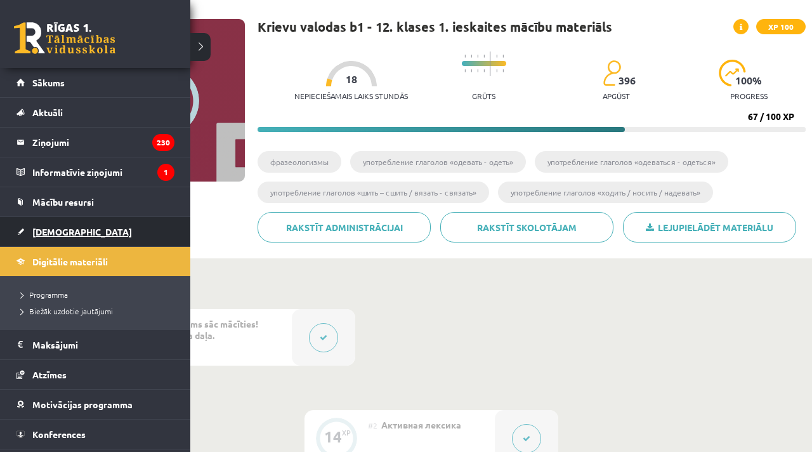
click at [68, 228] on span "[DEMOGRAPHIC_DATA]" at bounding box center [82, 231] width 100 height 11
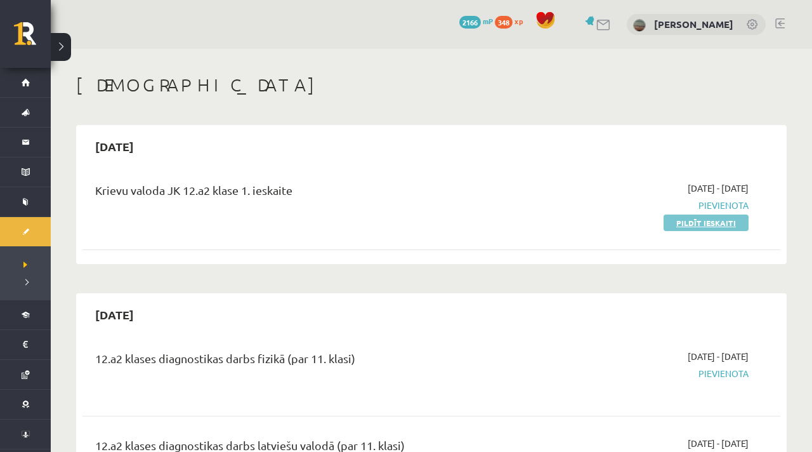
click at [686, 218] on link "Pildīt ieskaiti" at bounding box center [706, 222] width 85 height 16
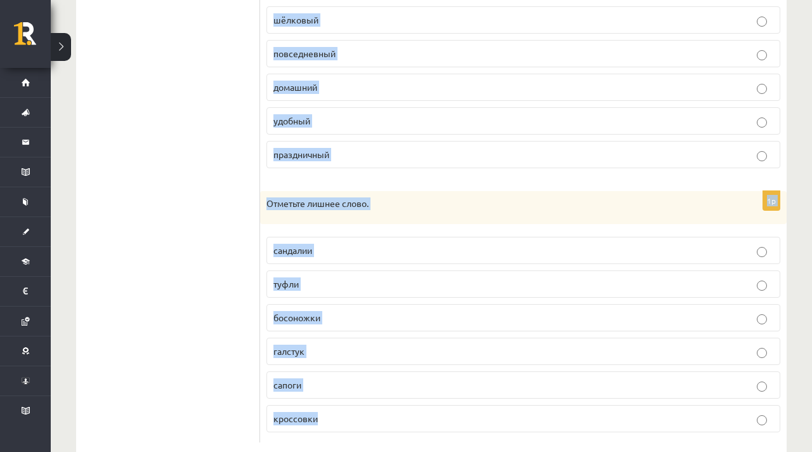
scroll to position [572, 0]
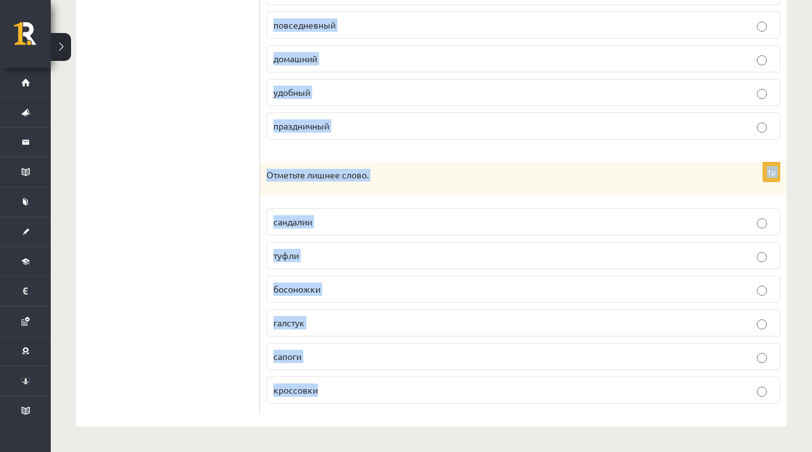
drag, startPoint x: 268, startPoint y: 251, endPoint x: 368, endPoint y: 448, distance: 221.3
copy form "Отметьте лишнее слово. платье юбка сапоги брюки блузка 1p Отметьте лишнее слово…"
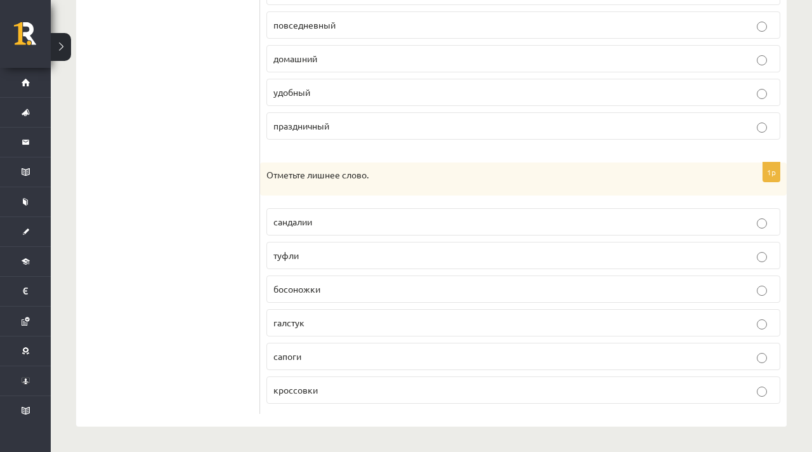
click at [213, 190] on ul "1. uzdevums 2. uzdevums 3. uzdevums 4. uzdevums 5. uzdevums 6. uzdevums 7. uzde…" at bounding box center [174, 34] width 171 height 757
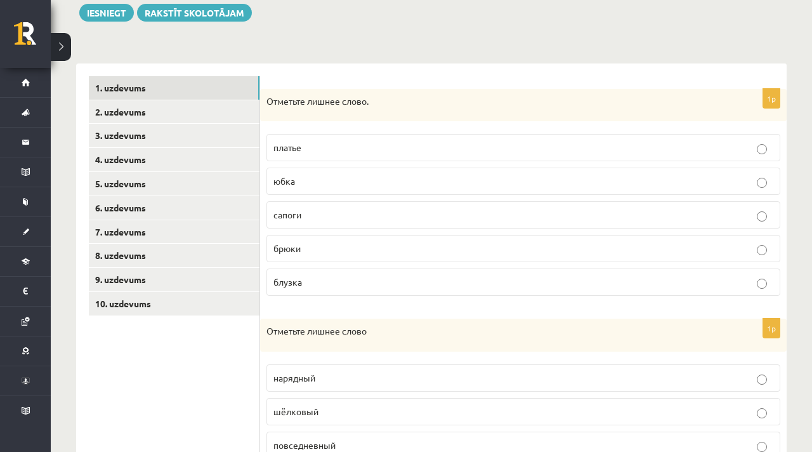
scroll to position [150, 0]
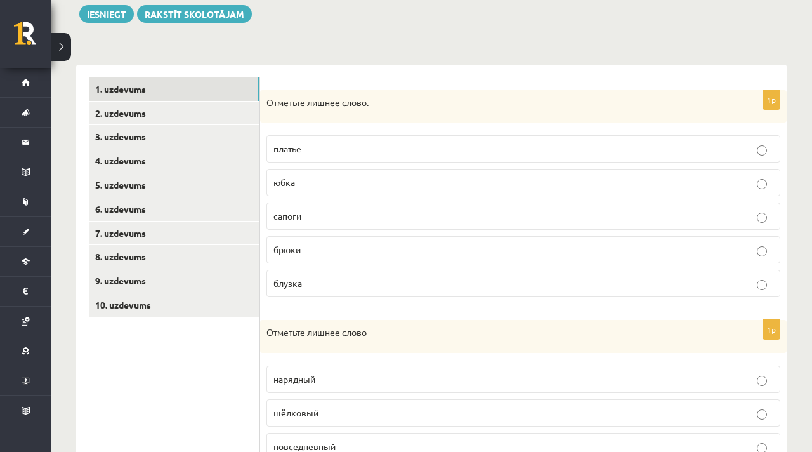
click at [327, 221] on p "сапоги" at bounding box center [523, 215] width 500 height 13
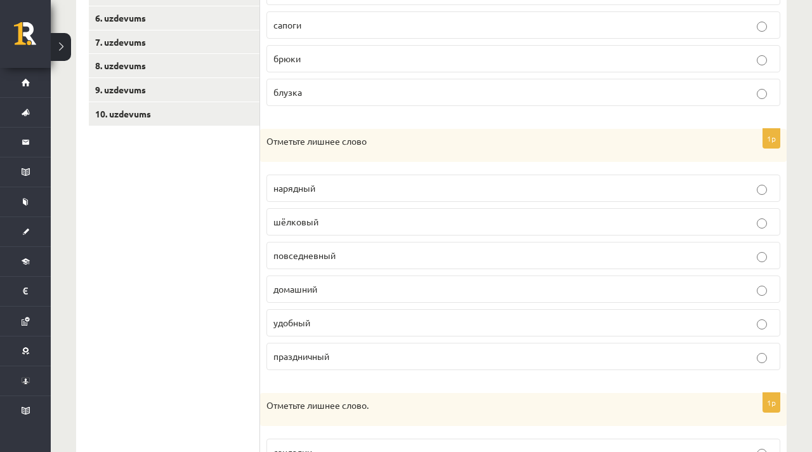
scroll to position [342, 0]
click at [343, 213] on label "шёлковый" at bounding box center [523, 220] width 514 height 27
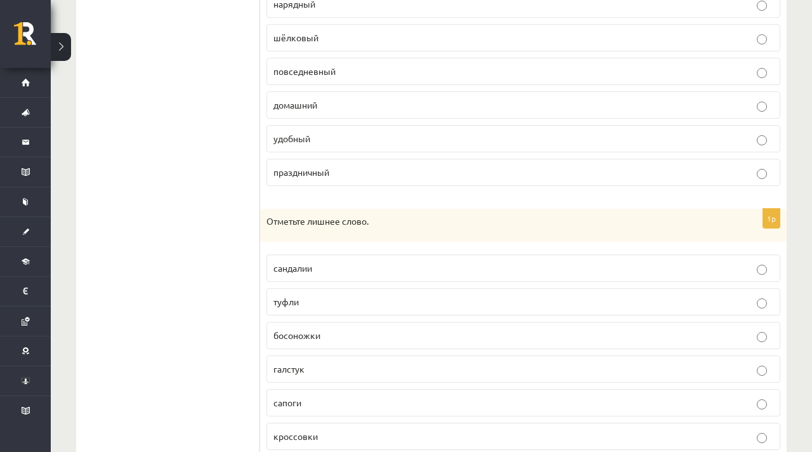
scroll to position [572, 0]
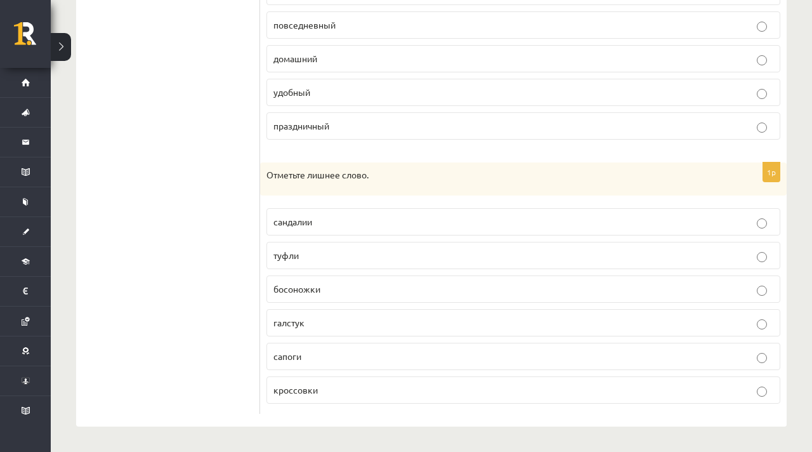
click at [308, 325] on p "галстук" at bounding box center [523, 322] width 500 height 13
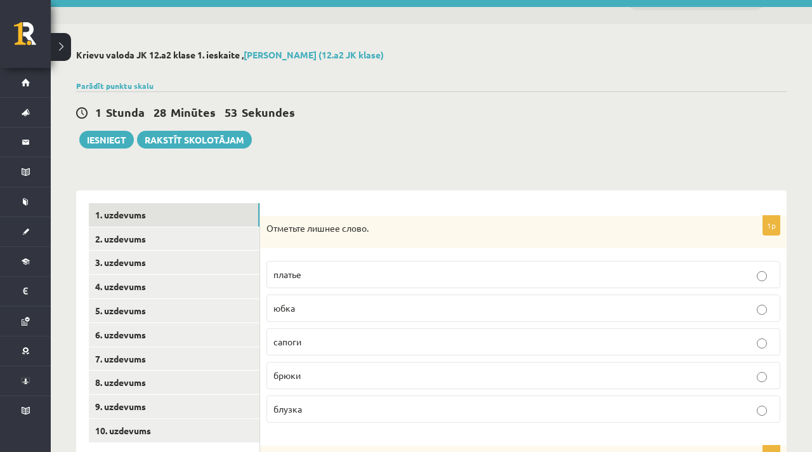
scroll to position [0, 0]
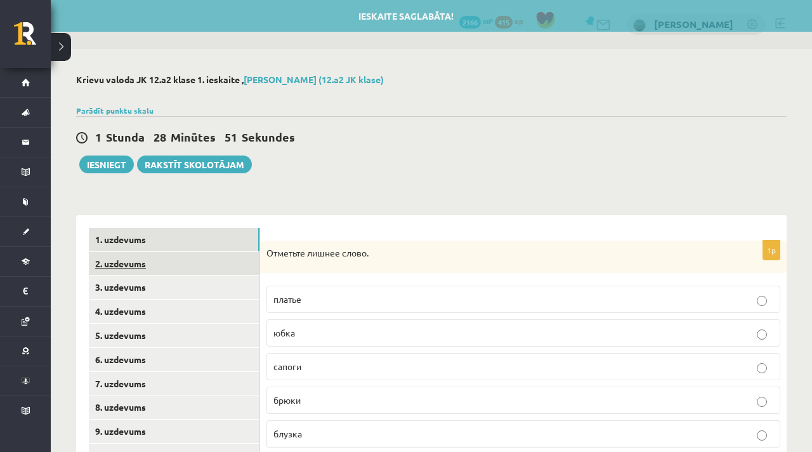
click at [175, 263] on link "2. uzdevums" at bounding box center [174, 263] width 171 height 23
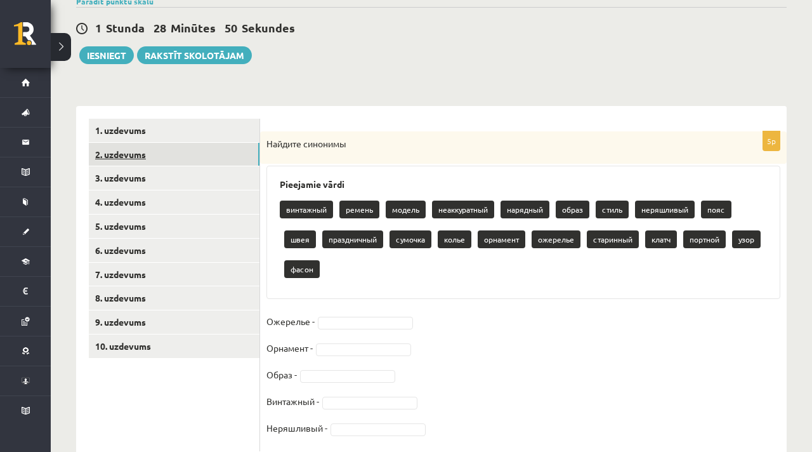
scroll to position [147, 0]
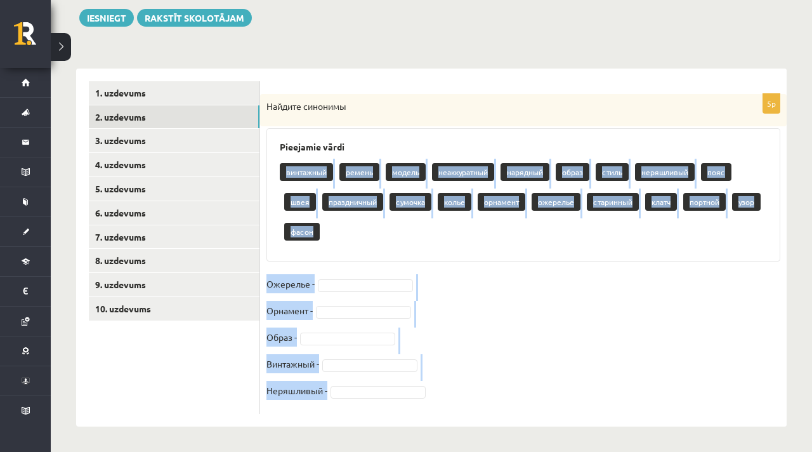
drag, startPoint x: 284, startPoint y: 170, endPoint x: 327, endPoint y: 395, distance: 228.7
click at [327, 395] on div "5p Найдите синонимы Pieejamie vārdi винтажный ремень модель неаккуратный нарядн…" at bounding box center [523, 254] width 526 height 320
copy div "винтажный ремень модель неаккуратный нарядный образ стиль неряшливый пояс швея …"
click at [376, 254] on div "Pieejamie vārdi винтажный ремень модель неаккуратный нарядный образ стиль неряш…" at bounding box center [523, 194] width 514 height 133
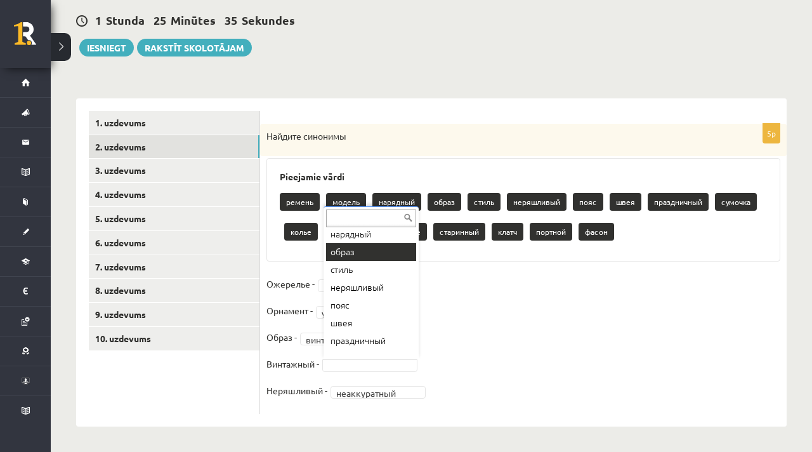
scroll to position [56, 0]
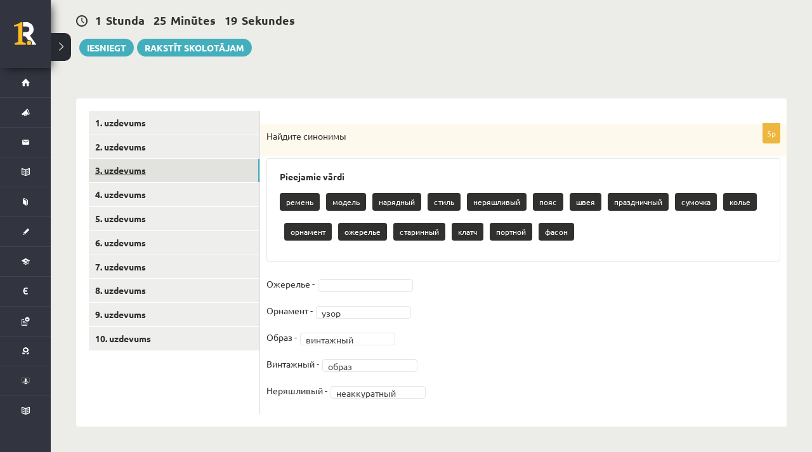
click at [178, 167] on link "3. uzdevums" at bounding box center [174, 170] width 171 height 23
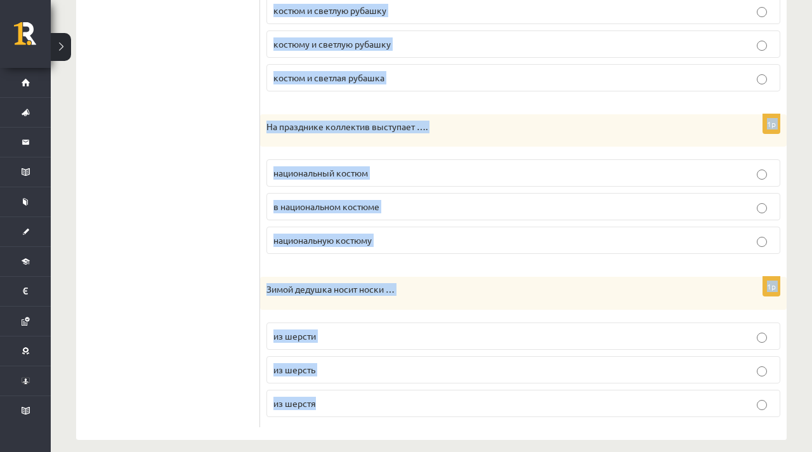
scroll to position [1442, 0]
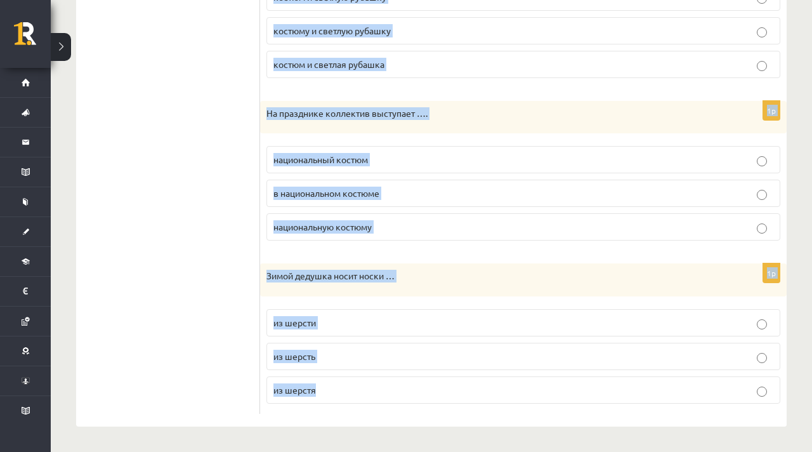
drag, startPoint x: 267, startPoint y: 136, endPoint x: 350, endPoint y: 429, distance: 305.2
copy form "Мадара пошла на прогулку …. в новом плаще и резиновых сапогах новый плащ и рези…"
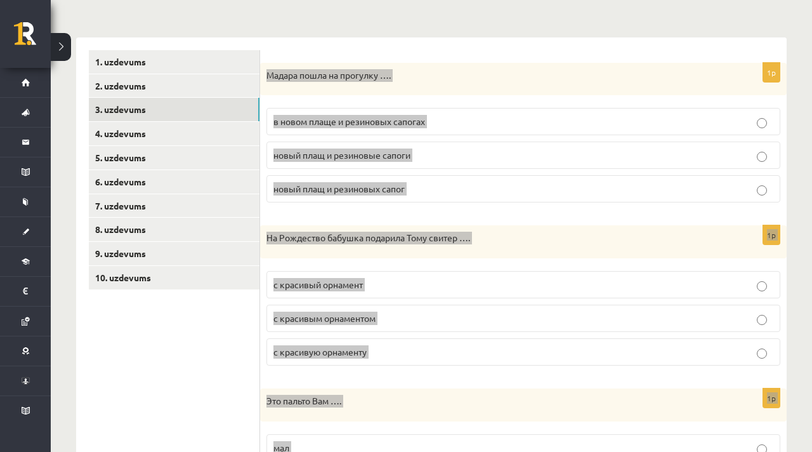
scroll to position [171, 0]
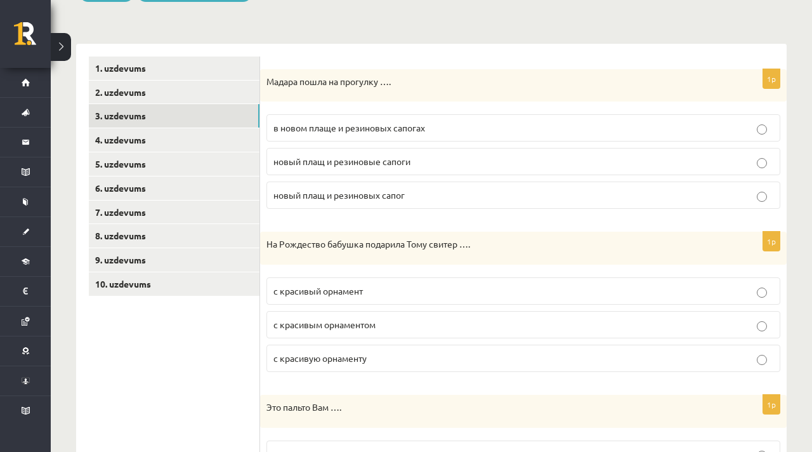
click at [344, 130] on span "в новом плаще и резиновых сапогах" at bounding box center [349, 127] width 152 height 11
click at [394, 320] on p "с красивым орнаментом" at bounding box center [523, 324] width 500 height 13
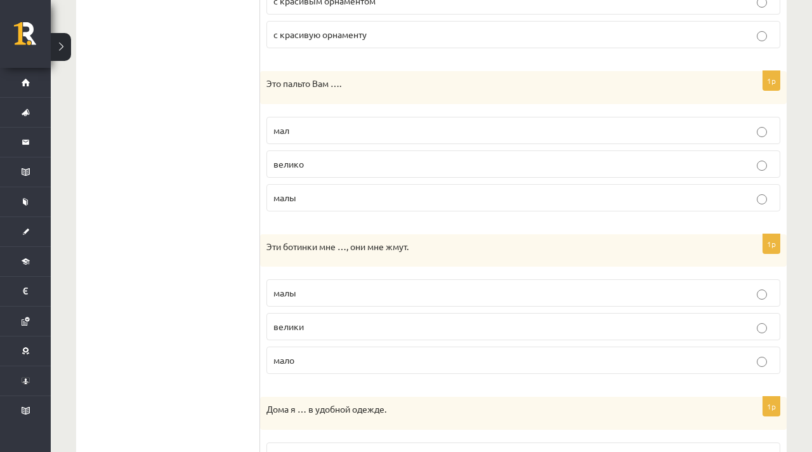
scroll to position [494, 0]
click at [303, 161] on span "велико" at bounding box center [288, 164] width 30 height 11
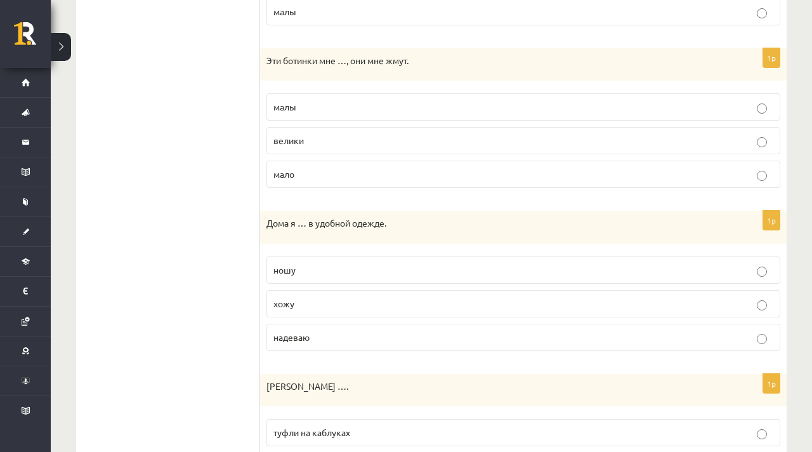
scroll to position [681, 0]
click at [374, 100] on label "малы" at bounding box center [523, 106] width 514 height 27
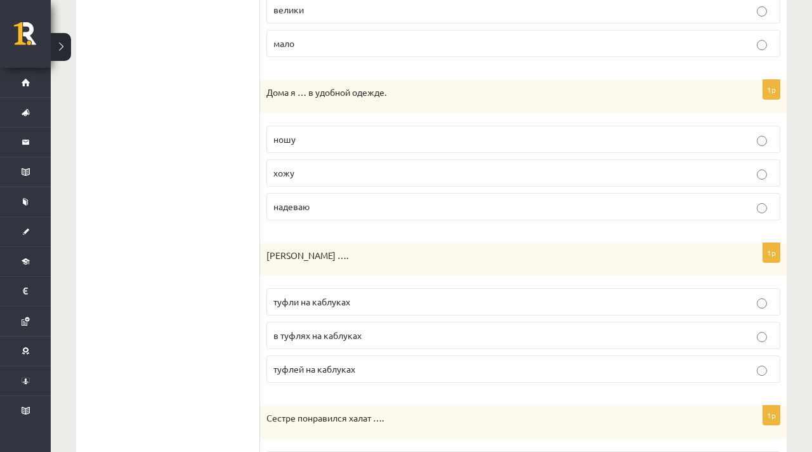
scroll to position [812, 0]
click at [367, 174] on p "хожу" at bounding box center [523, 172] width 500 height 13
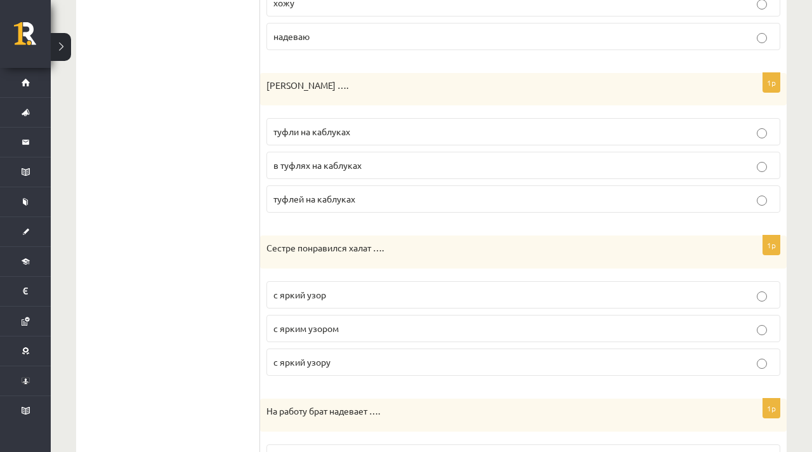
scroll to position [990, 0]
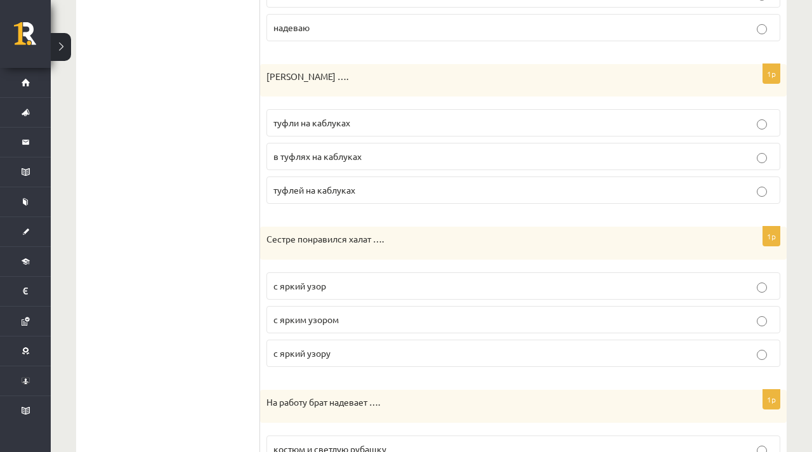
click at [372, 124] on p "туфли на каблуках" at bounding box center [523, 122] width 500 height 13
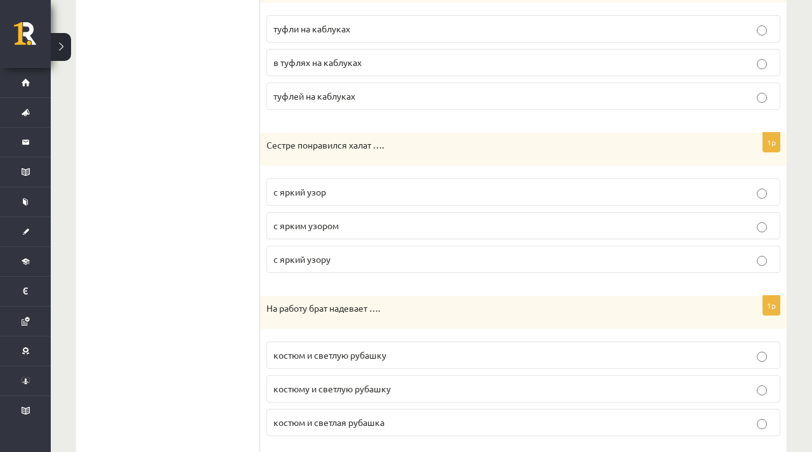
scroll to position [1101, 0]
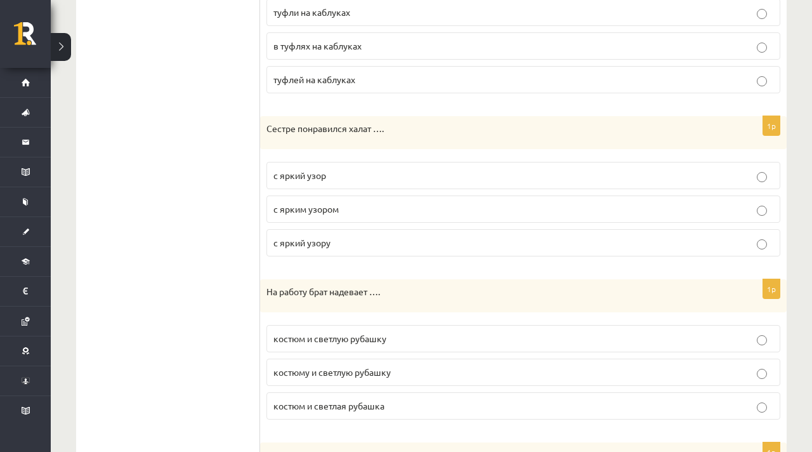
click at [364, 209] on p "с ярким узором" at bounding box center [523, 208] width 500 height 13
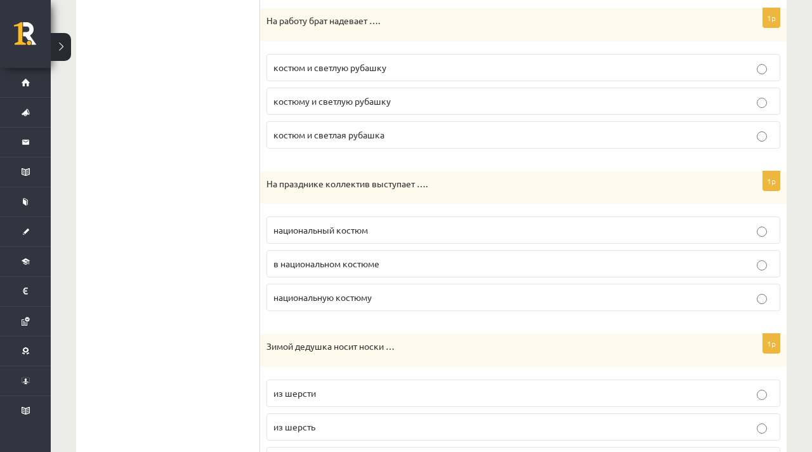
scroll to position [1382, 0]
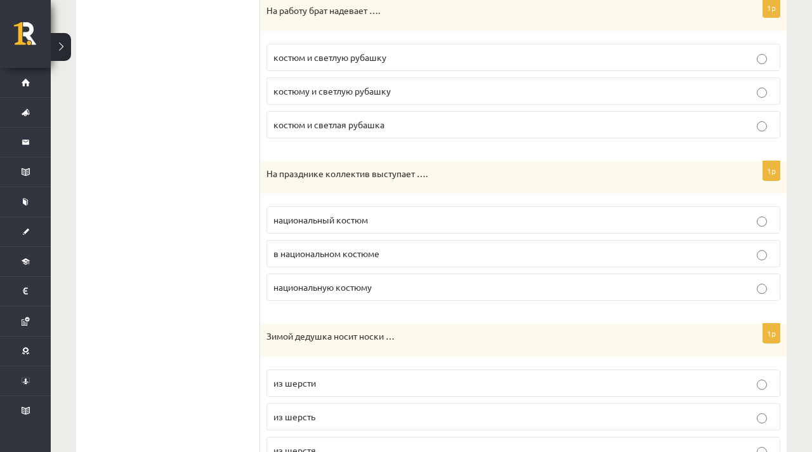
click at [394, 65] on label "костюм и светлую рубашку" at bounding box center [523, 57] width 514 height 27
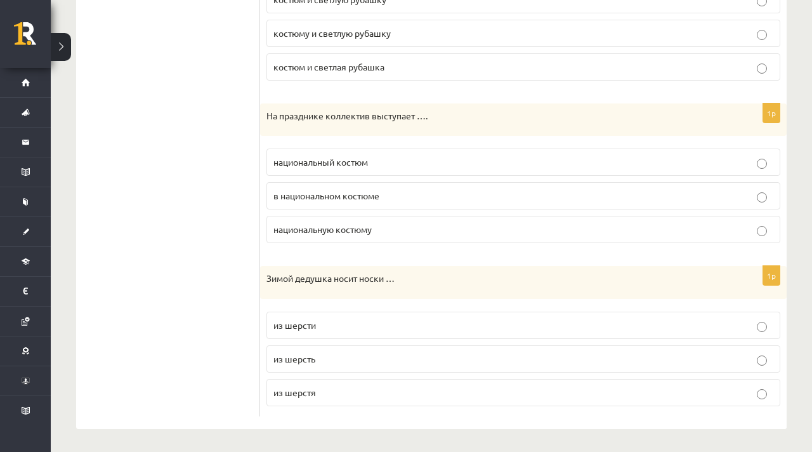
scroll to position [1442, 0]
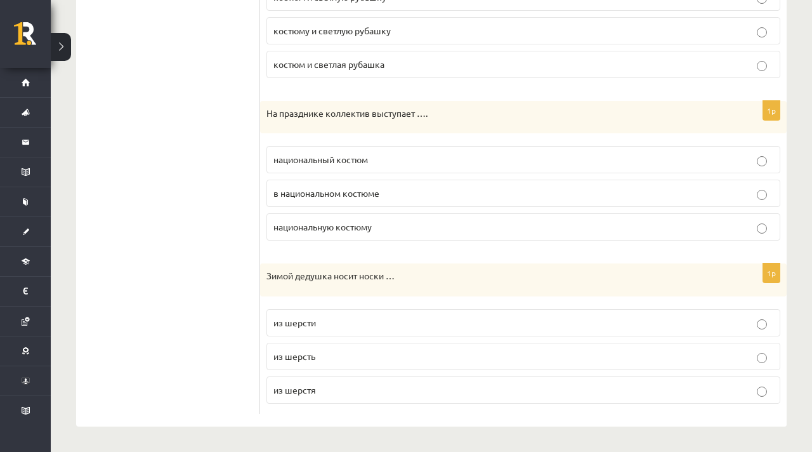
click at [394, 183] on label "в национальном костюме" at bounding box center [523, 193] width 514 height 27
click at [342, 324] on p "из шерсти" at bounding box center [523, 322] width 500 height 13
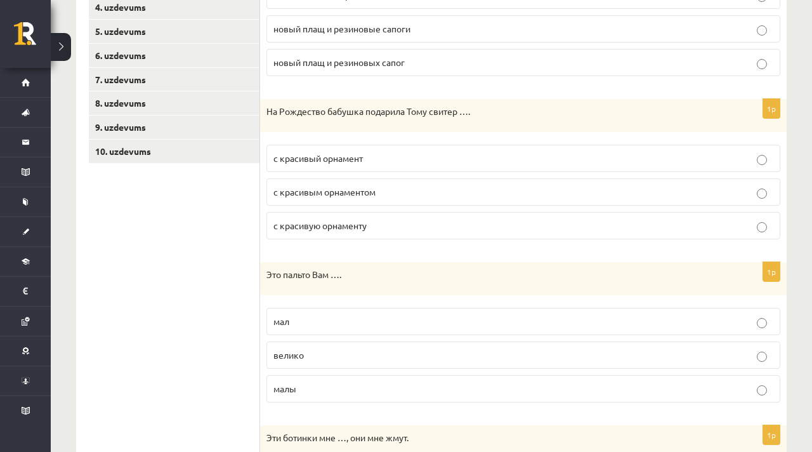
scroll to position [0, 0]
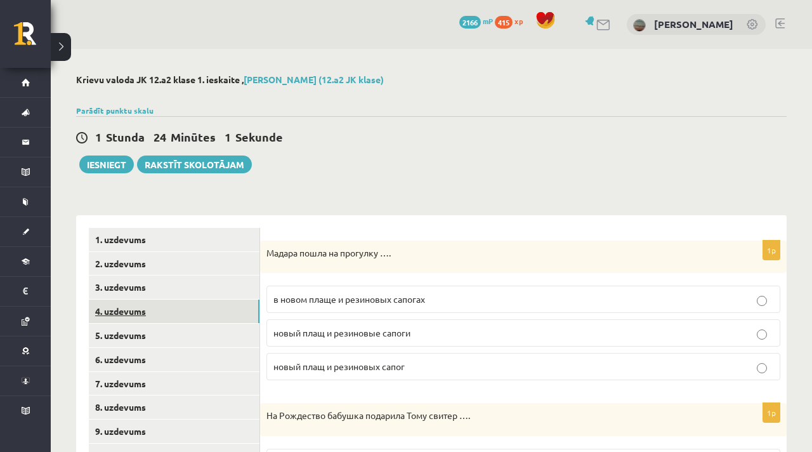
click at [178, 310] on link "4. uzdevums" at bounding box center [174, 310] width 171 height 23
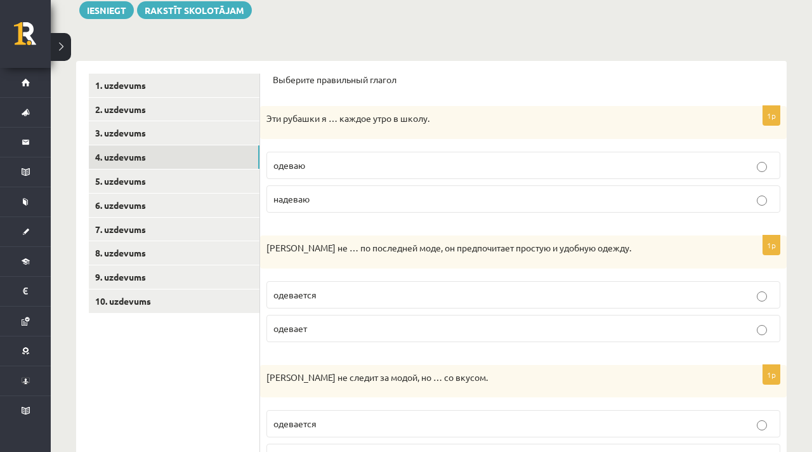
scroll to position [155, 0]
drag, startPoint x: 273, startPoint y: 78, endPoint x: 296, endPoint y: 82, distance: 23.9
click at [296, 82] on p "Выберите правильный глагол" at bounding box center [523, 79] width 501 height 13
click at [273, 76] on p "Выберите правильный глагол" at bounding box center [523, 79] width 501 height 13
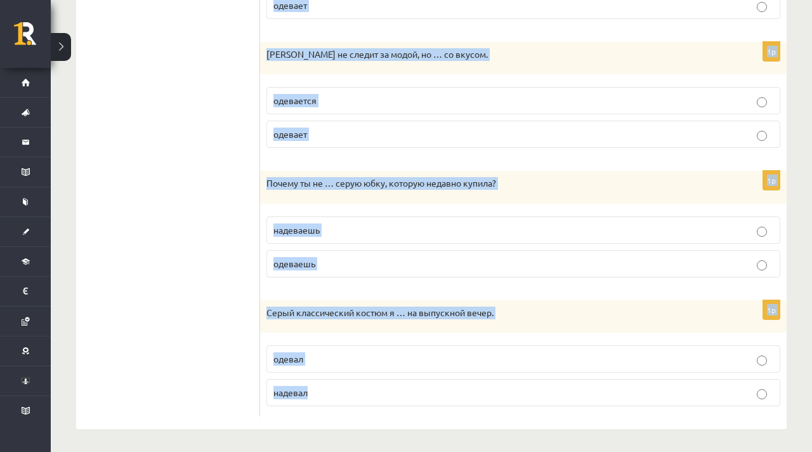
scroll to position [480, 0]
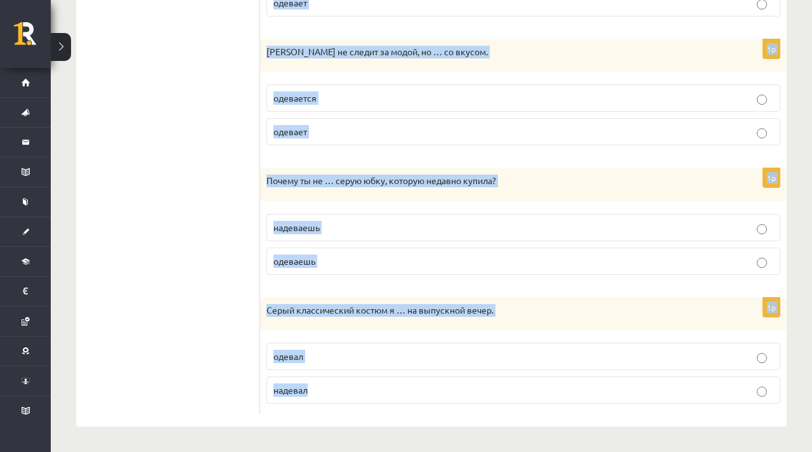
drag, startPoint x: 273, startPoint y: 76, endPoint x: 332, endPoint y: 388, distance: 317.6
click at [332, 388] on form "Выберите правильный глагол 1p Эти рубашки я … каждое утро в школу. одеваю надев…" at bounding box center [523, 81] width 501 height 666
copy form "Выберите правильный глагол 1p Эти рубашки я … каждое утро в школу. одеваю надев…"
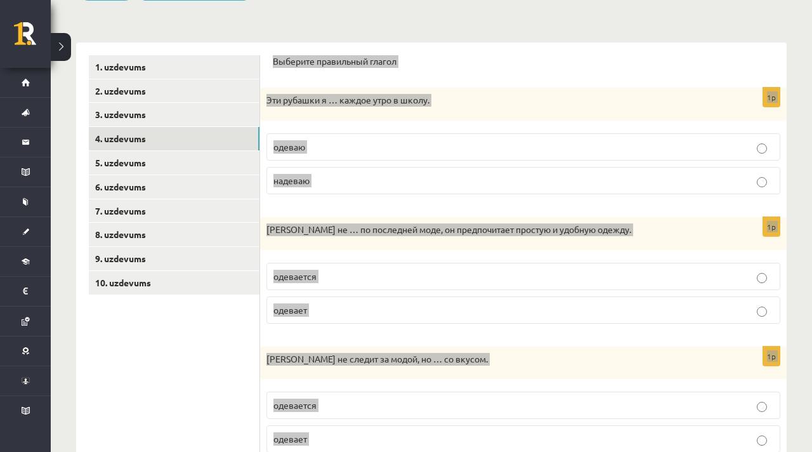
scroll to position [209, 0]
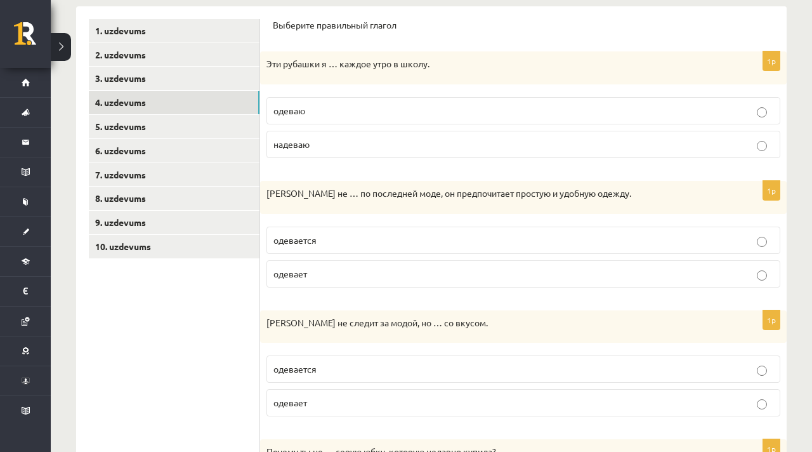
click at [218, 307] on ul "1. uzdevums 2. uzdevums 3. uzdevums 4. uzdevums 5. uzdevums 6. uzdevums 7. uzde…" at bounding box center [174, 352] width 171 height 666
click at [306, 147] on span "надеваю" at bounding box center [291, 143] width 36 height 11
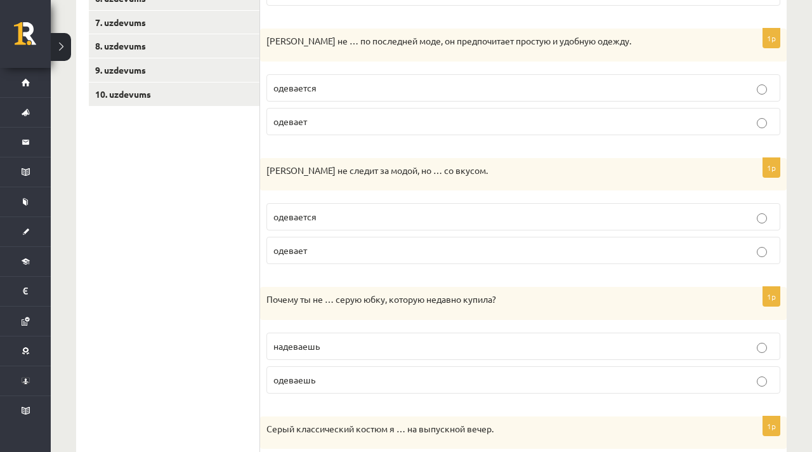
scroll to position [359, 0]
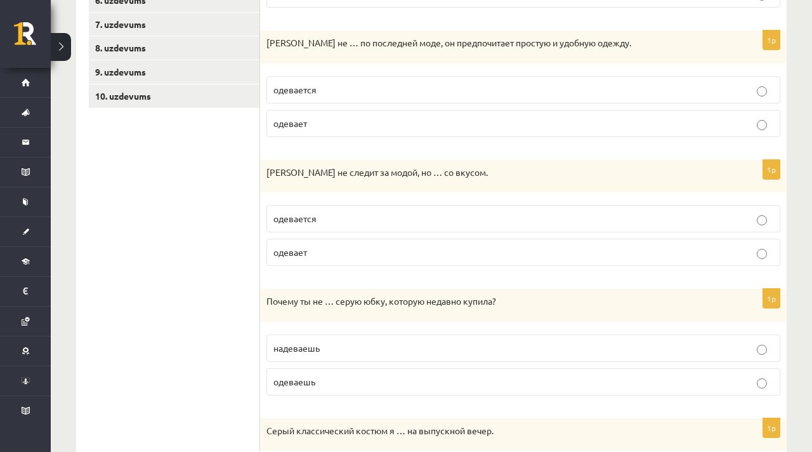
click at [371, 95] on p "одевается" at bounding box center [523, 89] width 500 height 13
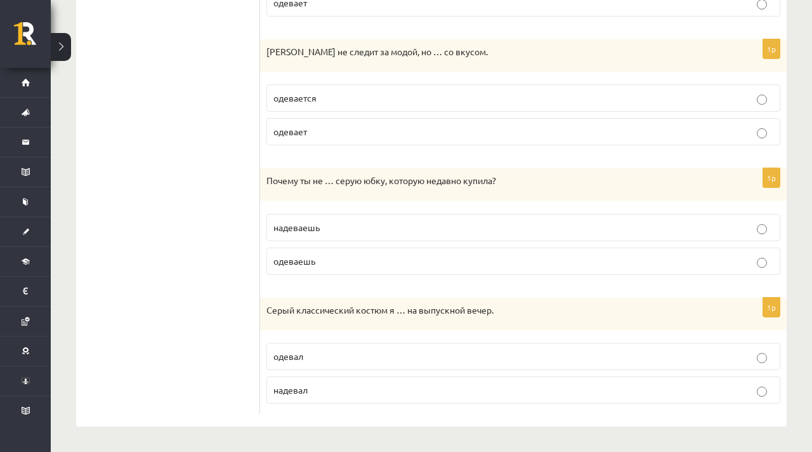
scroll to position [478, 0]
click at [371, 95] on p "одевается" at bounding box center [523, 99] width 500 height 13
click at [366, 234] on label "надеваешь" at bounding box center [523, 227] width 514 height 27
click at [350, 388] on p "надевал" at bounding box center [523, 389] width 500 height 13
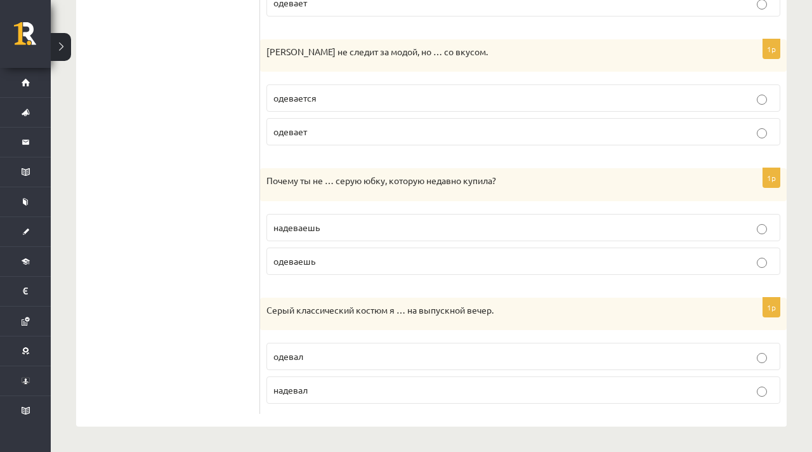
click at [397, 389] on p "надевал" at bounding box center [523, 389] width 500 height 13
click at [388, 228] on p "надеваешь" at bounding box center [523, 227] width 500 height 13
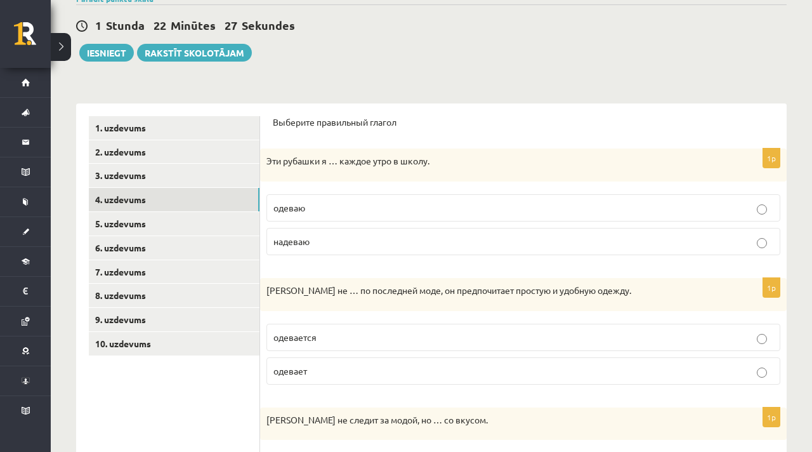
scroll to position [0, 0]
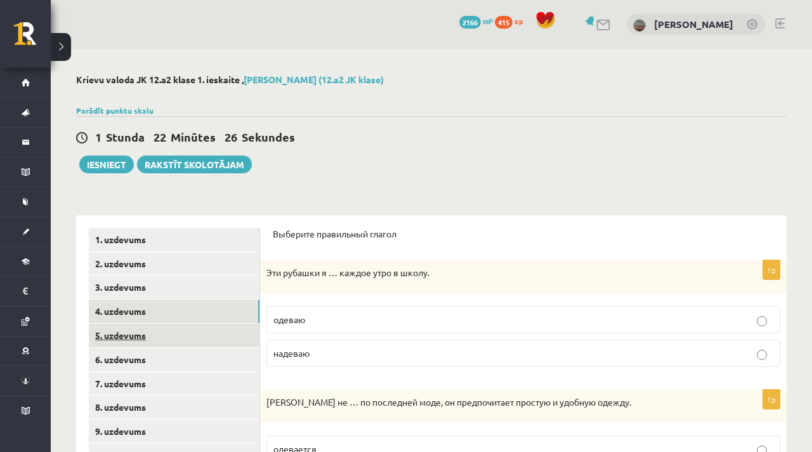
click at [176, 333] on link "5. uzdevums" at bounding box center [174, 335] width 171 height 23
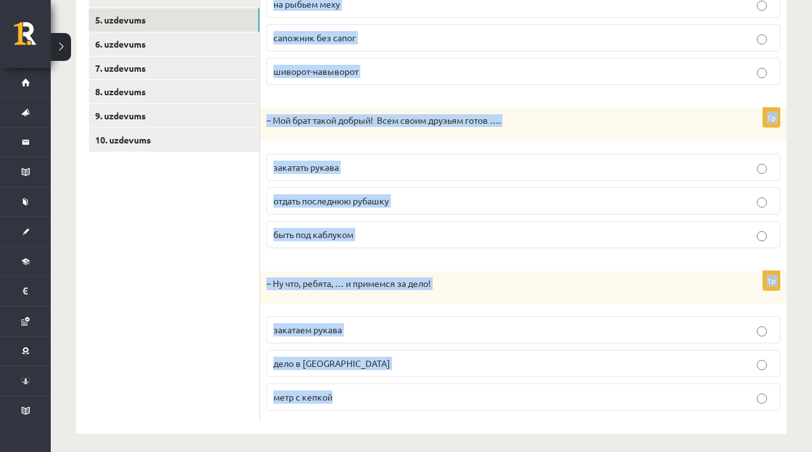
scroll to position [322, 0]
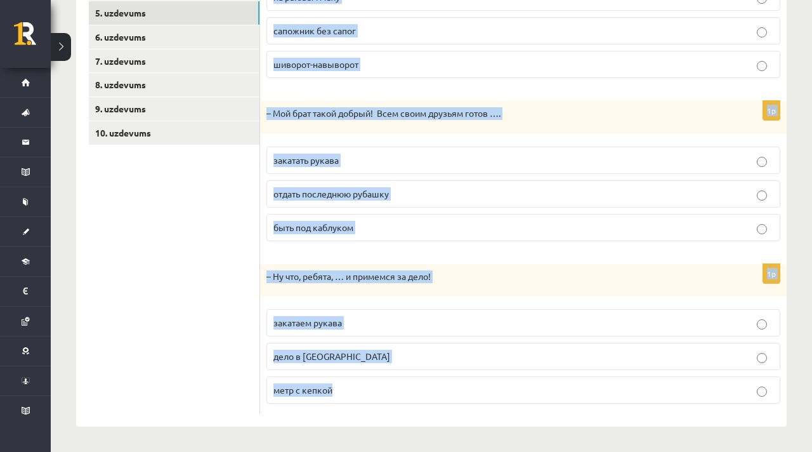
drag, startPoint x: 272, startPoint y: 135, endPoint x: 376, endPoint y: 407, distance: 290.7
click at [377, 406] on form "Дополните диалоги. 1p – На улице снег выпал, зачем ты надел это пальто …? на ры…" at bounding box center [523, 159] width 501 height 508
copy form "Дополните диалоги. 1p – На улице снег выпал, зачем ты надел это пальто …? на ры…"
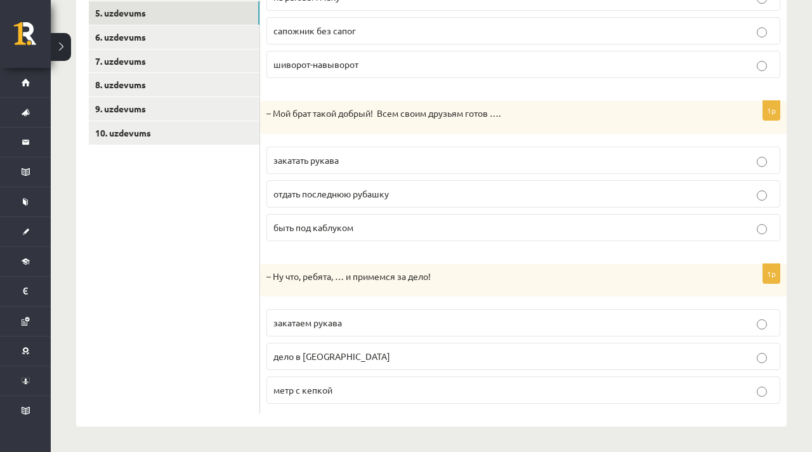
click at [199, 279] on ul "1. uzdevums 2. uzdevums 3. uzdevums 4. uzdevums 5. uzdevums 6. uzdevums 7. uzde…" at bounding box center [174, 159] width 171 height 508
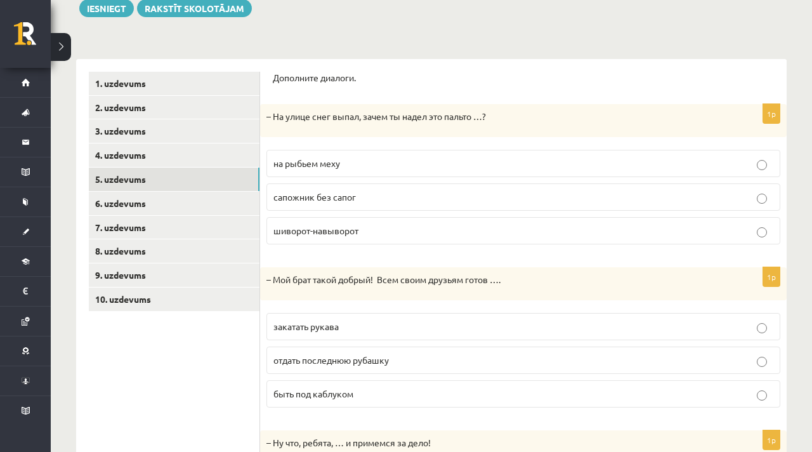
scroll to position [167, 0]
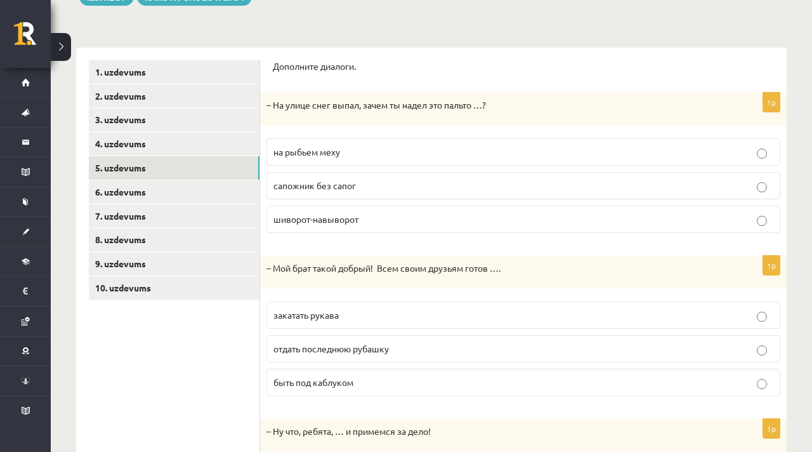
click at [358, 221] on span "шиворот-навыворот" at bounding box center [315, 218] width 85 height 11
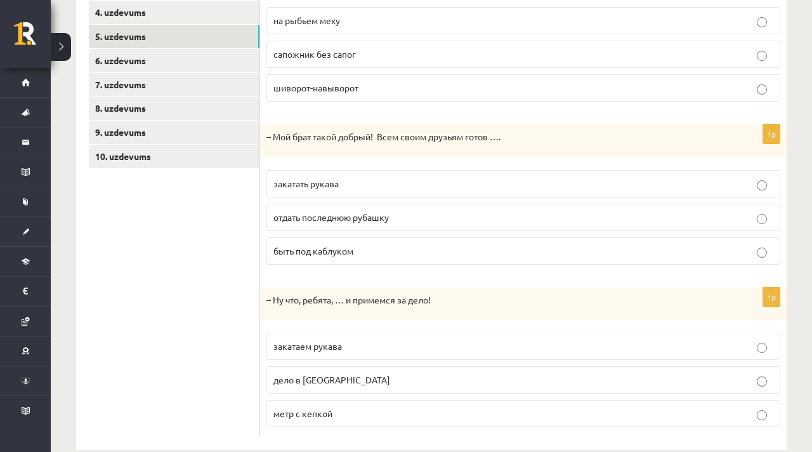
scroll to position [322, 0]
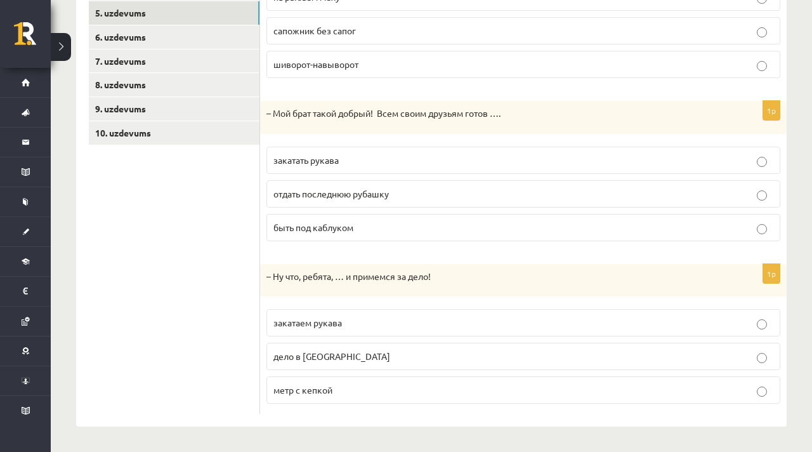
click at [383, 193] on span "отдать последнюю рубашку" at bounding box center [330, 193] width 115 height 11
click at [382, 193] on span "отдать последнюю рубашку" at bounding box center [330, 193] width 115 height 11
click at [305, 327] on p "закатаем рукава" at bounding box center [523, 322] width 500 height 13
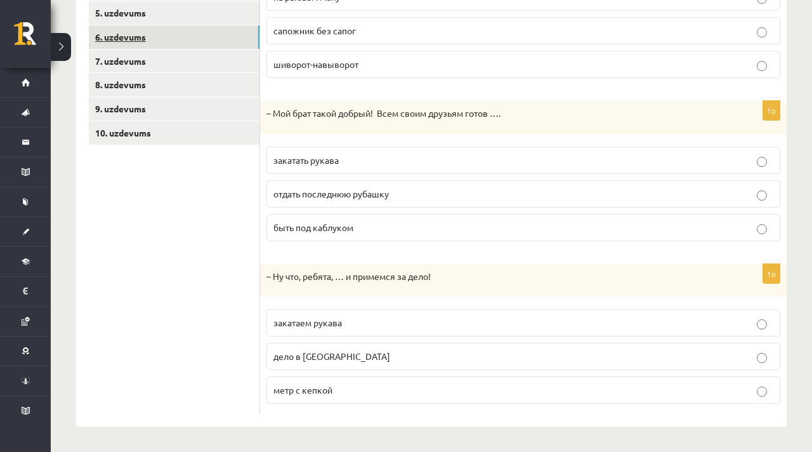
click at [155, 39] on link "6. uzdevums" at bounding box center [174, 36] width 171 height 23
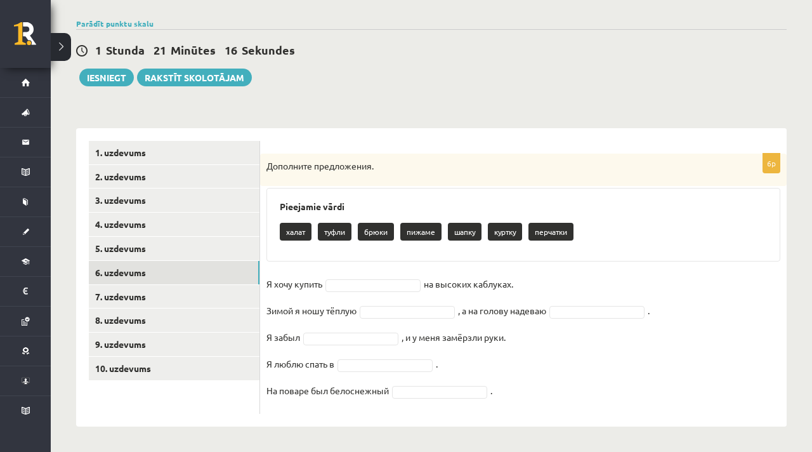
drag, startPoint x: 270, startPoint y: 166, endPoint x: 334, endPoint y: 278, distance: 129.6
click at [337, 282] on div "6p Дополните предложения. Pieejamie vārdi халат туфли брюки пижаме шапку куртку…" at bounding box center [523, 284] width 526 height 260
click at [268, 165] on p "Дополните предложения." at bounding box center [491, 166] width 450 height 13
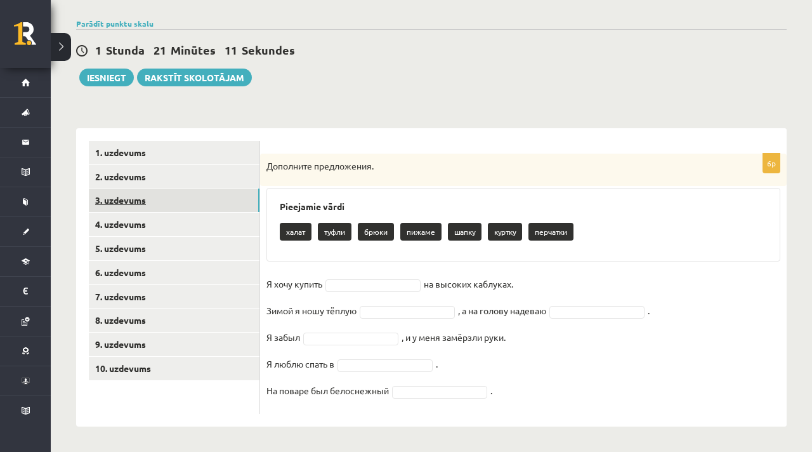
click at [228, 205] on link "3. uzdevums" at bounding box center [174, 199] width 171 height 23
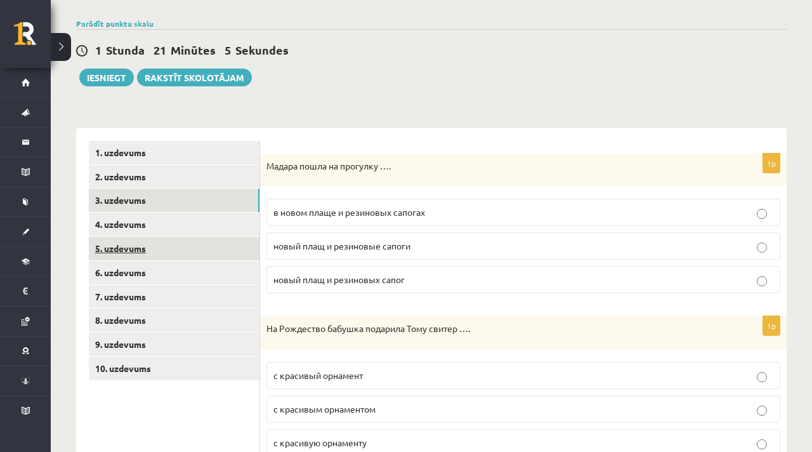
click at [187, 252] on link "5. uzdevums" at bounding box center [174, 248] width 171 height 23
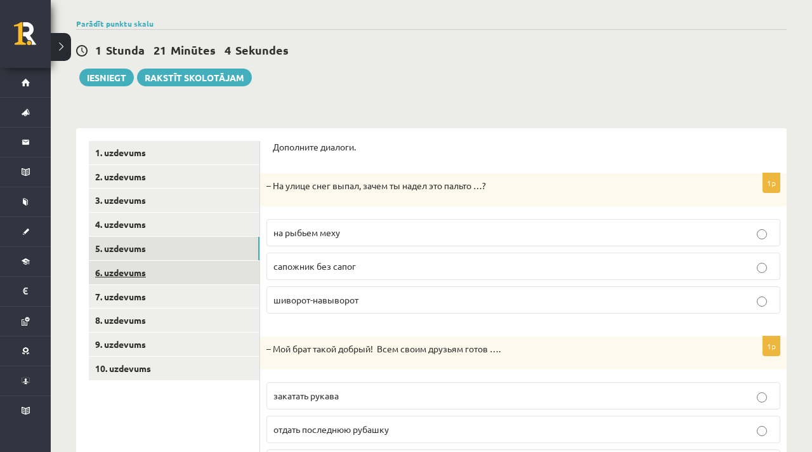
click at [186, 270] on link "6. uzdevums" at bounding box center [174, 272] width 171 height 23
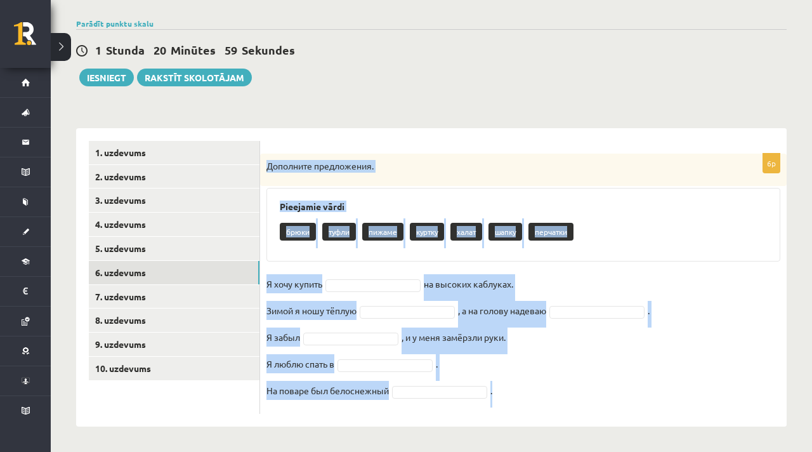
drag, startPoint x: 266, startPoint y: 166, endPoint x: 499, endPoint y: 393, distance: 324.8
click at [499, 393] on div "6p Дополните предложения. Pieejamie vārdi брюки туфли пижаме куртку халат шапку…" at bounding box center [523, 284] width 526 height 260
copy div "Дополните предложения. Pieejamie vārdi брюки туфли пижаме куртку халат шапку пе…"
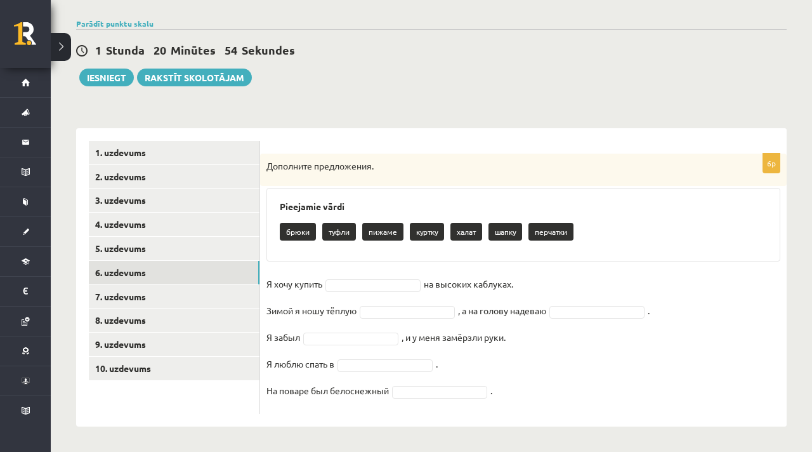
click at [757, 410] on div "6p Дополните предложения. Pieejamie vārdi брюки туфли пижаме куртку халат шапку…" at bounding box center [523, 284] width 526 height 260
click at [362, 291] on fieldset "Я хочу купить на высоких каблуках. Зимой я ношу тёплую , а на голову надеваю . …" at bounding box center [523, 340] width 514 height 133
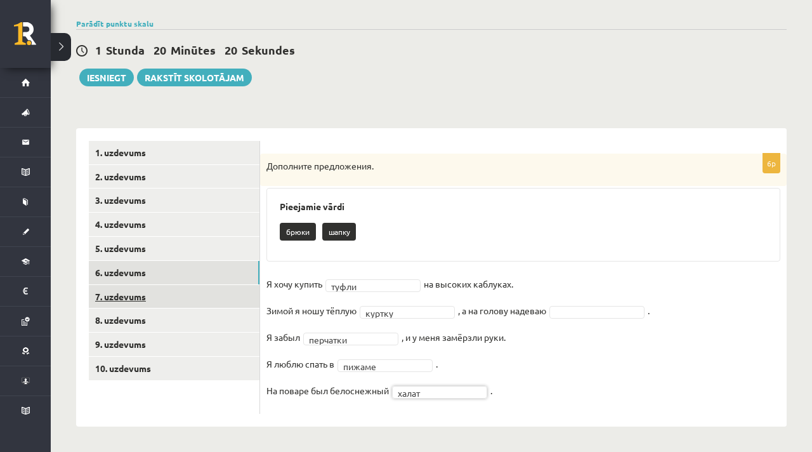
click at [206, 291] on link "7. uzdevums" at bounding box center [174, 296] width 171 height 23
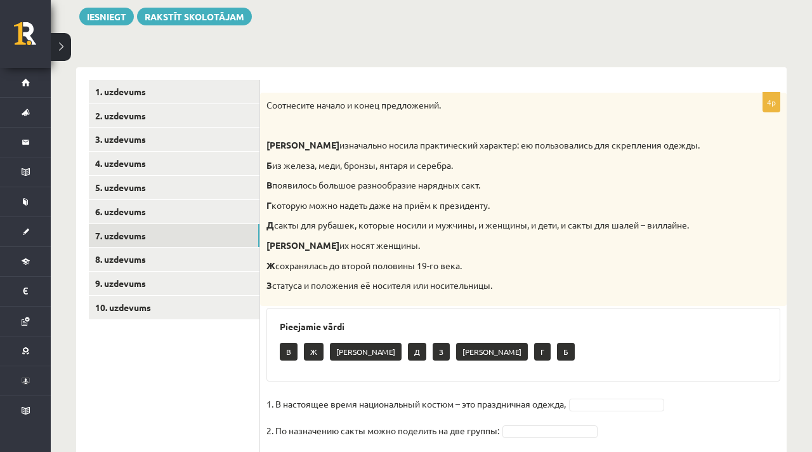
scroll to position [143, 0]
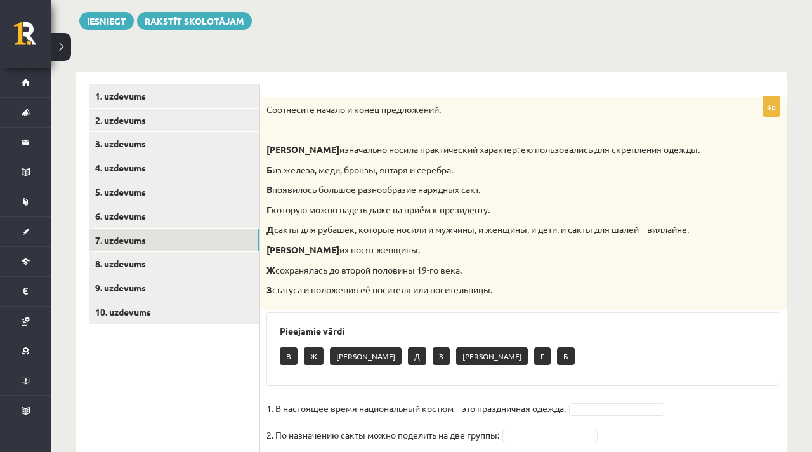
click at [268, 109] on div "Соотнесите начало и конец предложений. А изначально носила практический характе…" at bounding box center [523, 203] width 526 height 213
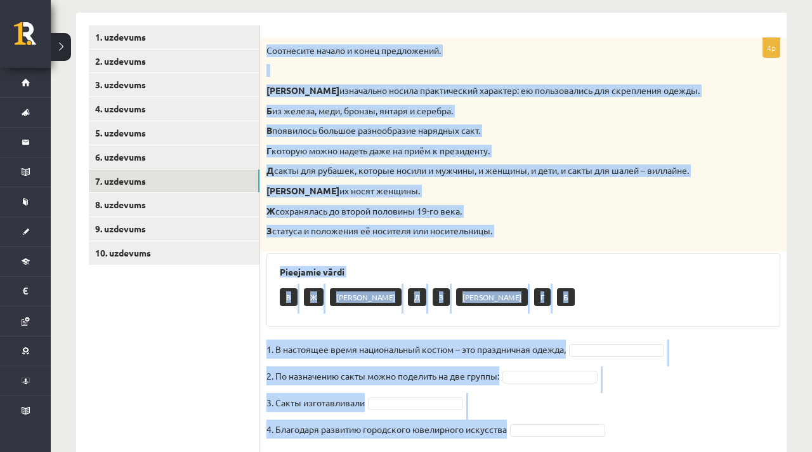
scroll to position [241, 0]
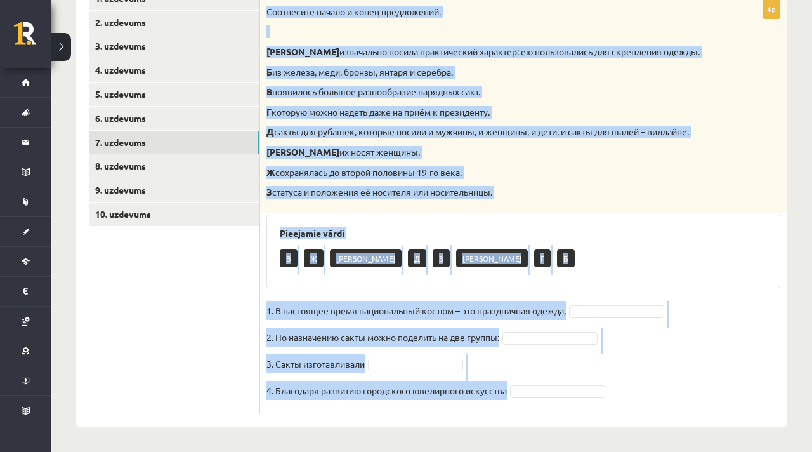
drag, startPoint x: 268, startPoint y: 109, endPoint x: 468, endPoint y: 436, distance: 382.9
click at [469, 435] on div "**********" at bounding box center [431, 130] width 761 height 644
copy div "Соотнесите начало и конец предложений. А изначально носила практический характе…"
click at [419, 283] on div "Pieejamie vārdi В Ж Е Д З А Г Б" at bounding box center [523, 251] width 514 height 74
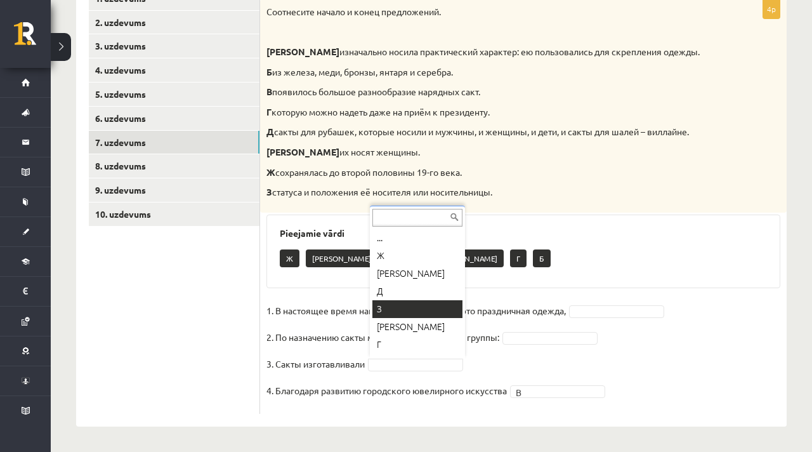
scroll to position [15, 0]
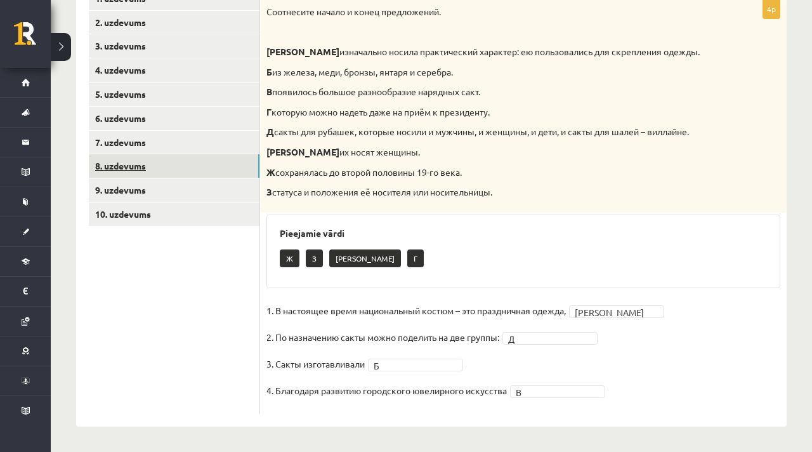
click at [115, 169] on link "8. uzdevums" at bounding box center [174, 165] width 171 height 23
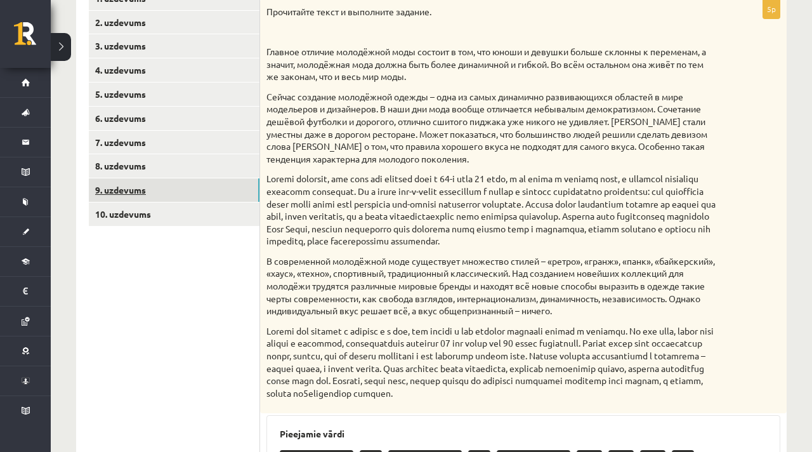
click at [193, 193] on link "9. uzdevums" at bounding box center [174, 189] width 171 height 23
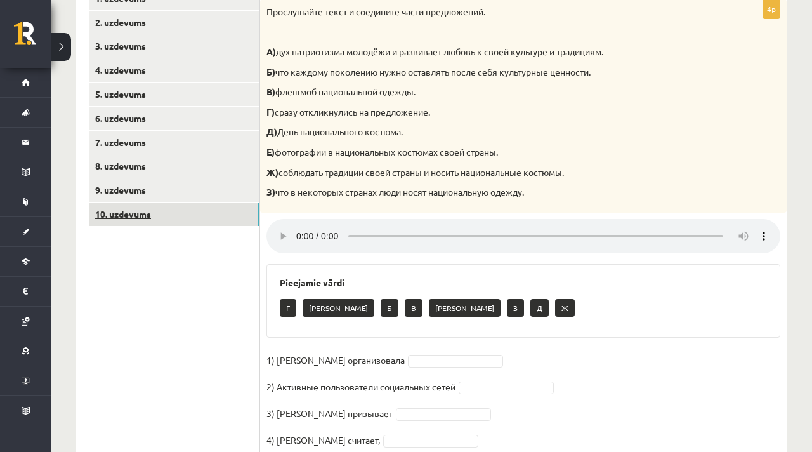
click at [227, 213] on link "10. uzdevums" at bounding box center [174, 213] width 171 height 23
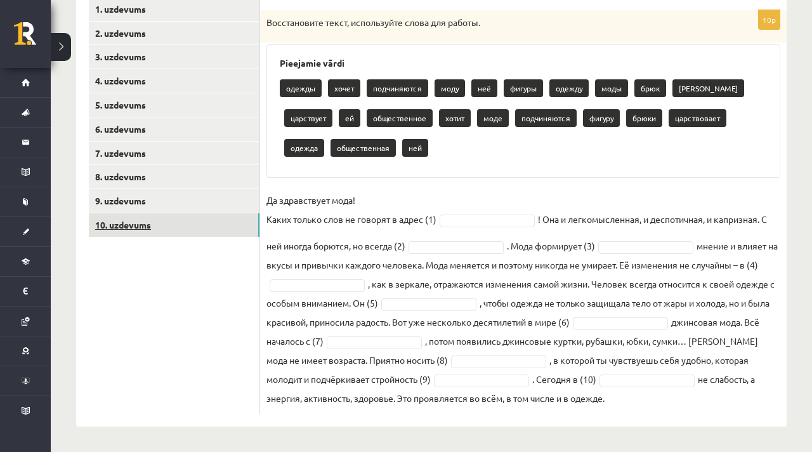
scroll to position [230, 0]
drag, startPoint x: 267, startPoint y: 18, endPoint x: 638, endPoint y: 404, distance: 535.2
click at [638, 404] on div "10p Восстановите текст, используйте слова для работы. Pieejamie vārdi одежды хо…" at bounding box center [523, 211] width 526 height 403
copy div "Восстановите текст, используйте слова для работы. Pieejamie vārdi одежды хочет …"
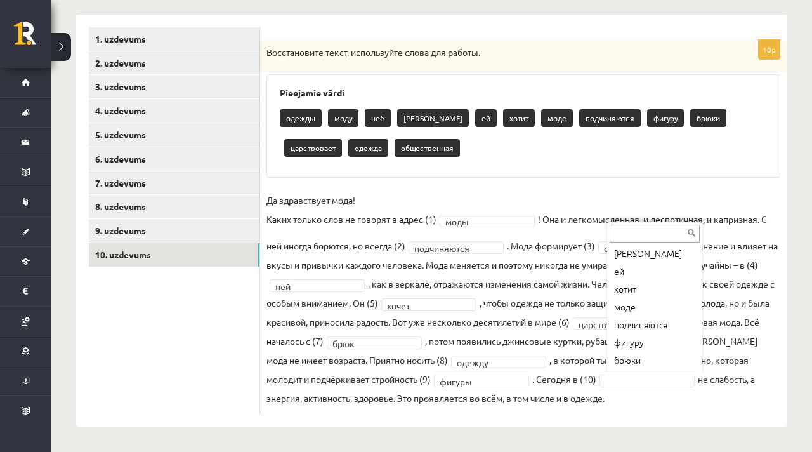
scroll to position [108, 0]
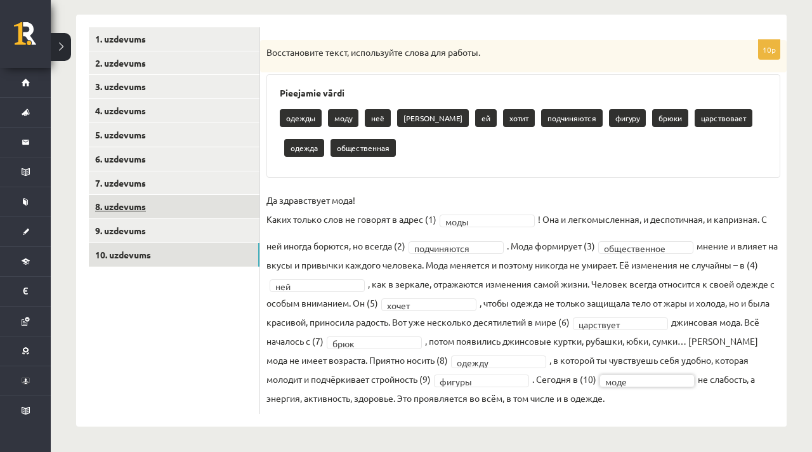
click at [131, 204] on link "8. uzdevums" at bounding box center [174, 206] width 171 height 23
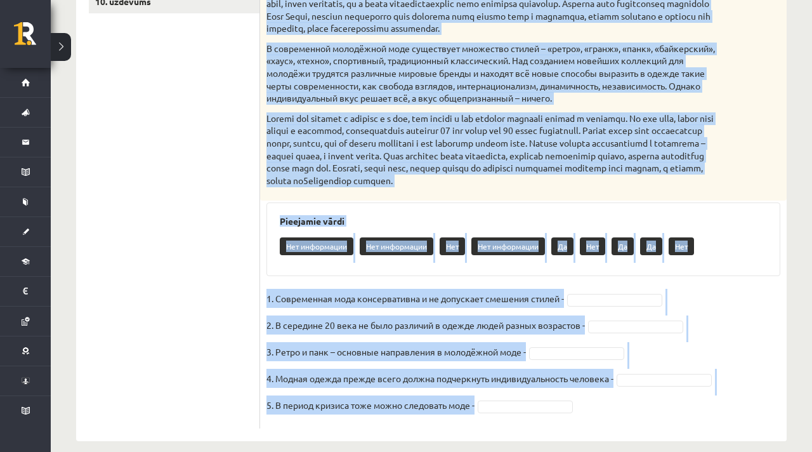
scroll to position [481, 0]
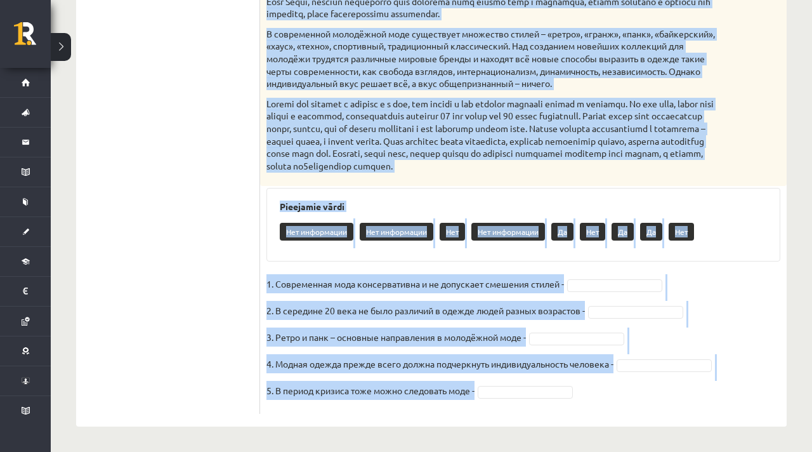
drag, startPoint x: 265, startPoint y: 222, endPoint x: 516, endPoint y: 417, distance: 317.7
click at [516, 416] on div "5p Прочитайте текст и выполните задание. Главное отличие молодёжной моды состои…" at bounding box center [523, 86] width 526 height 679
copy div "Прочитайте текст и выполните задание. Главное отличие молодёжной моды состоит в…"
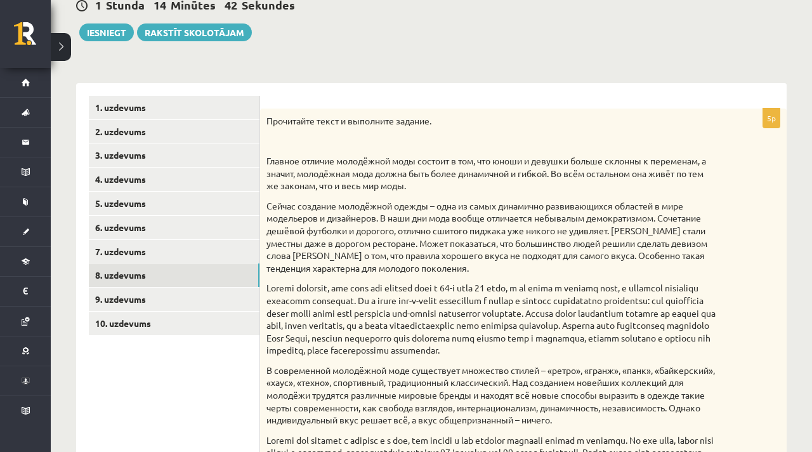
scroll to position [0, 0]
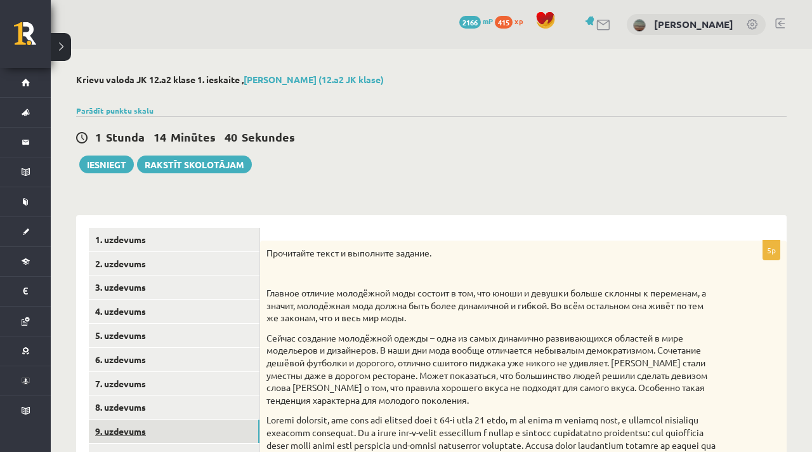
click at [198, 430] on link "9. uzdevums" at bounding box center [174, 430] width 171 height 23
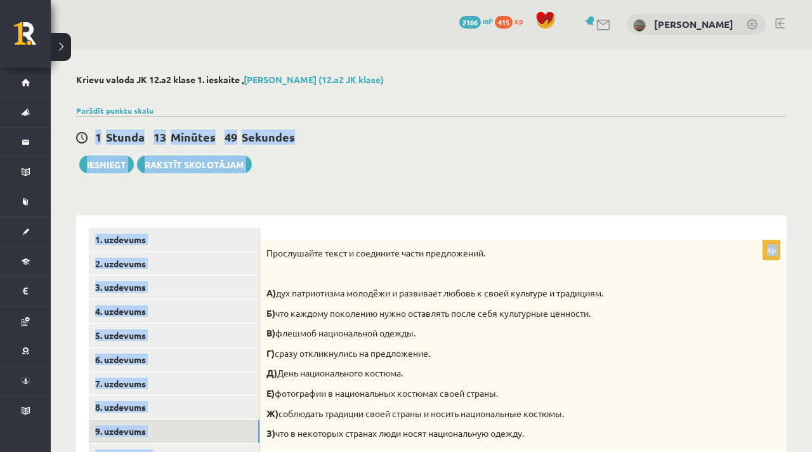
drag, startPoint x: 266, startPoint y: 60, endPoint x: 302, endPoint y: 179, distance: 124.0
click at [302, 178] on div "**********" at bounding box center [431, 395] width 761 height 693
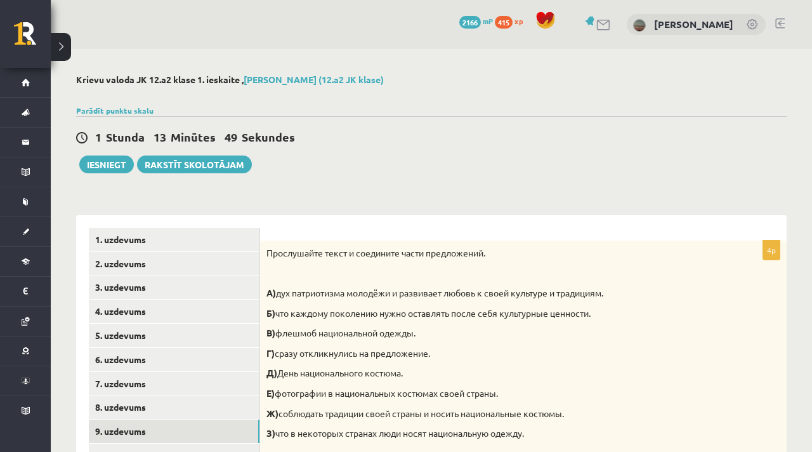
click at [301, 247] on p "Прослушайте текст и соедините части предложений." at bounding box center [491, 253] width 450 height 13
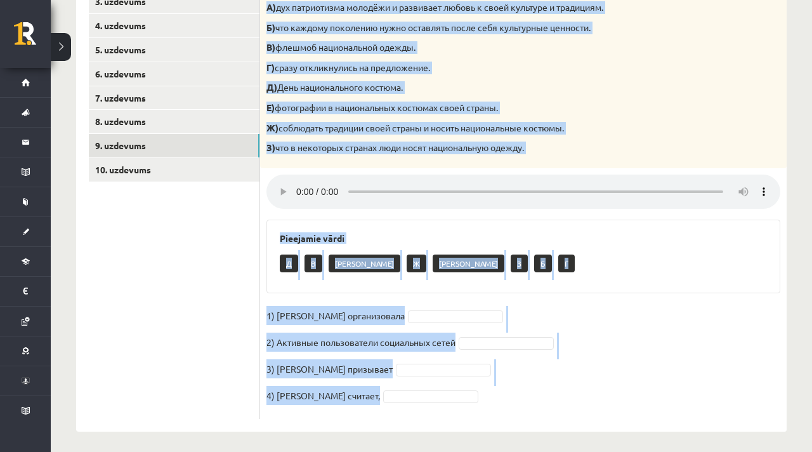
scroll to position [291, 0]
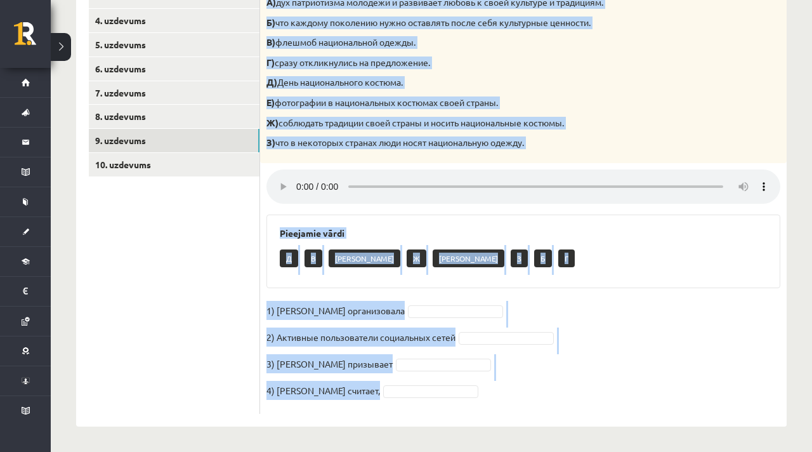
drag, startPoint x: 269, startPoint y: 253, endPoint x: 429, endPoint y: 401, distance: 218.2
click at [429, 401] on div "4p Прослушайте текст и соедините части предложений. А) дух патриотизма молодёжи…" at bounding box center [523, 182] width 526 height 464
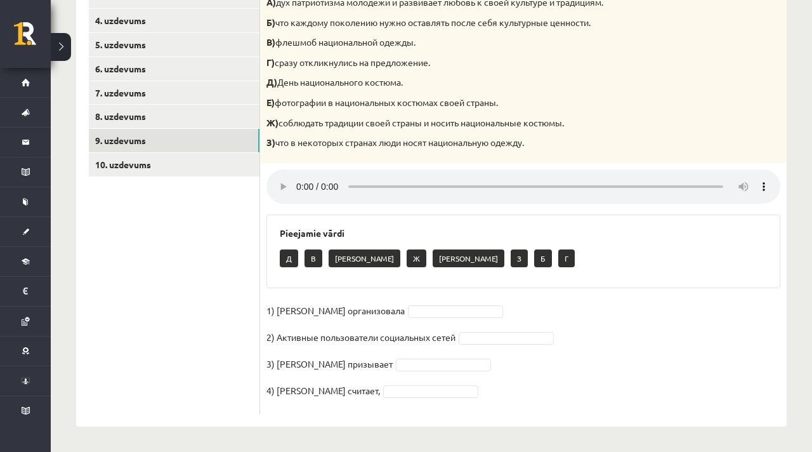
click at [174, 318] on ul "1. uzdevums 2. uzdevums 3. uzdevums 4. uzdevums 5. uzdevums 6. uzdevums 7. uzde…" at bounding box center [174, 175] width 171 height 476
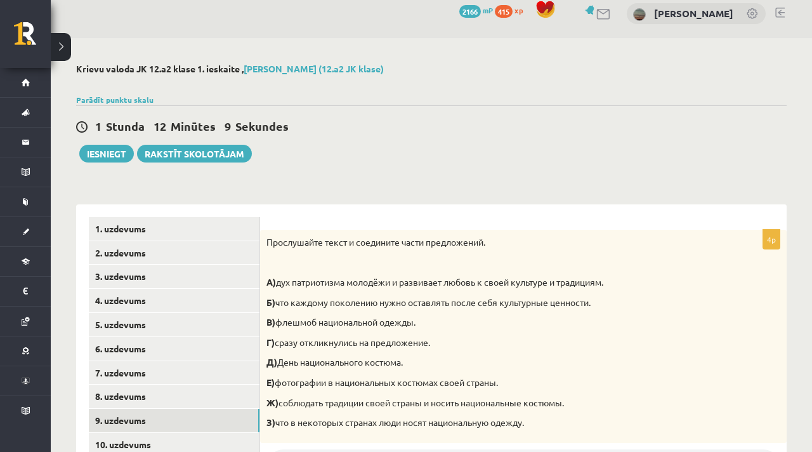
scroll to position [2, 0]
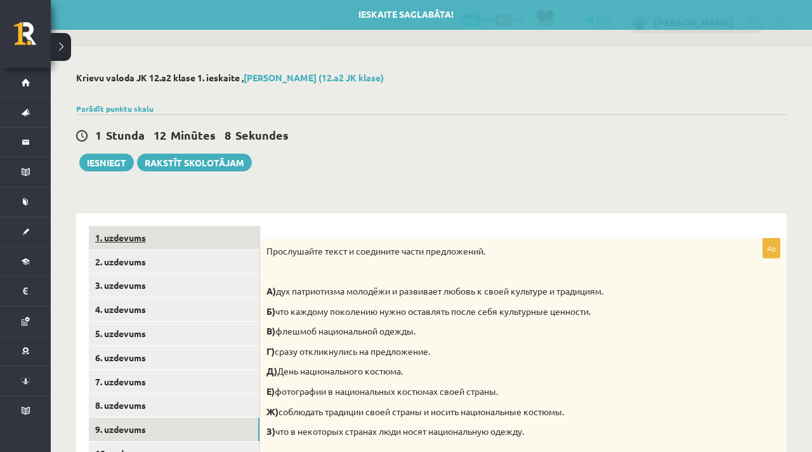
click at [174, 232] on link "1. uzdevums" at bounding box center [174, 237] width 171 height 23
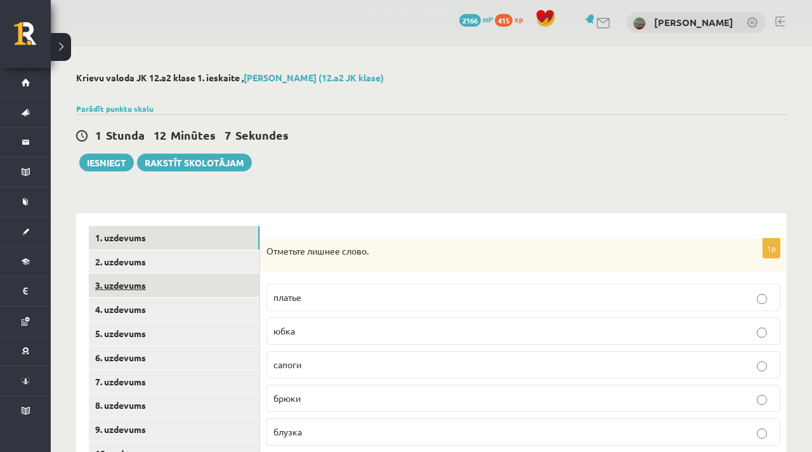
click at [180, 275] on link "3. uzdevums" at bounding box center [174, 284] width 171 height 23
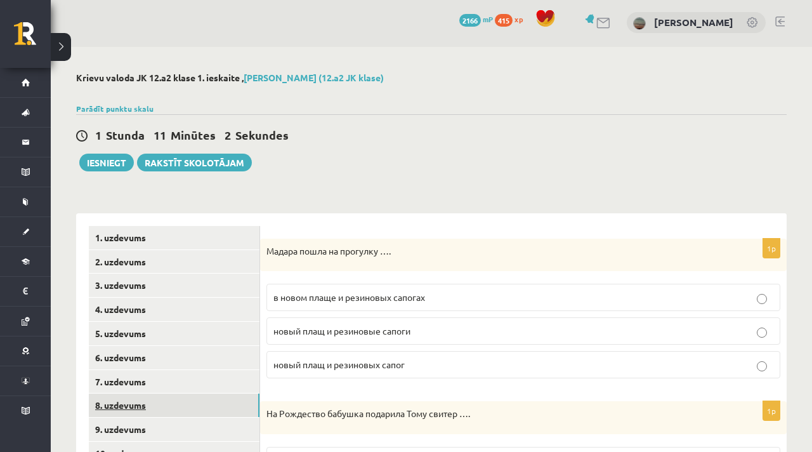
click at [150, 400] on link "8. uzdevums" at bounding box center [174, 404] width 171 height 23
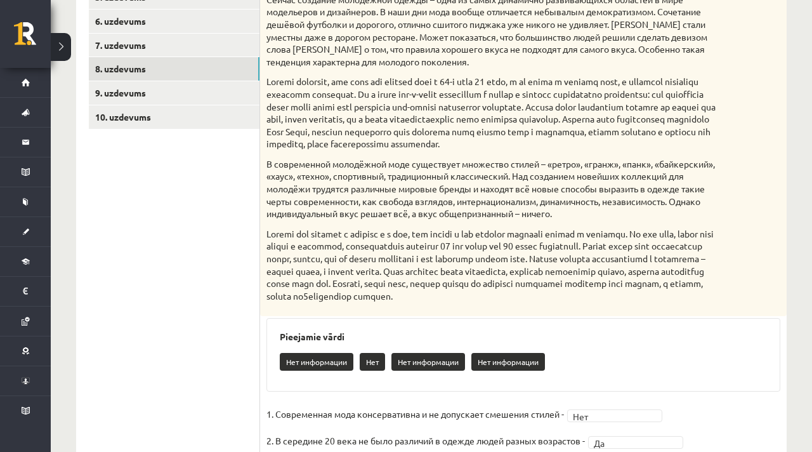
scroll to position [336, 0]
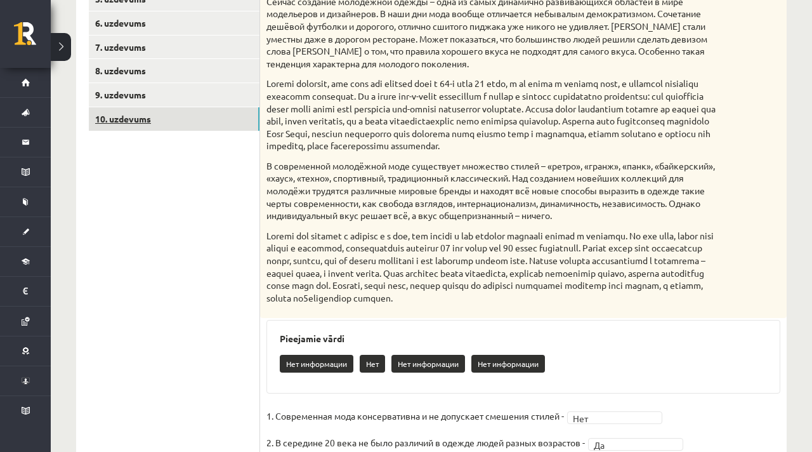
click at [219, 121] on link "10. uzdevums" at bounding box center [174, 118] width 171 height 23
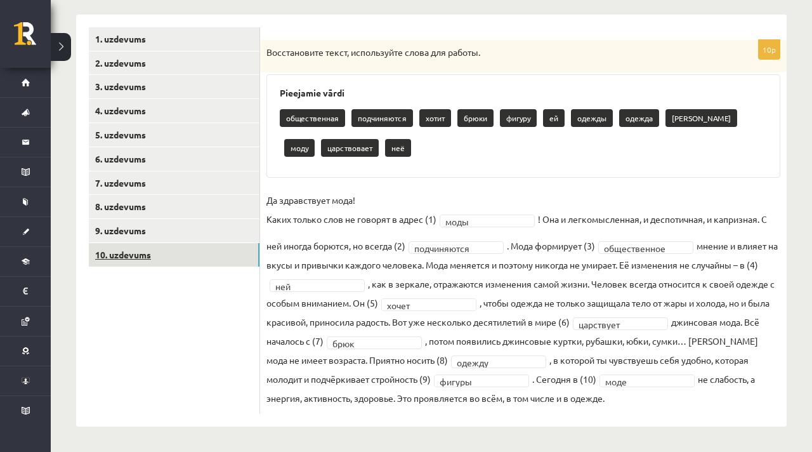
scroll to position [200, 0]
click at [429, 147] on div "общественная подчиняются хотит брюки фигуру ей одежды одежда брюков моду царств…" at bounding box center [523, 135] width 487 height 60
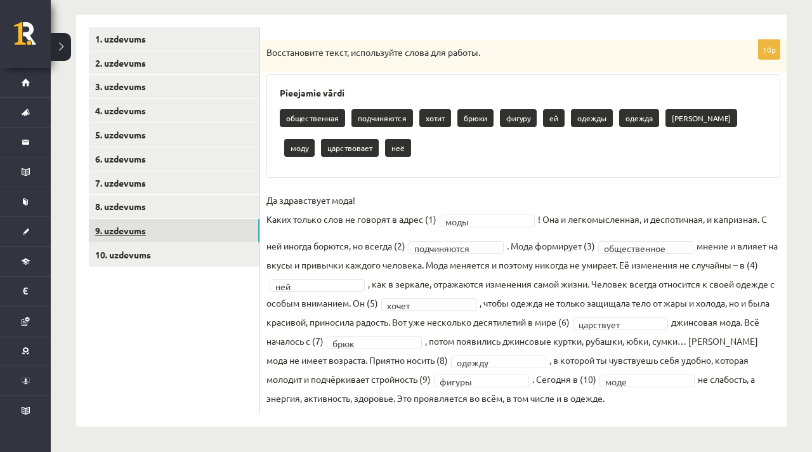
click at [229, 229] on link "9. uzdevums" at bounding box center [174, 230] width 171 height 23
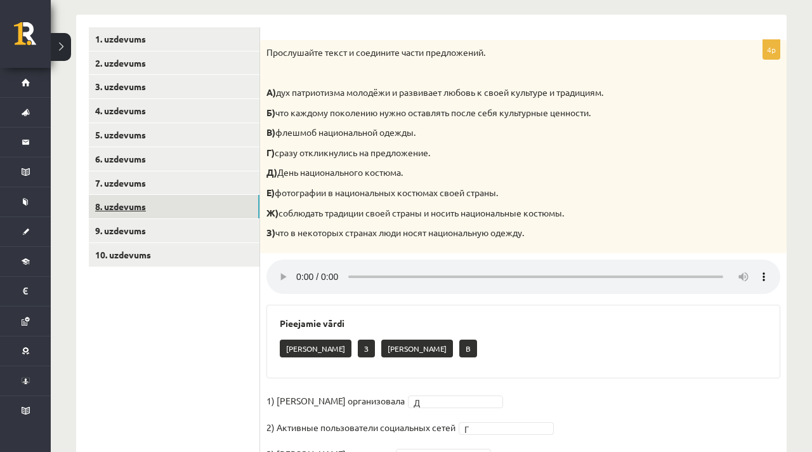
click at [230, 209] on link "8. uzdevums" at bounding box center [174, 206] width 171 height 23
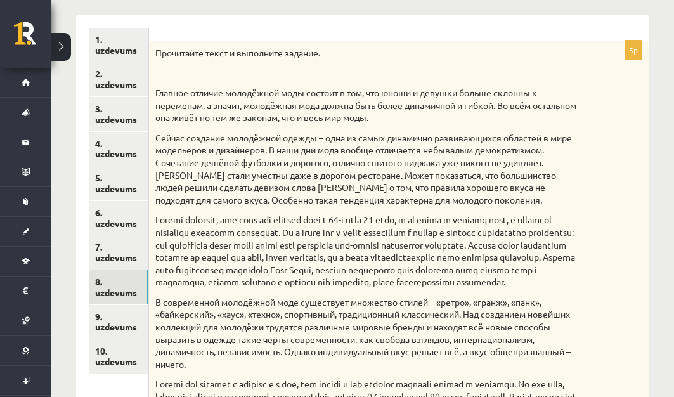
scroll to position [0, 0]
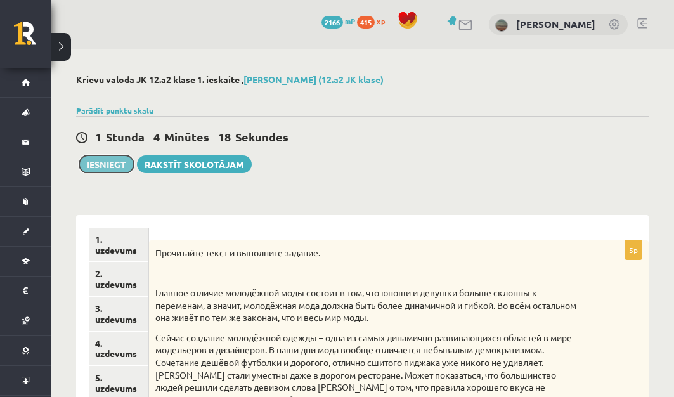
click at [100, 159] on button "Iesniegt" at bounding box center [106, 164] width 55 height 18
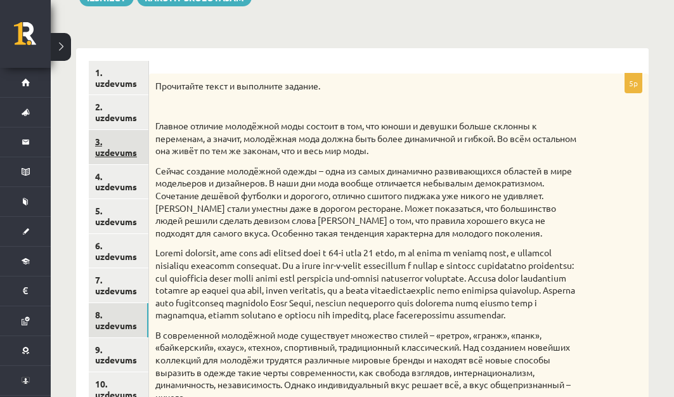
scroll to position [282, 0]
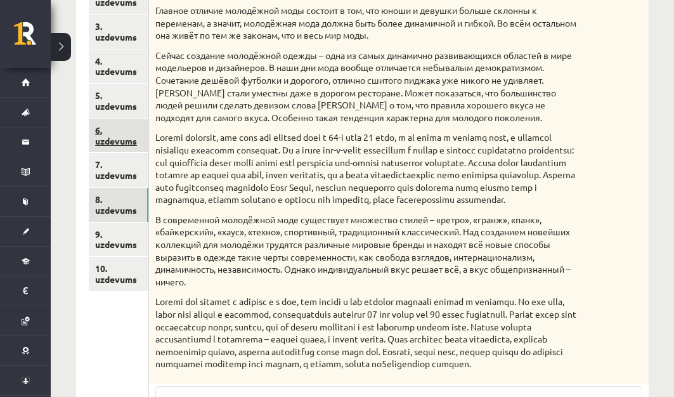
click at [112, 122] on link "6. uzdevums" at bounding box center [119, 136] width 60 height 34
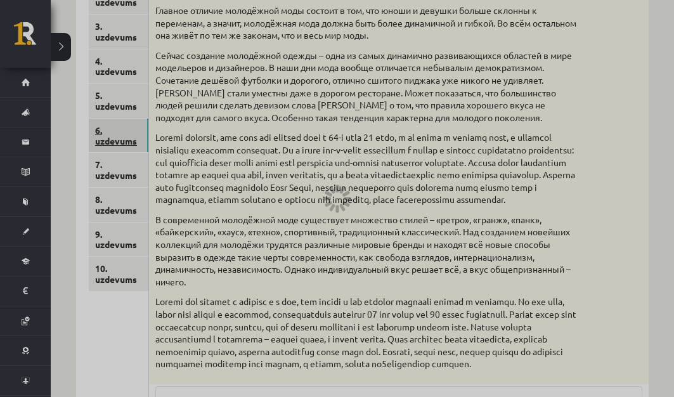
scroll to position [215, 0]
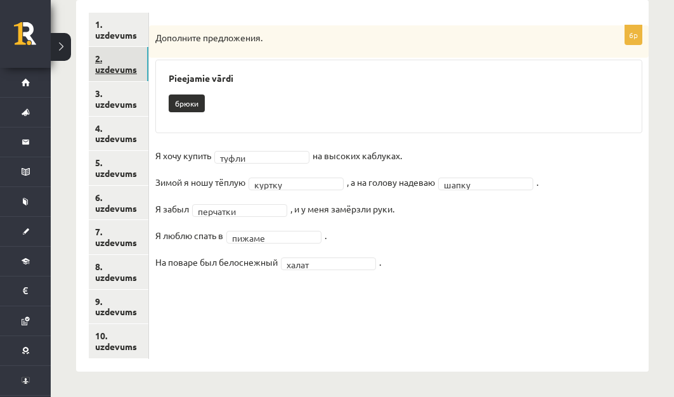
click at [130, 62] on link "2. uzdevums" at bounding box center [119, 64] width 60 height 34
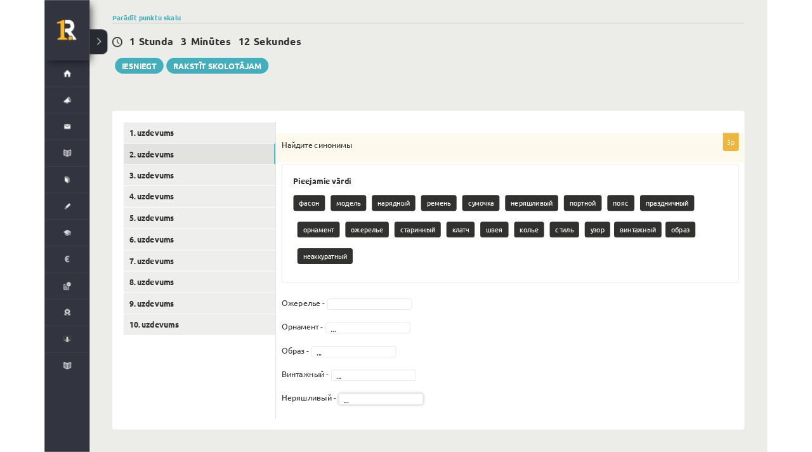
scroll to position [147, 0]
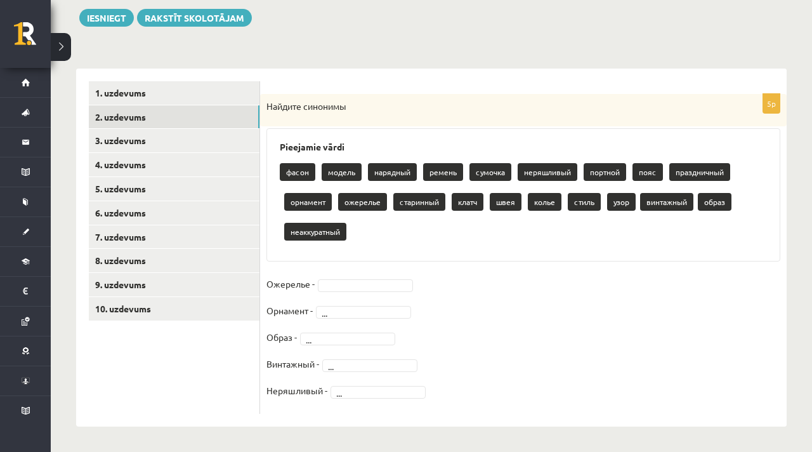
click at [307, 178] on p "фасон" at bounding box center [298, 172] width 36 height 18
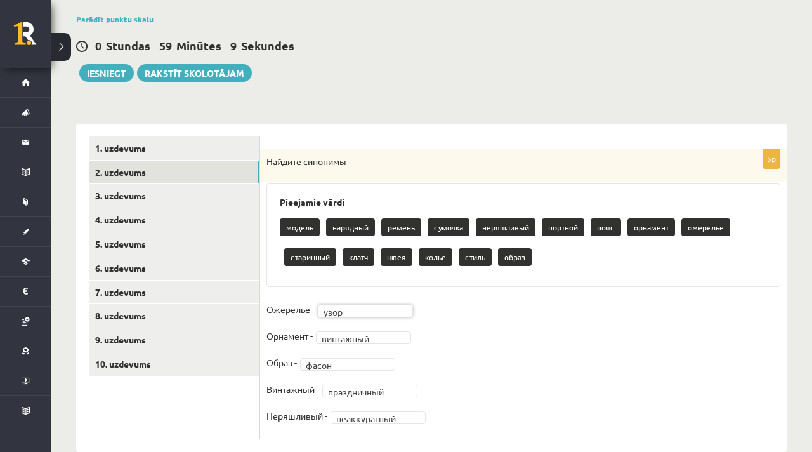
scroll to position [117, 0]
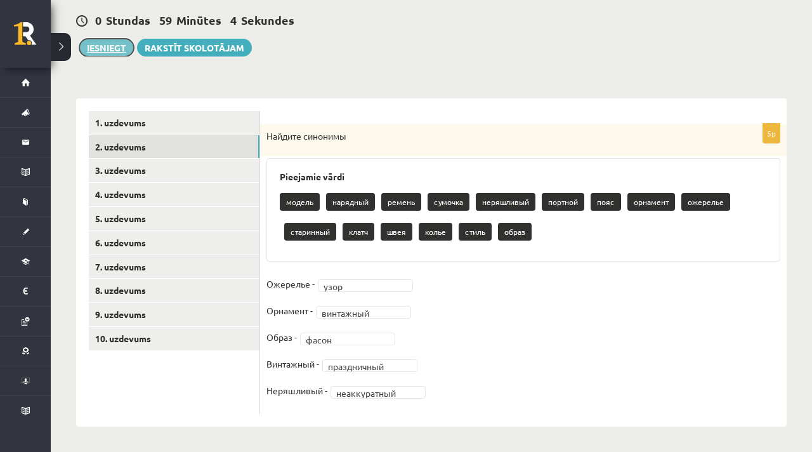
click at [124, 49] on button "Iesniegt" at bounding box center [106, 48] width 55 height 18
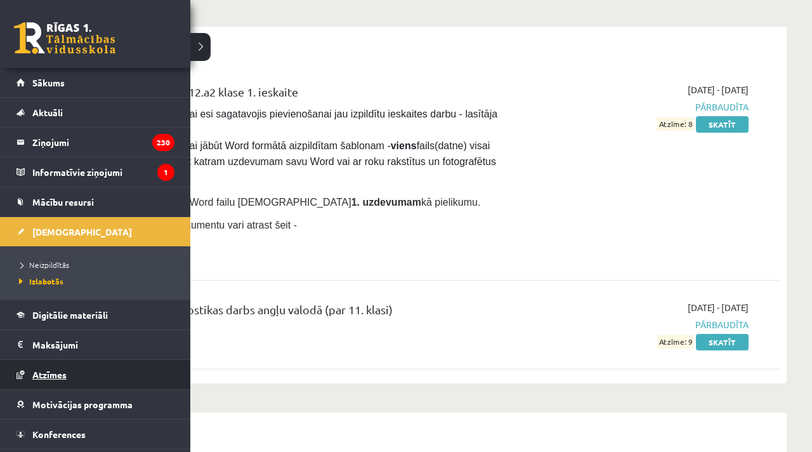
scroll to position [27, 0]
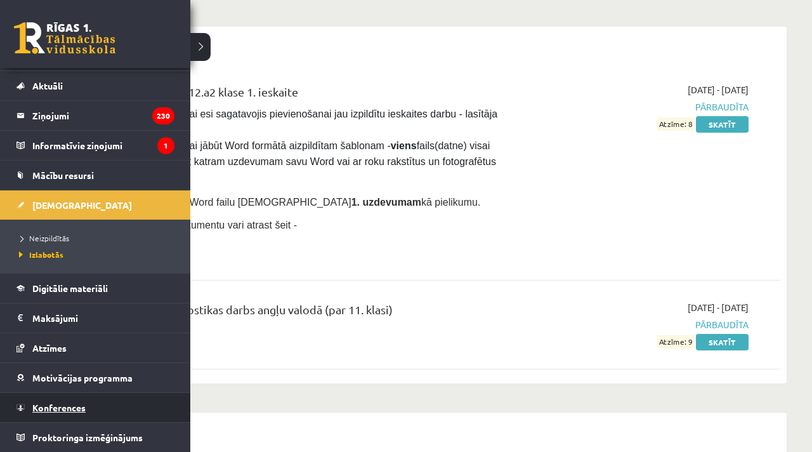
click at [51, 401] on link "Konferences" at bounding box center [95, 407] width 158 height 29
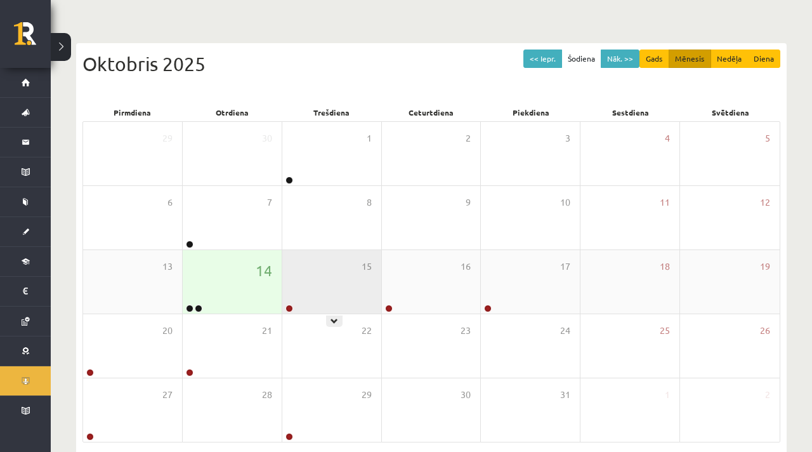
click at [338, 278] on div "15" at bounding box center [331, 281] width 99 height 63
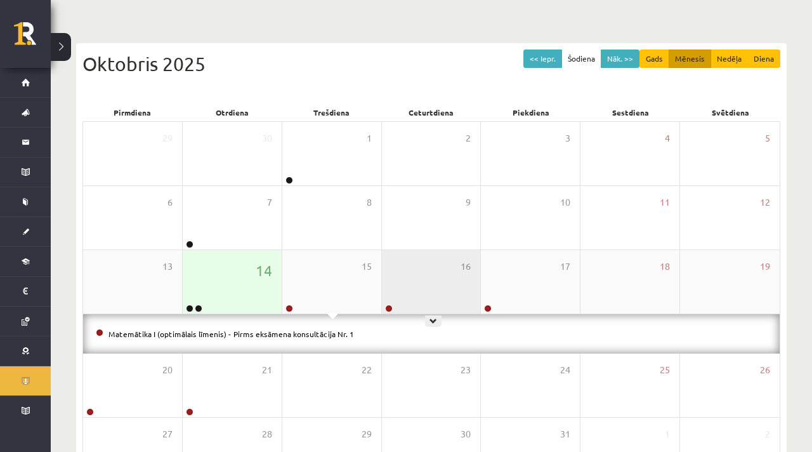
click at [422, 284] on div "16" at bounding box center [431, 281] width 99 height 63
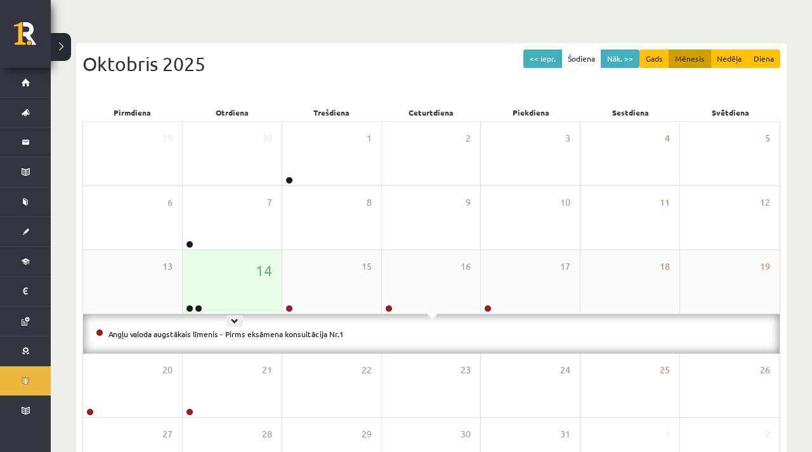
click at [246, 285] on div "14" at bounding box center [232, 281] width 99 height 63
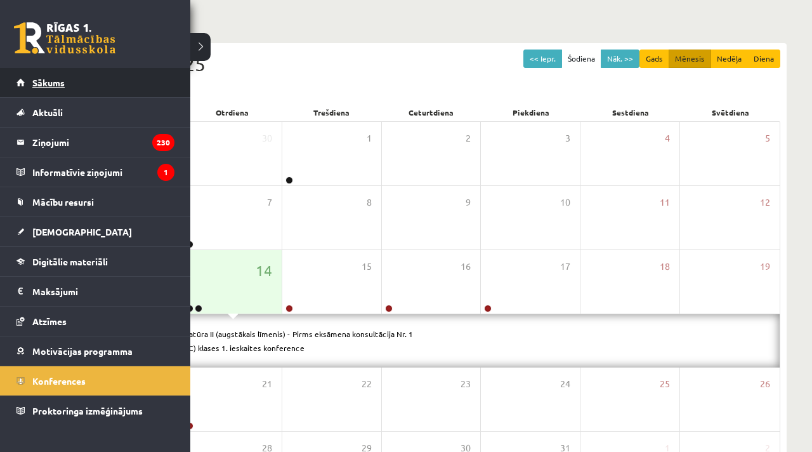
click at [46, 79] on span "Sākums" at bounding box center [48, 82] width 32 height 11
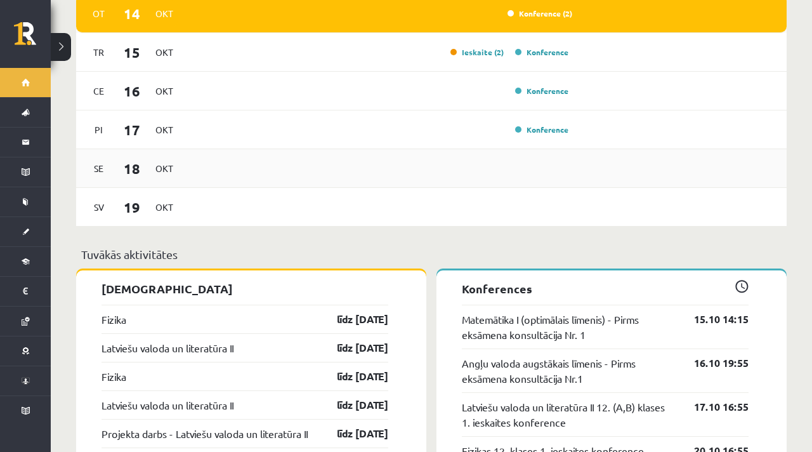
scroll to position [993, 0]
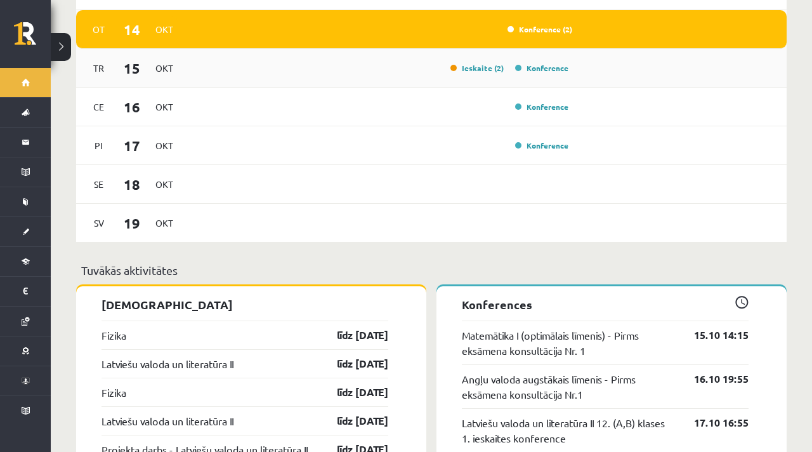
click at [484, 63] on div "Ieskaite (2)" at bounding box center [475, 68] width 63 height 13
click at [484, 63] on link "Ieskaite (2)" at bounding box center [476, 68] width 53 height 10
